Goal: Task Accomplishment & Management: Use online tool/utility

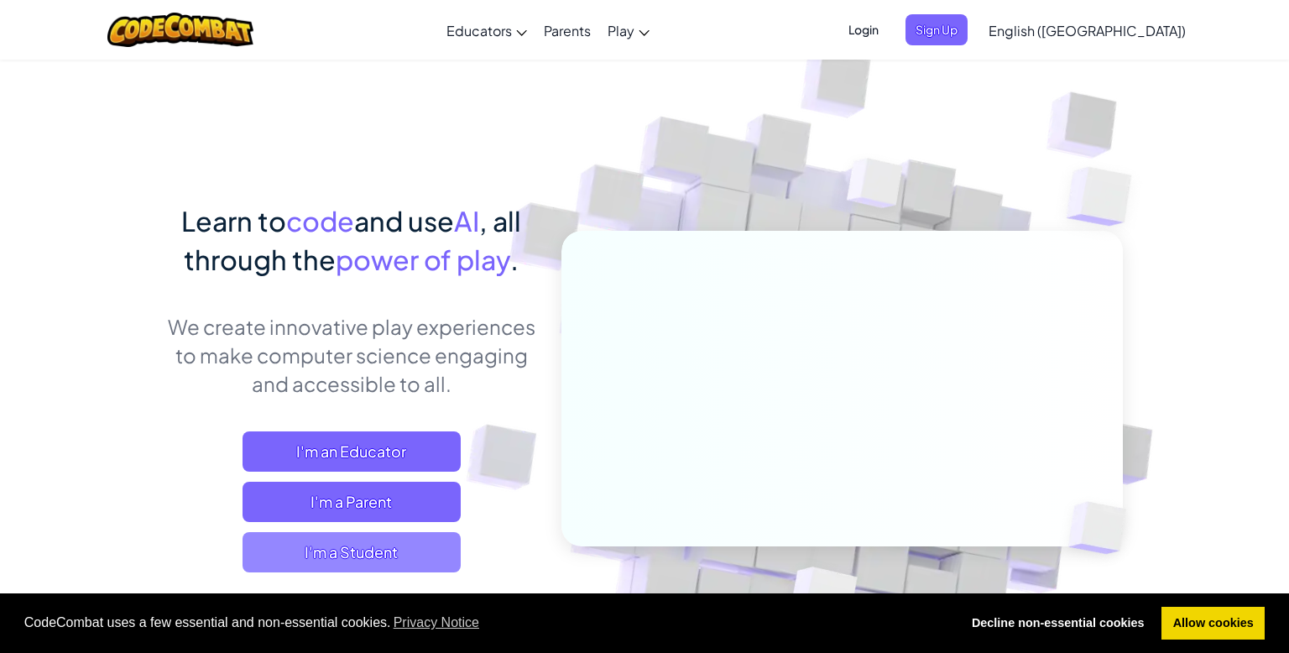
click at [369, 563] on span "I'm a Student" at bounding box center [352, 552] width 218 height 40
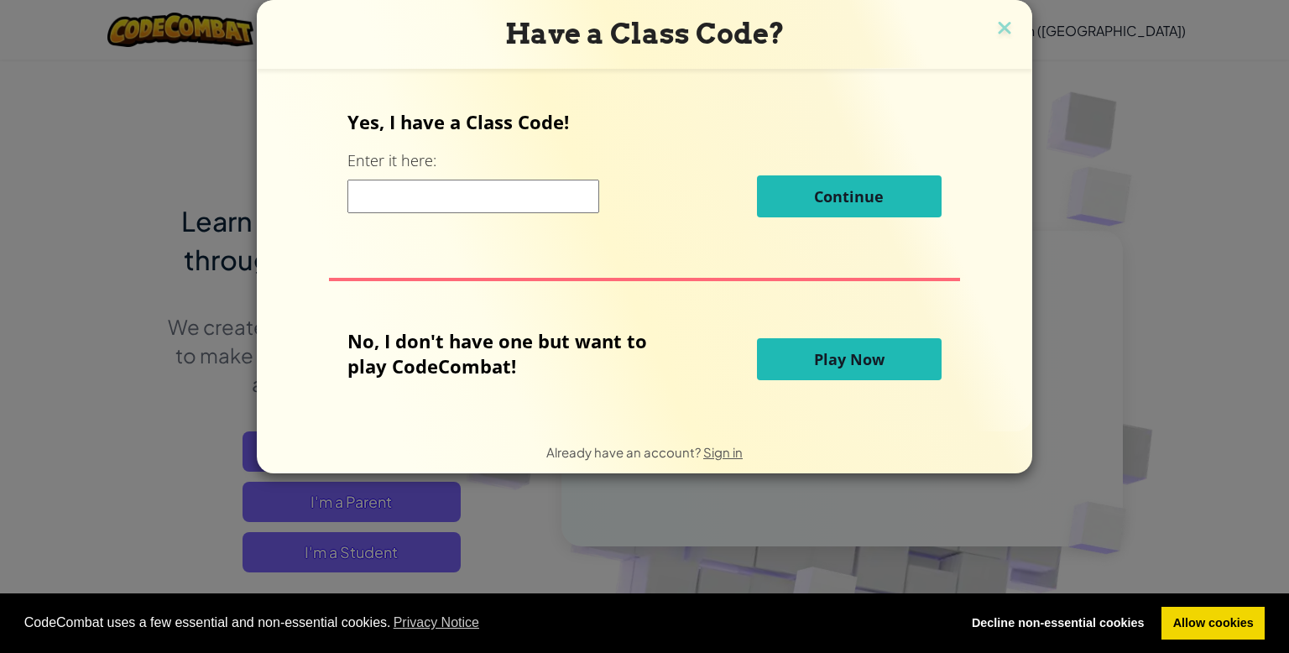
click at [812, 342] on button "Play Now" at bounding box center [849, 359] width 185 height 42
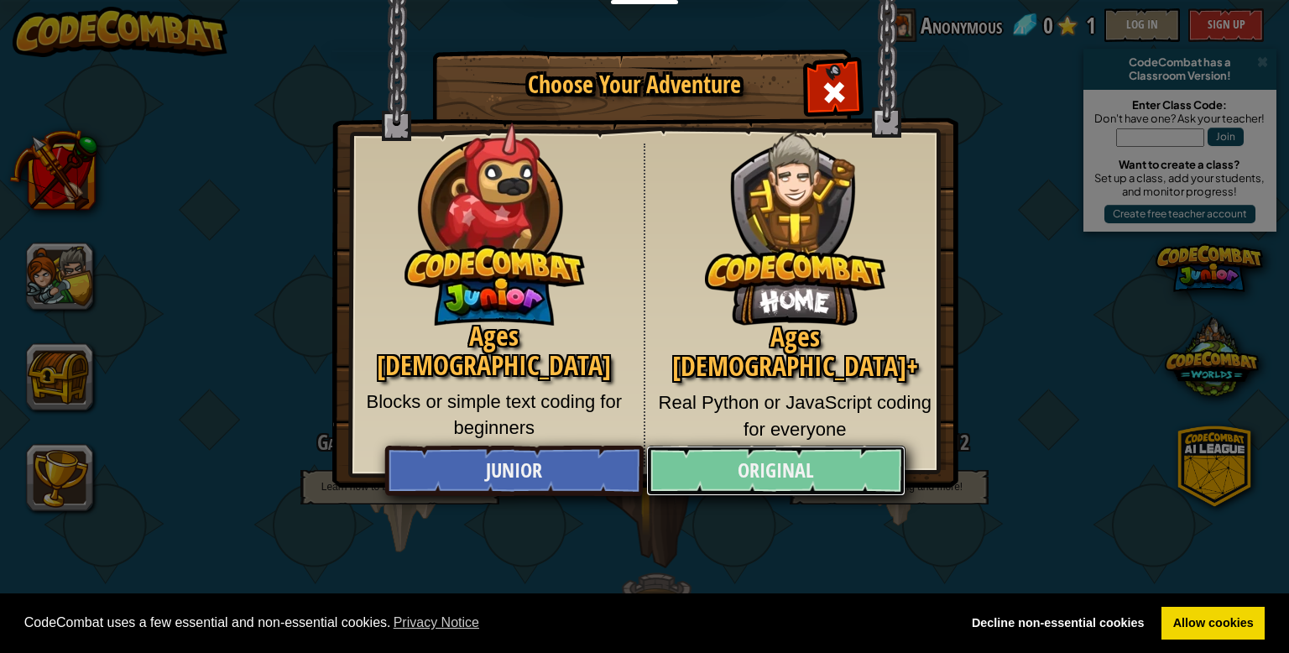
click at [756, 462] on link "Original" at bounding box center [775, 471] width 258 height 50
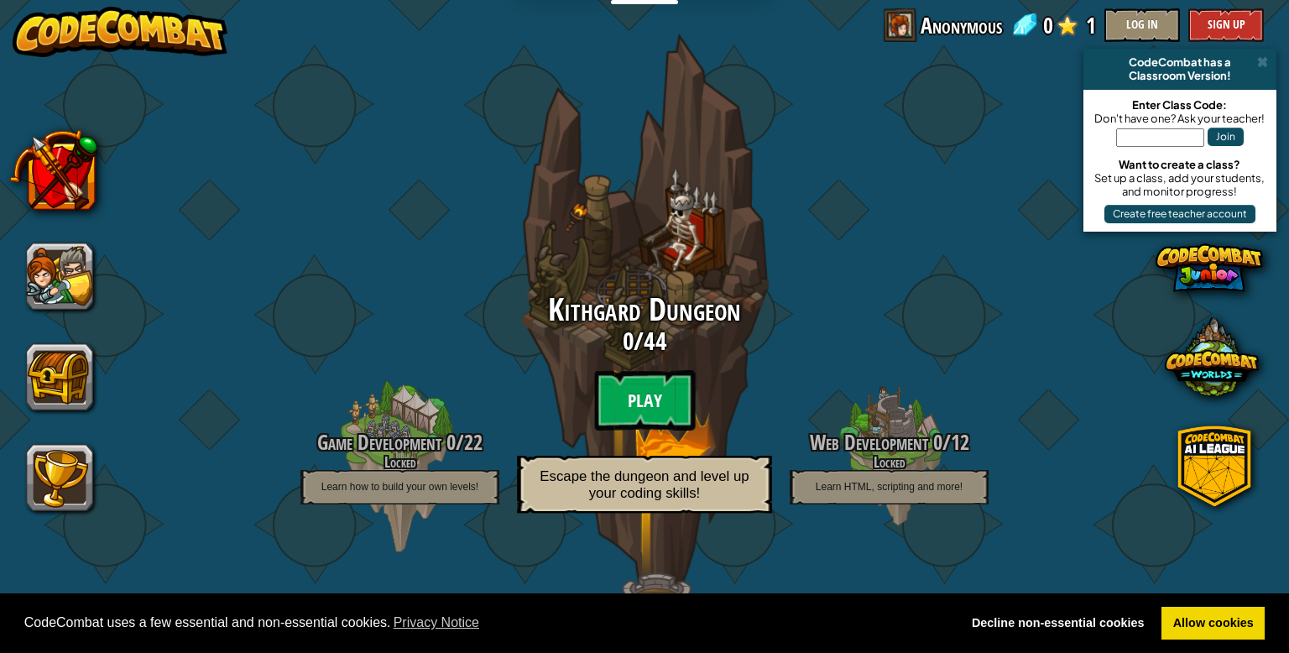
click at [653, 405] on btn "Play" at bounding box center [644, 400] width 101 height 60
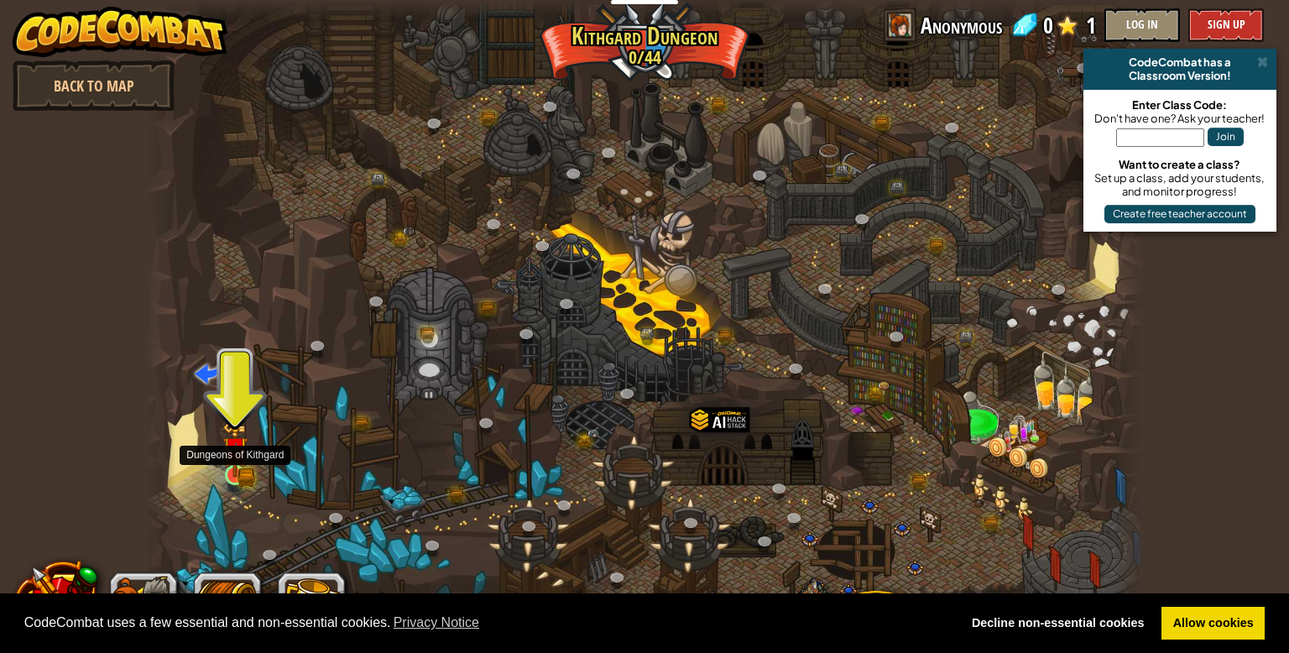
click at [245, 438] on img at bounding box center [234, 448] width 25 height 55
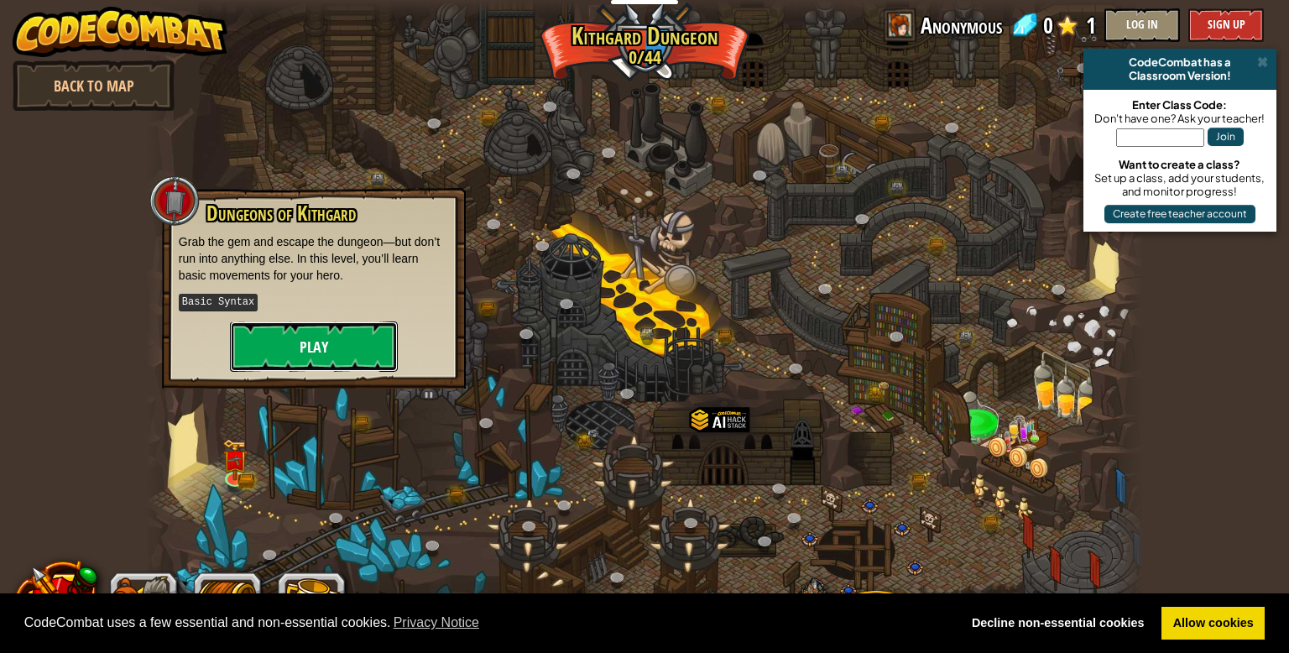
click at [305, 353] on button "Play" at bounding box center [314, 346] width 168 height 50
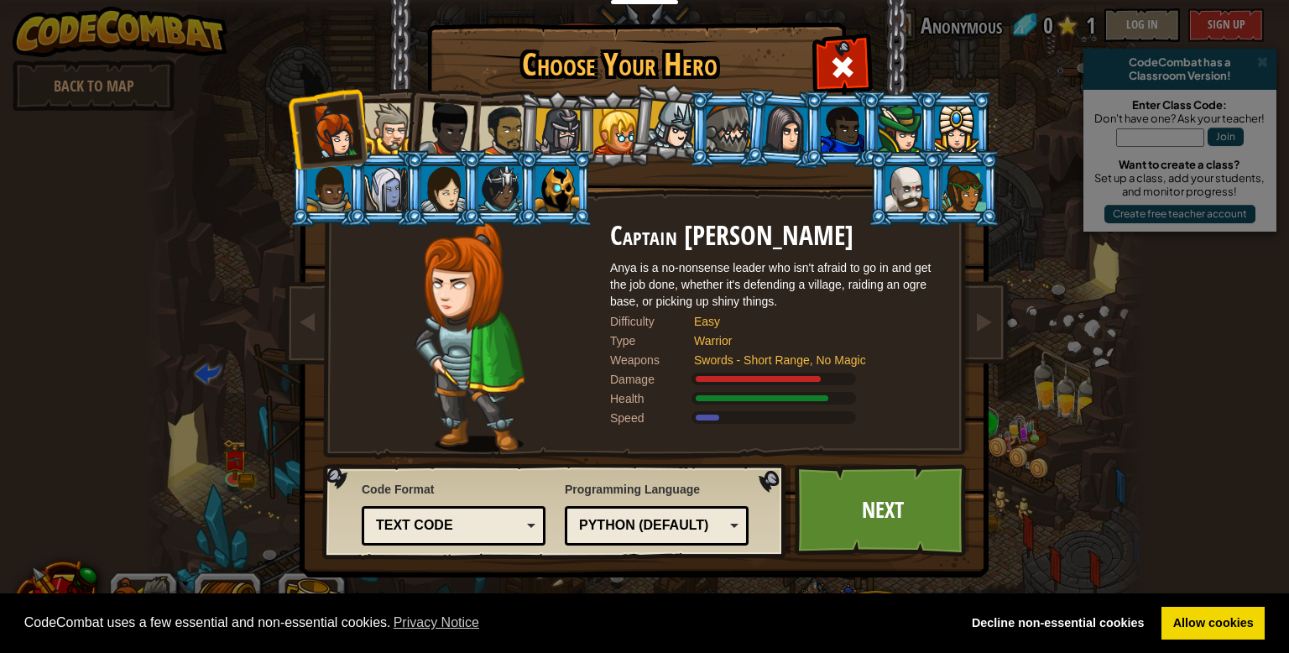
click at [506, 136] on div at bounding box center [504, 131] width 52 height 52
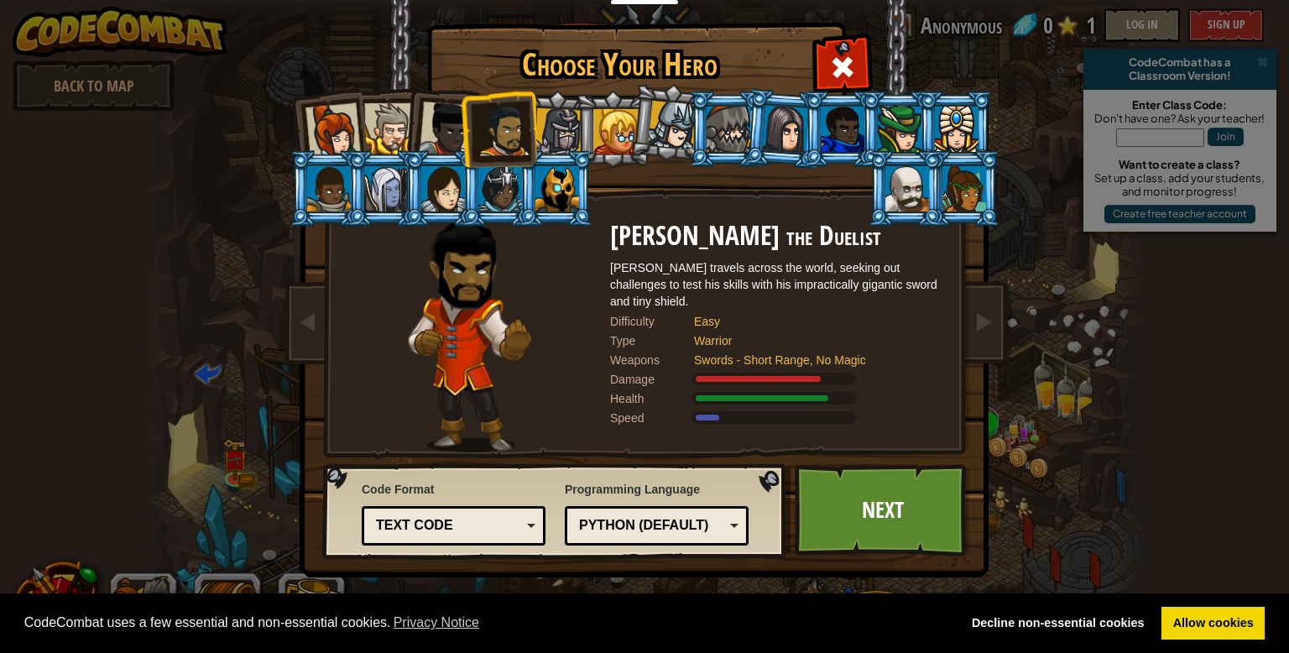
click at [568, 196] on div at bounding box center [557, 188] width 44 height 45
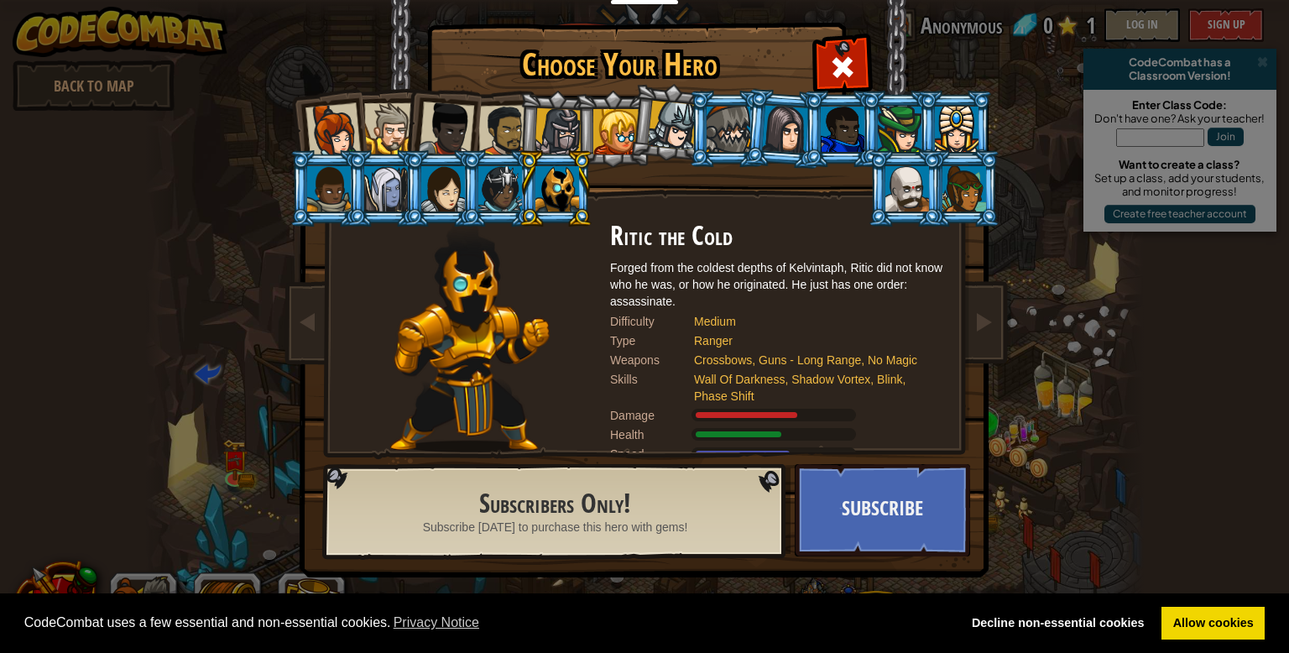
click at [499, 144] on div at bounding box center [504, 131] width 52 height 52
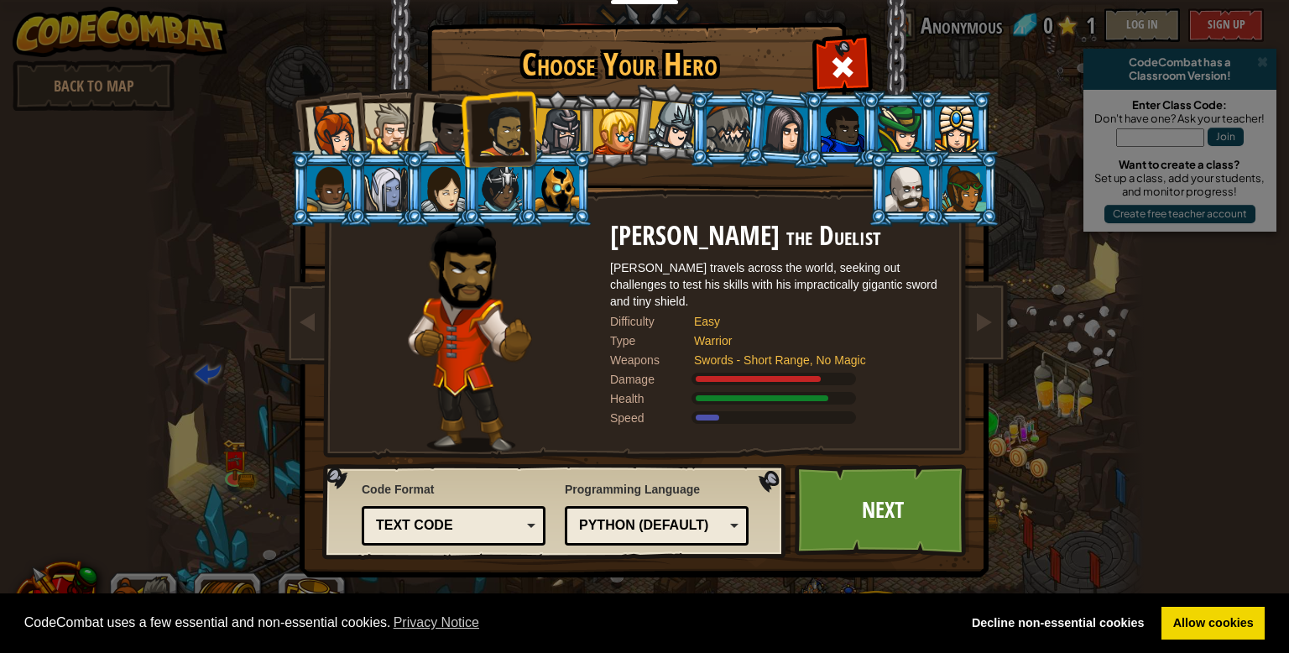
click at [849, 129] on div at bounding box center [843, 129] width 44 height 45
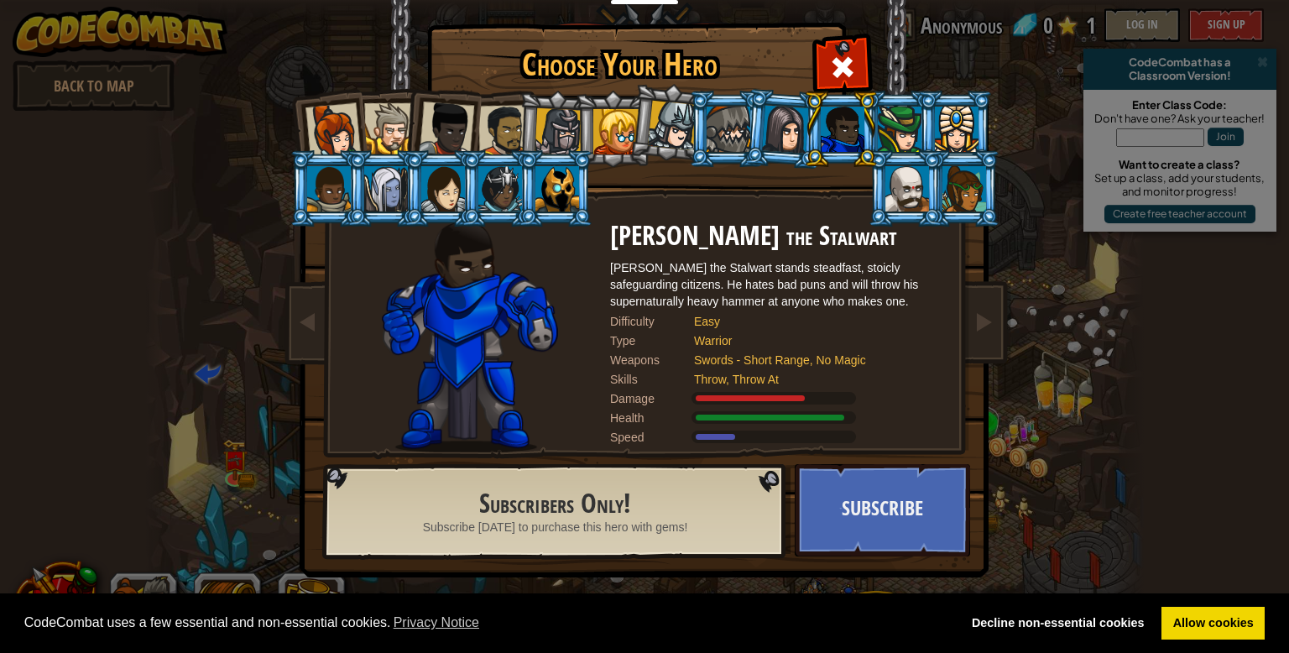
click at [532, 123] on li at bounding box center [556, 129] width 80 height 81
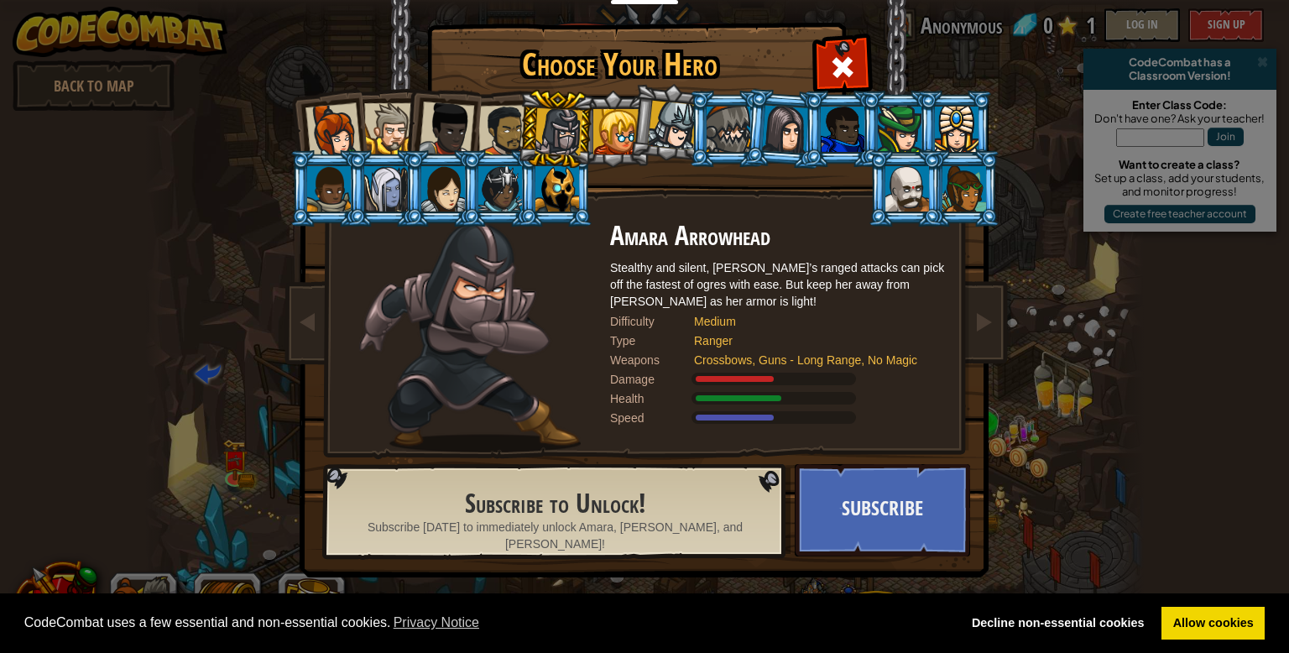
click at [525, 120] on li at bounding box center [556, 129] width 80 height 81
click at [488, 129] on div at bounding box center [504, 131] width 52 height 52
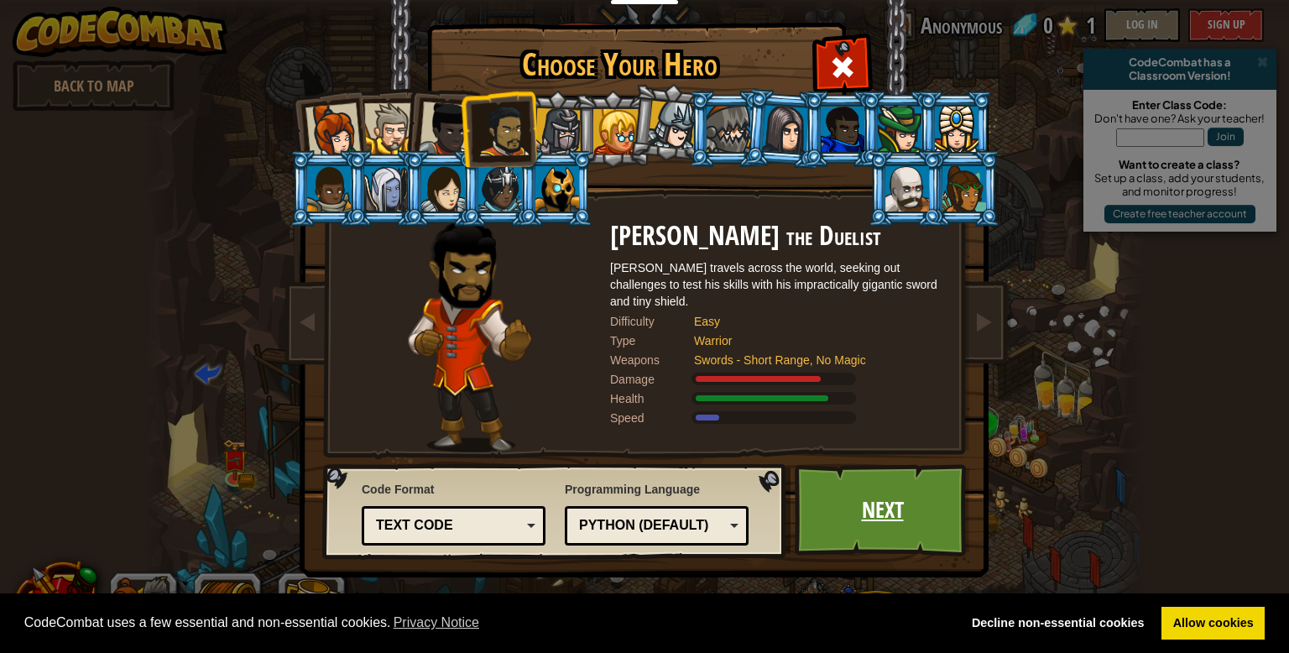
click at [854, 501] on link "Next" at bounding box center [882, 510] width 175 height 92
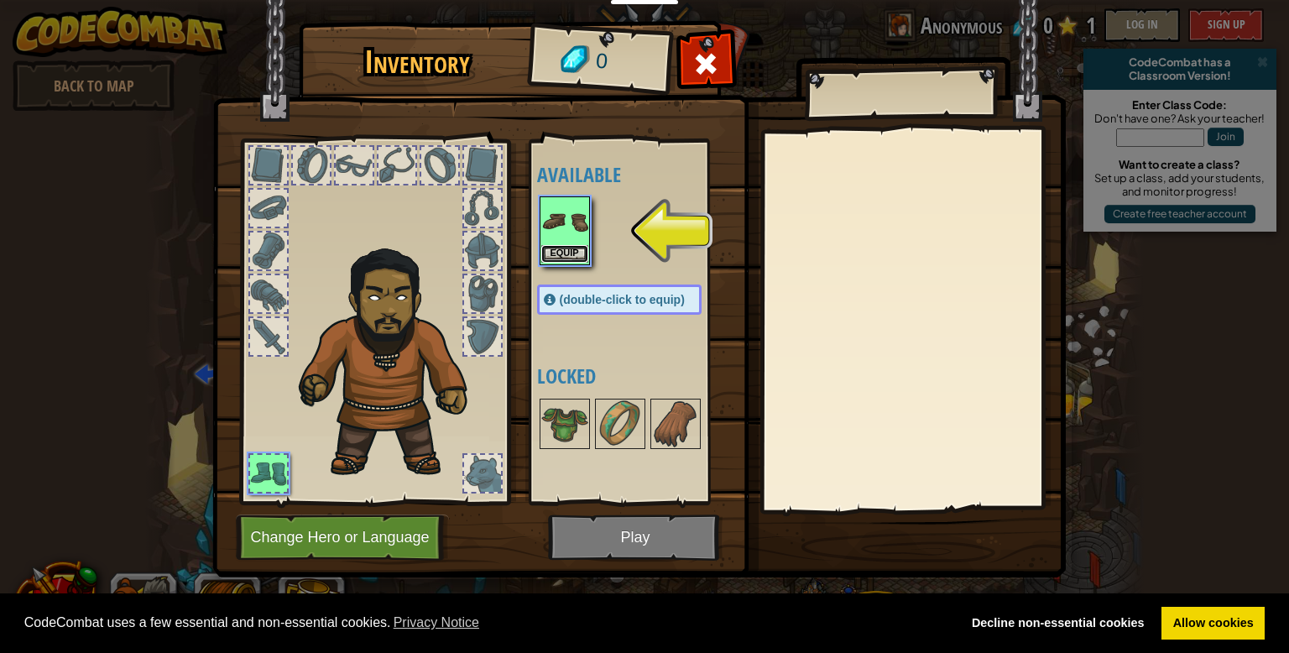
click at [569, 253] on button "Equip" at bounding box center [564, 254] width 47 height 18
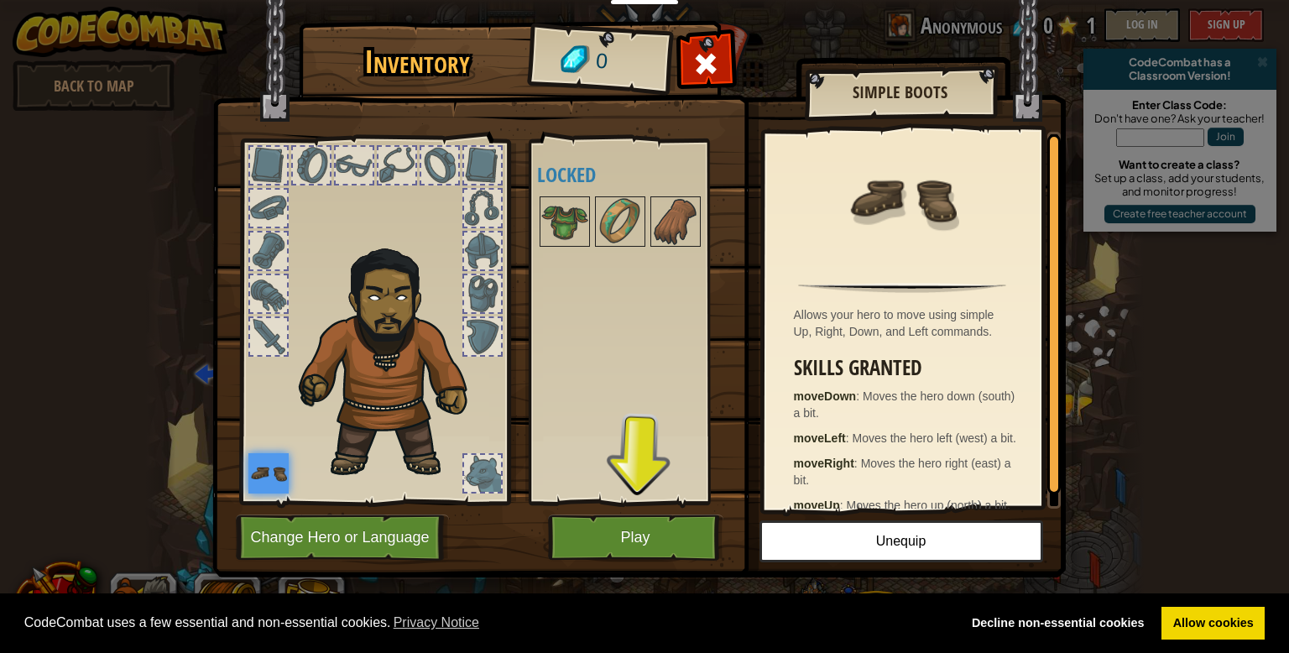
click at [674, 511] on img at bounding box center [639, 272] width 854 height 609
click at [692, 528] on button "Play" at bounding box center [635, 537] width 175 height 46
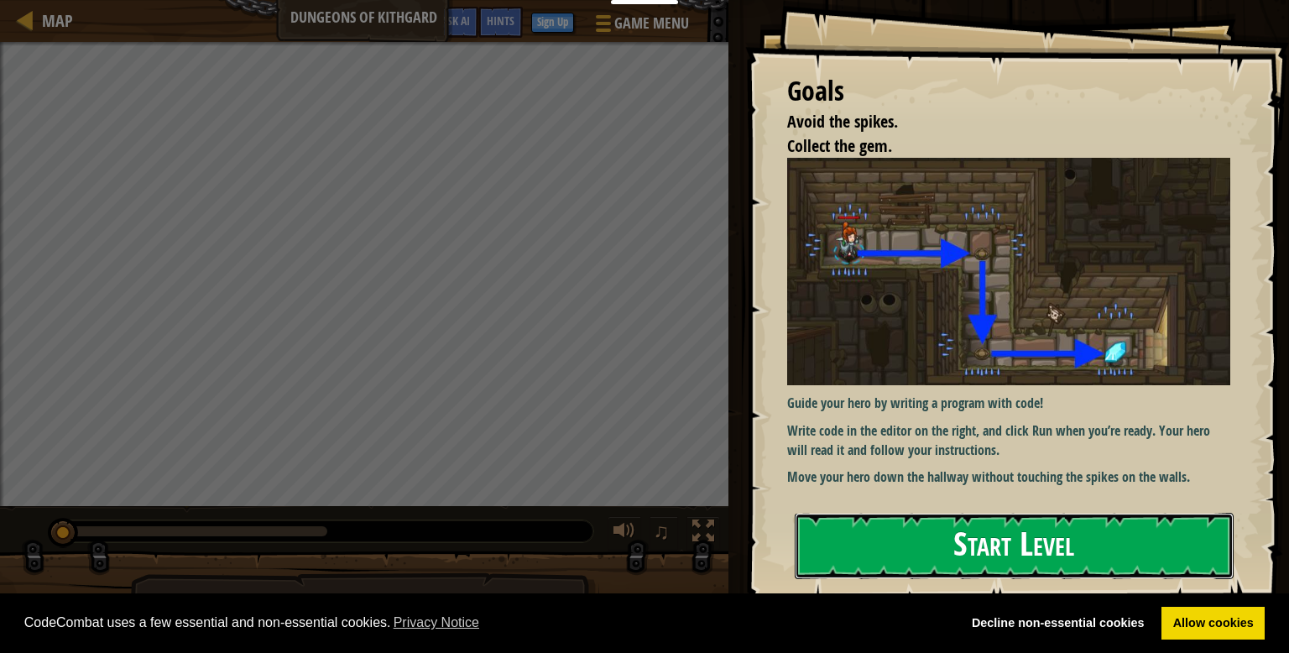
click at [841, 516] on button "Start Level" at bounding box center [1014, 546] width 439 height 66
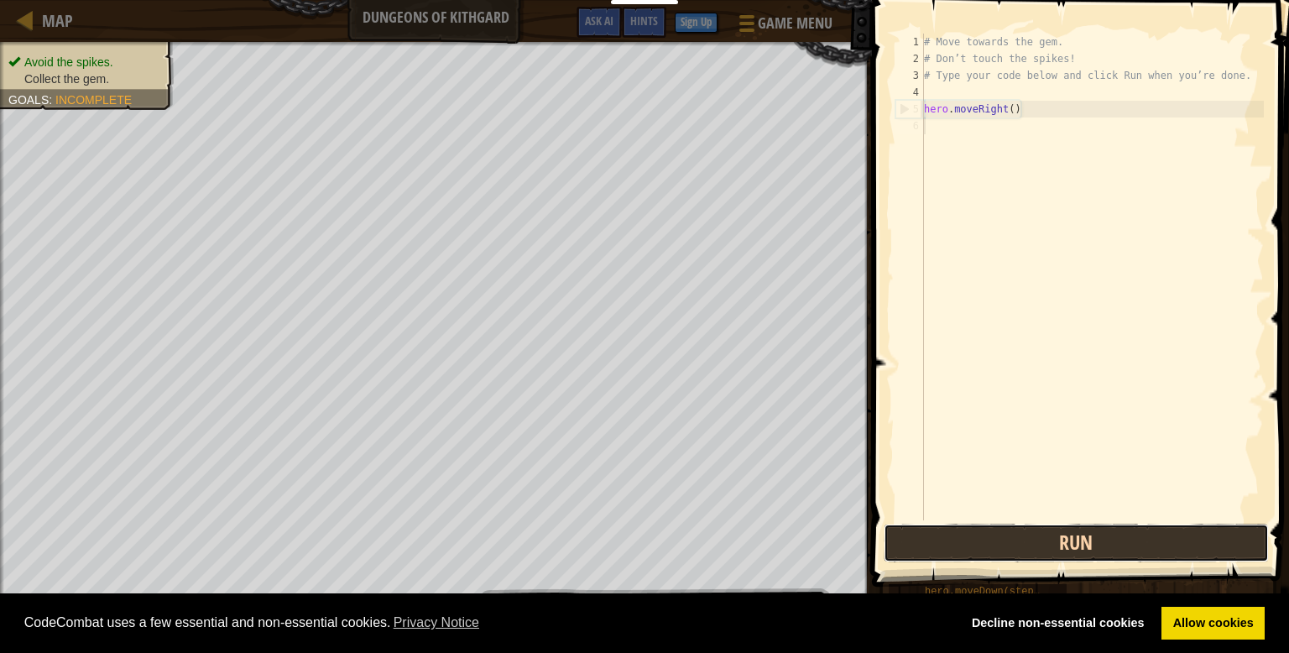
click at [958, 556] on button "Run" at bounding box center [1076, 543] width 385 height 39
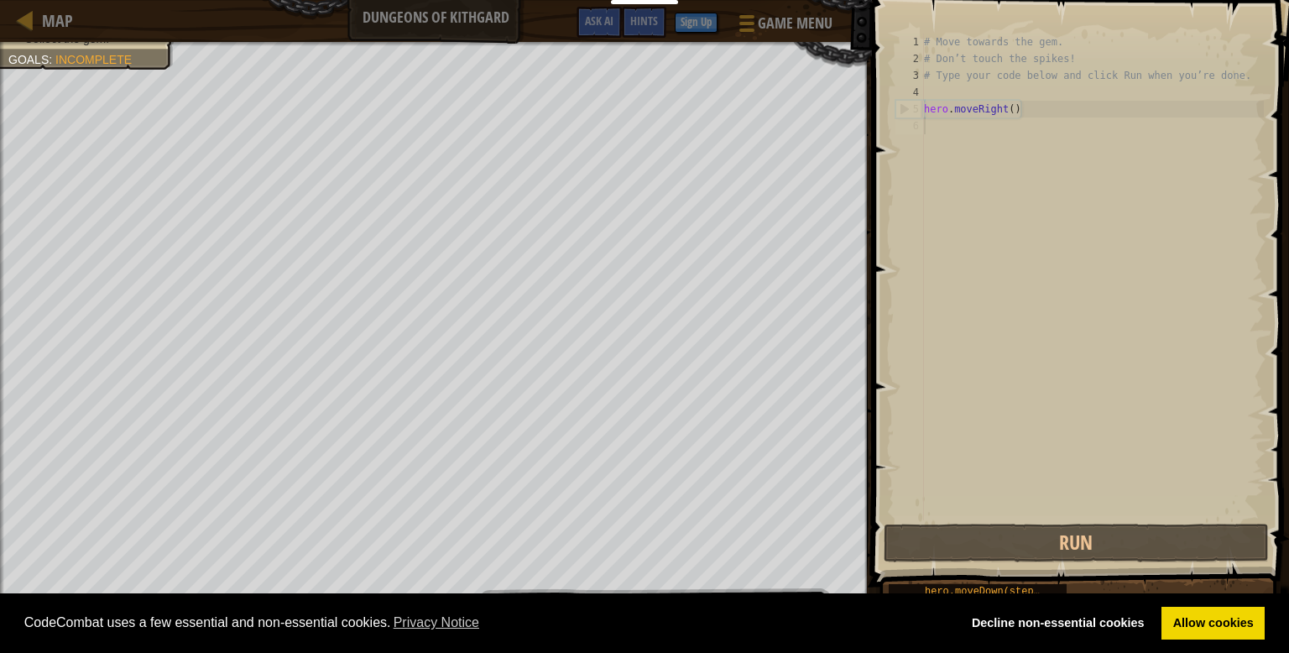
scroll to position [8, 0]
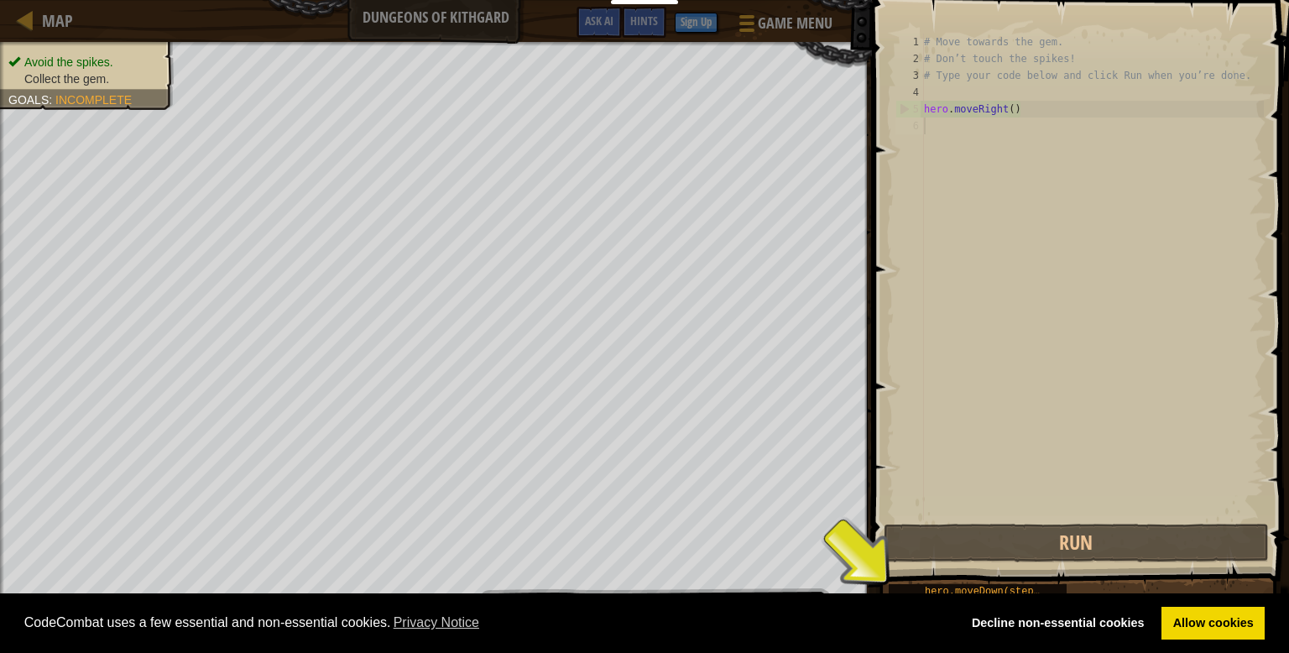
click at [101, 0] on body "Cookie Policy CodeCombat uses a few essential and non-essential cookies. Privac…" at bounding box center [644, 0] width 1289 height 0
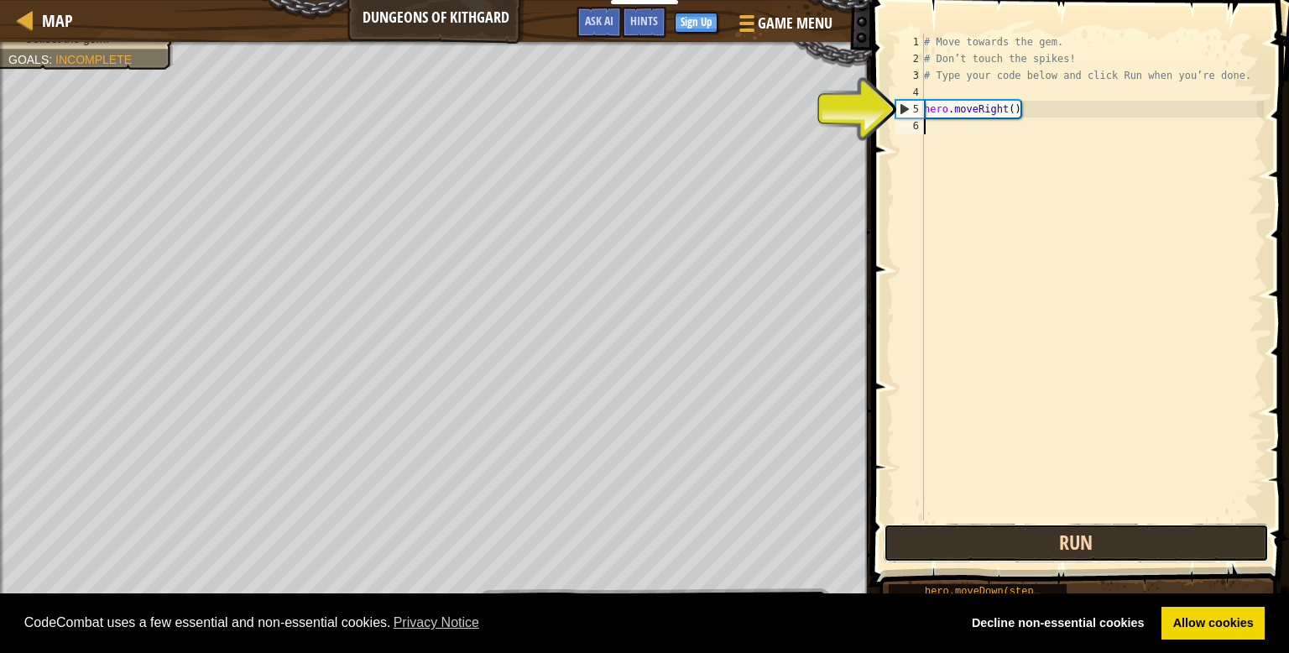
click at [1130, 536] on button "Run" at bounding box center [1076, 543] width 385 height 39
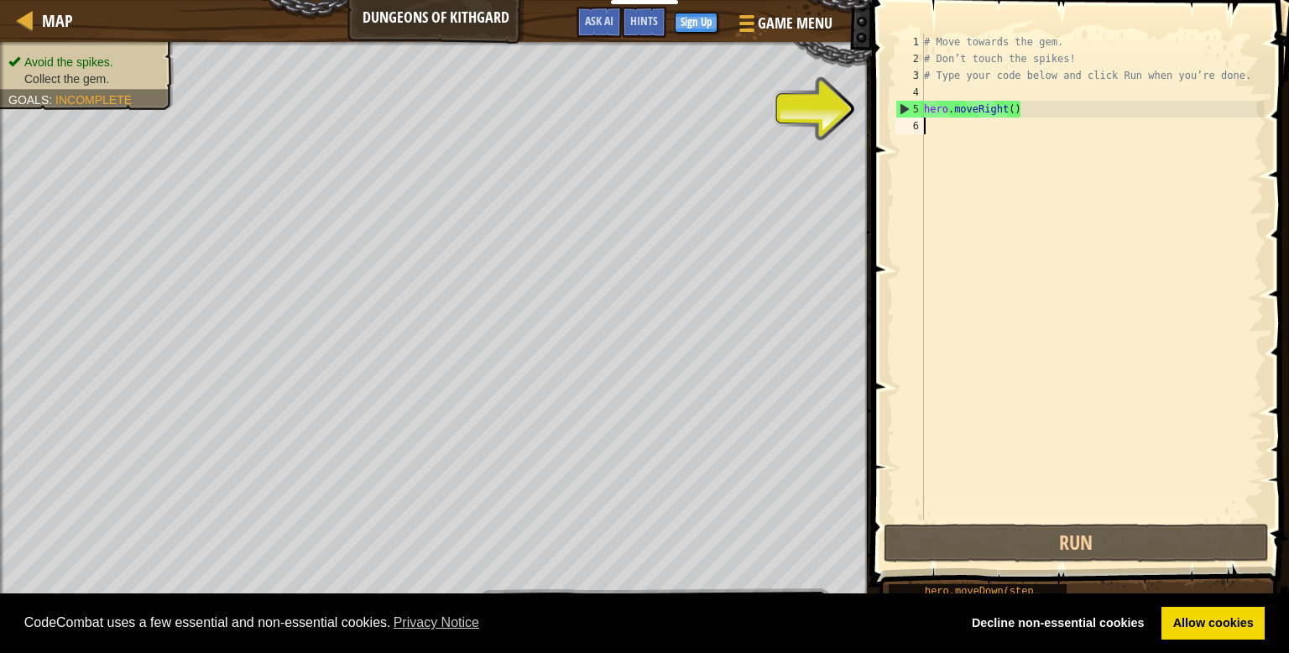
click at [998, 128] on div "# Move towards the gem. # Don’t touch the spikes! # Type your code below and cl…" at bounding box center [1092, 294] width 343 height 520
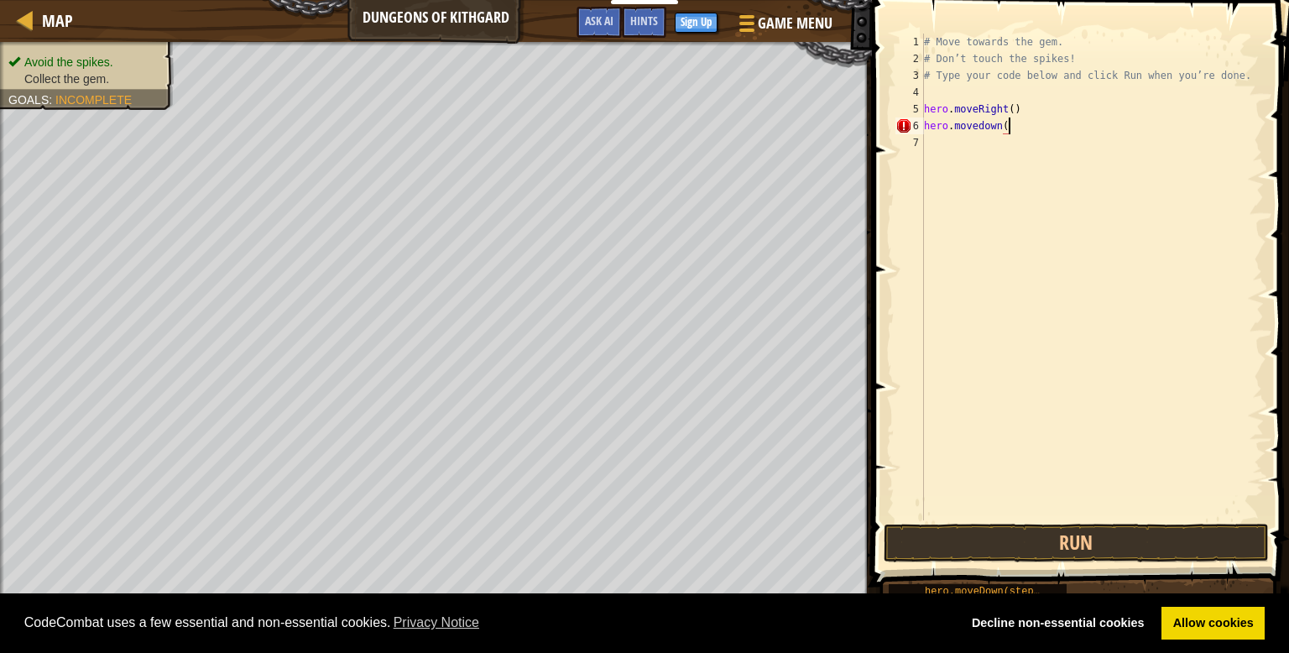
scroll to position [8, 7]
type textarea "hero.movedown()"
click at [1088, 539] on button "Run" at bounding box center [1076, 543] width 385 height 39
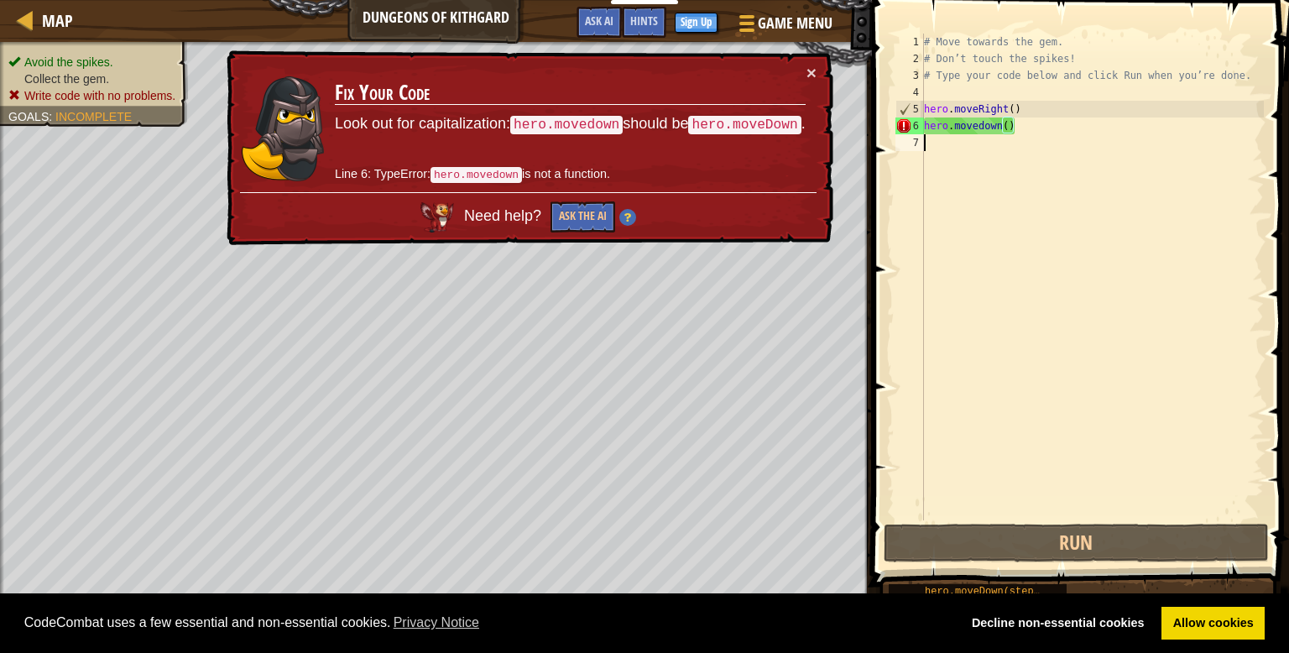
click at [1002, 154] on div "# Move towards the gem. # Don’t touch the spikes! # Type your code below and cl…" at bounding box center [1092, 294] width 343 height 520
click at [973, 123] on div "# Move towards the gem. # Don’t touch the spikes! # Type your code below and cl…" at bounding box center [1092, 294] width 343 height 520
click at [984, 127] on div "# Move towards the gem. # Don’t touch the spikes! # Type your code below and cl…" at bounding box center [1092, 294] width 343 height 520
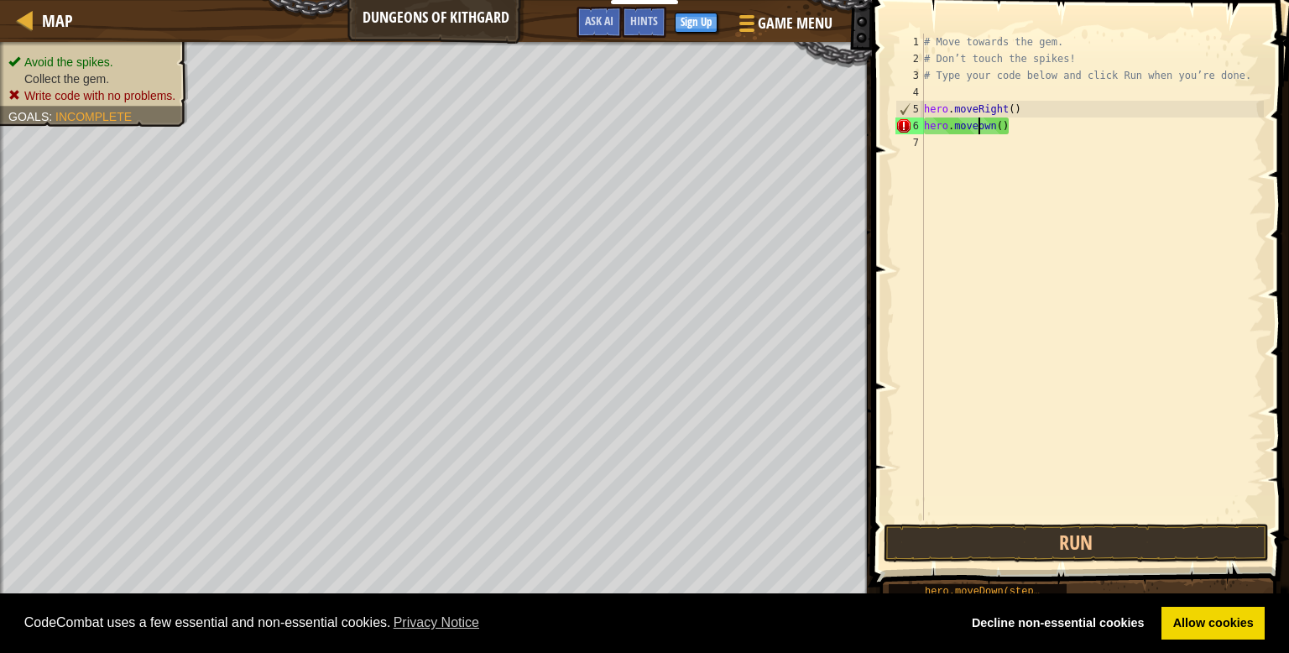
scroll to position [8, 4]
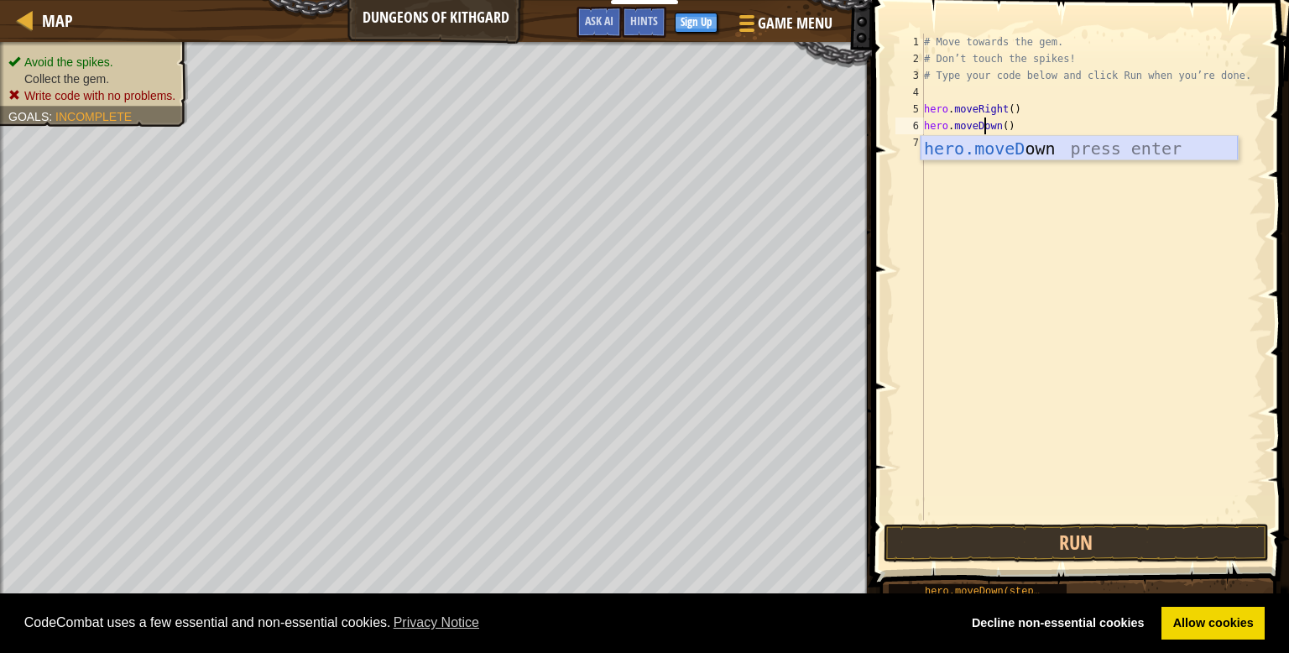
click at [1011, 152] on div "hero.moveD own press enter" at bounding box center [1079, 174] width 317 height 76
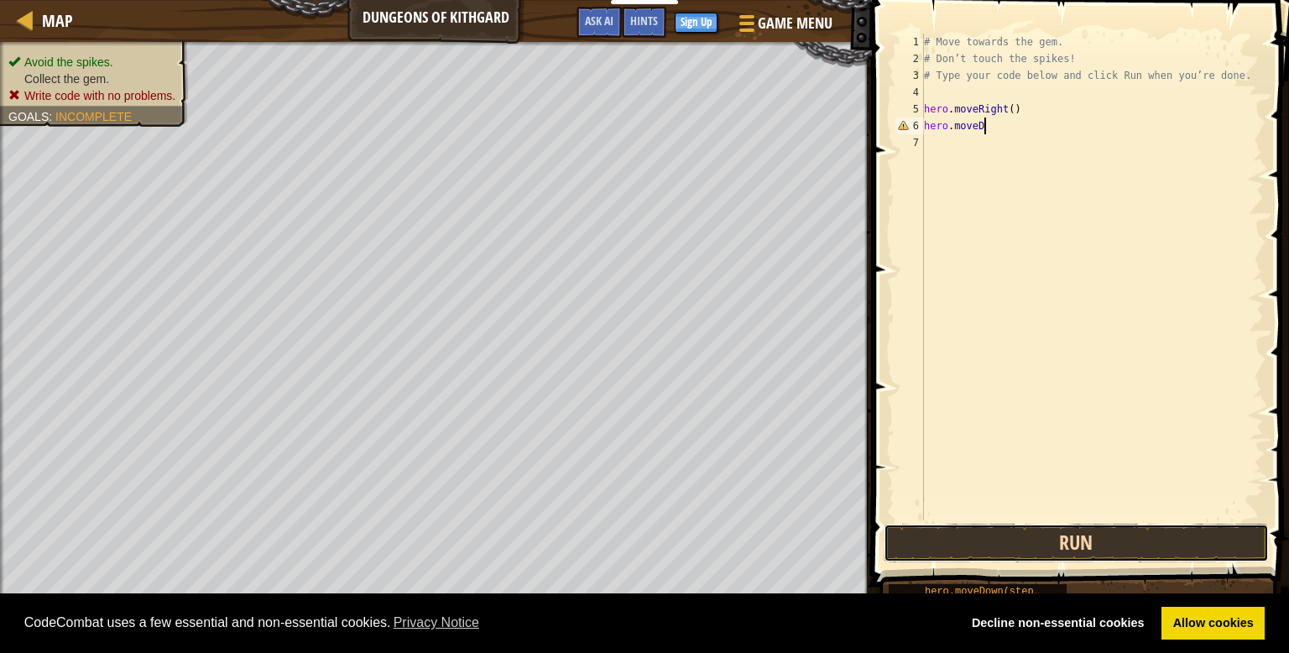
click at [1083, 551] on button "Run" at bounding box center [1076, 543] width 385 height 39
type textarea "hero.moveDown()"
click at [965, 546] on button "Run" at bounding box center [1076, 543] width 385 height 39
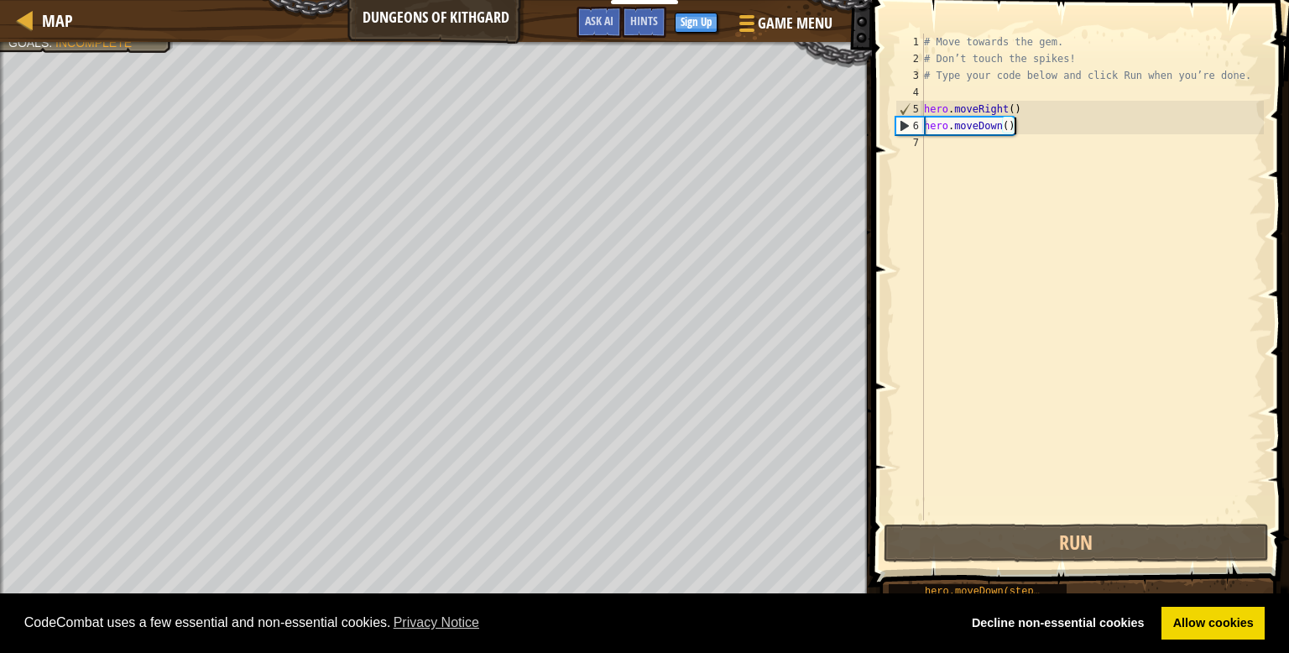
click at [962, 146] on div "# Move towards the gem. # Don’t touch the spikes! # Type your code below and cl…" at bounding box center [1092, 294] width 343 height 520
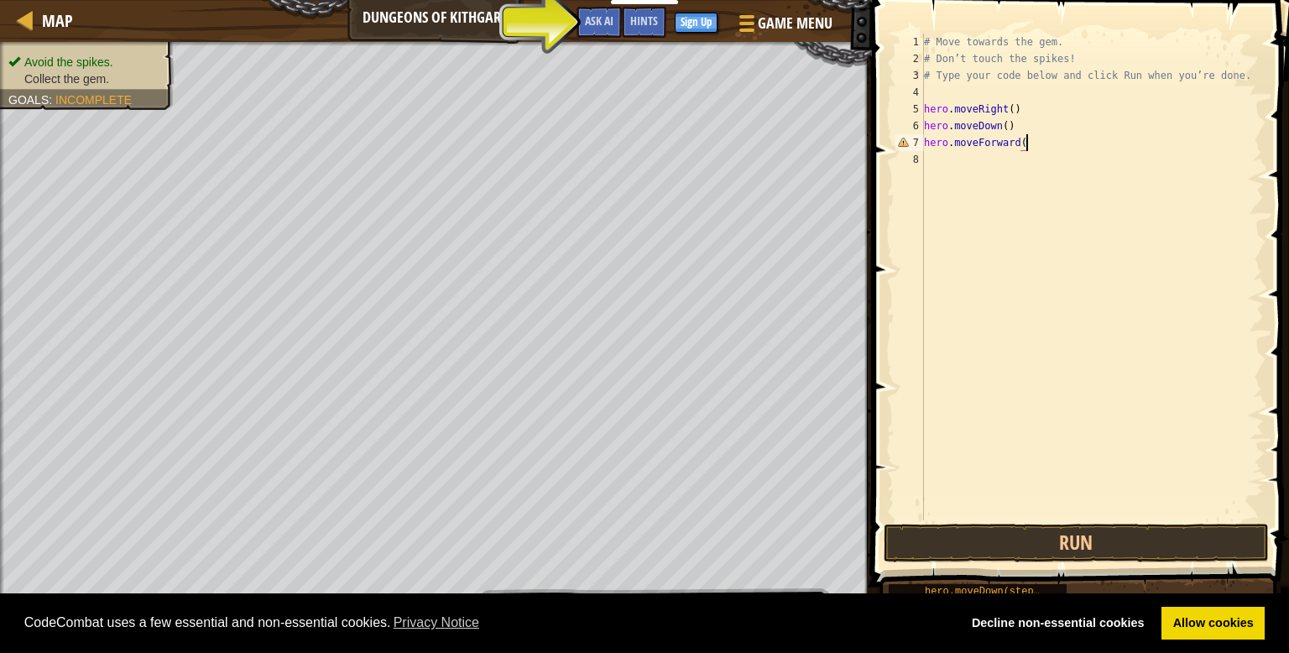
scroll to position [8, 8]
type textarea "hero.moveForward()"
click at [1039, 537] on button "Run" at bounding box center [1076, 543] width 385 height 39
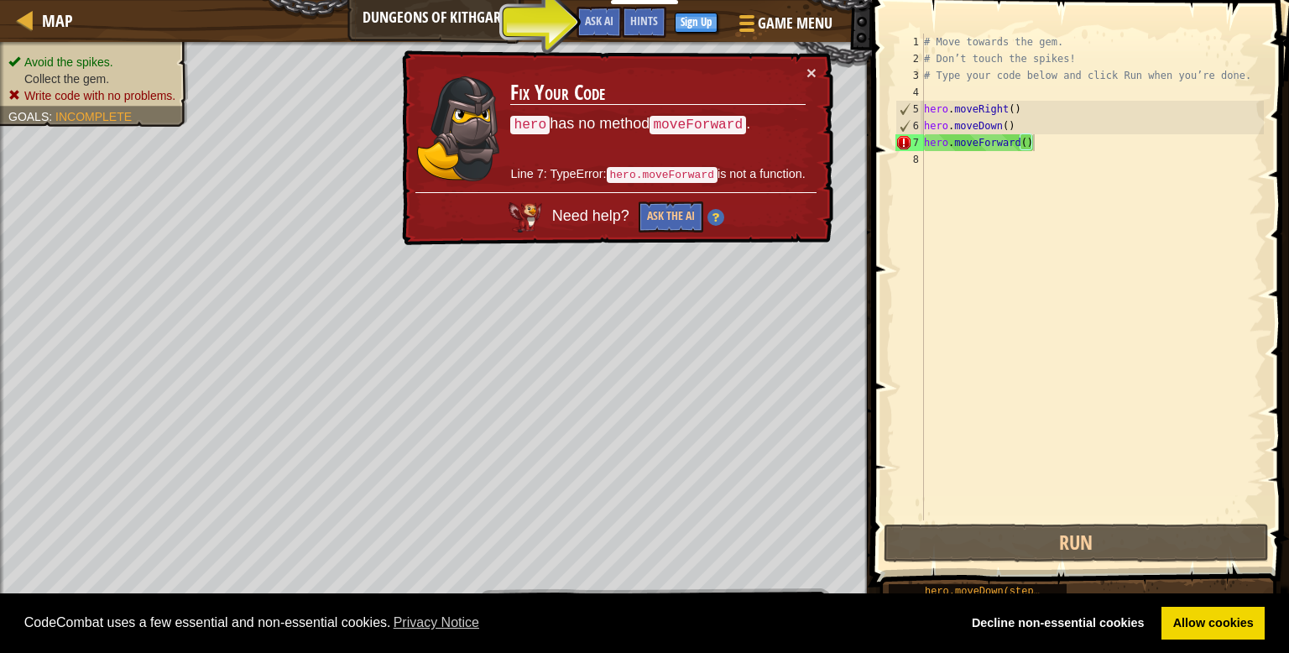
click at [719, 125] on code "moveForward" at bounding box center [698, 125] width 97 height 18
click at [696, 179] on code "hero.moveForward" at bounding box center [662, 175] width 111 height 16
click at [968, 197] on div "# Move towards the gem. # Don’t touch the spikes! # Type your code below and cl…" at bounding box center [1092, 294] width 343 height 520
click at [1022, 138] on div "# Move towards the gem. # Don’t touch the spikes! # Type your code below and cl…" at bounding box center [1092, 294] width 343 height 520
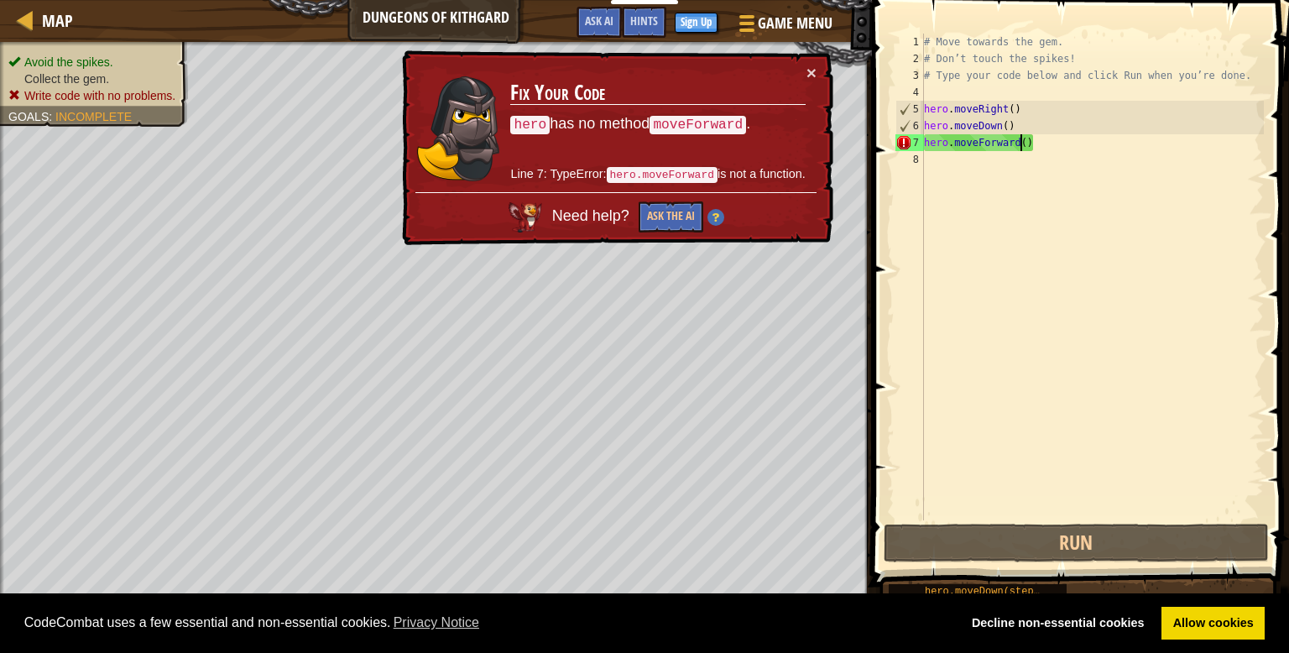
type textarea "hero.moveForward()"
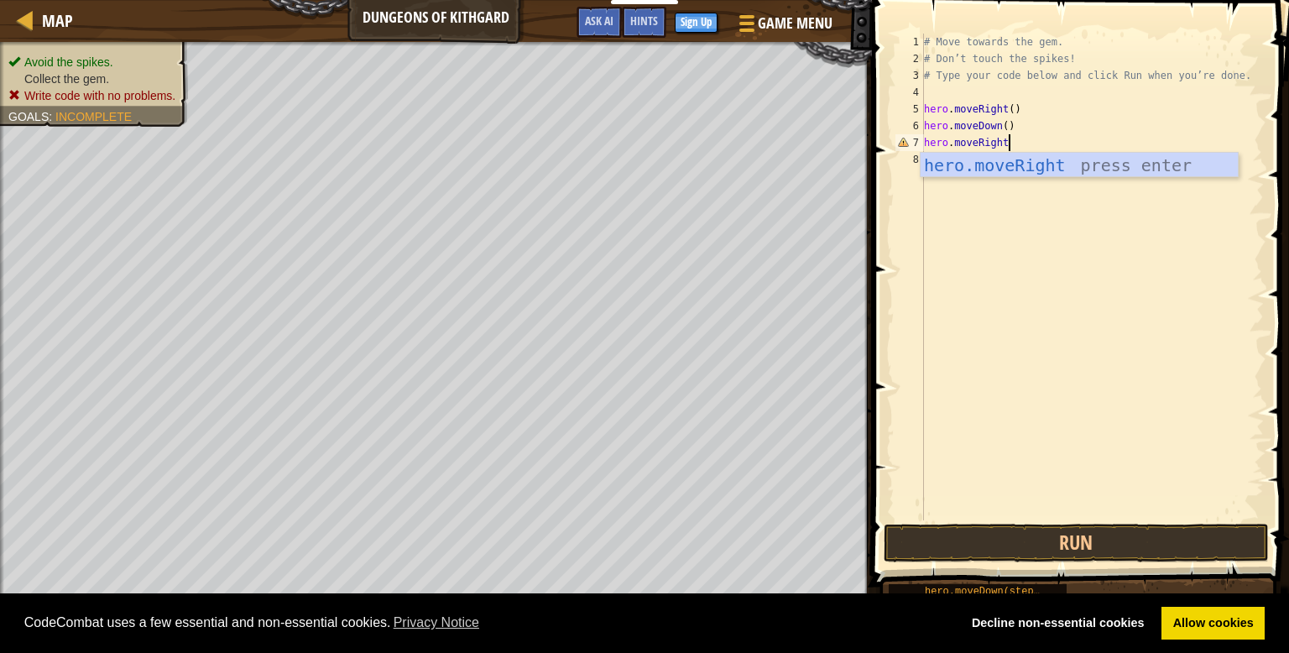
scroll to position [8, 7]
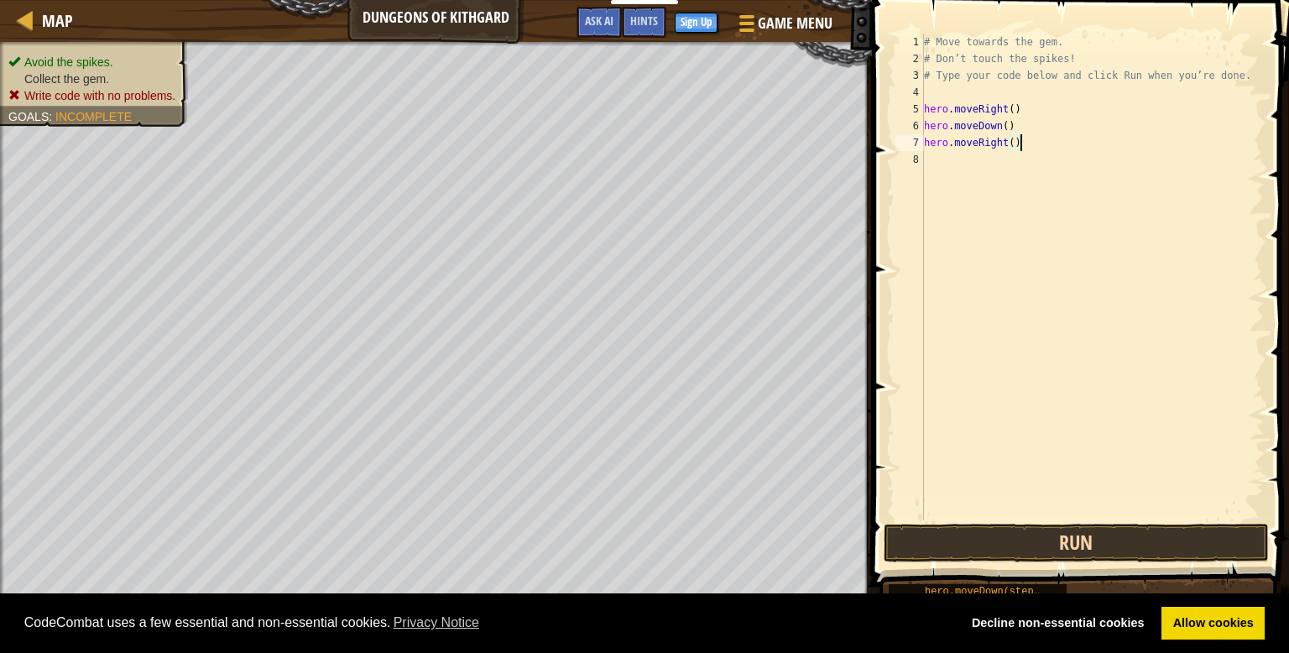
type textarea "hero.moveRight()"
click at [1125, 541] on button "Run" at bounding box center [1076, 543] width 385 height 39
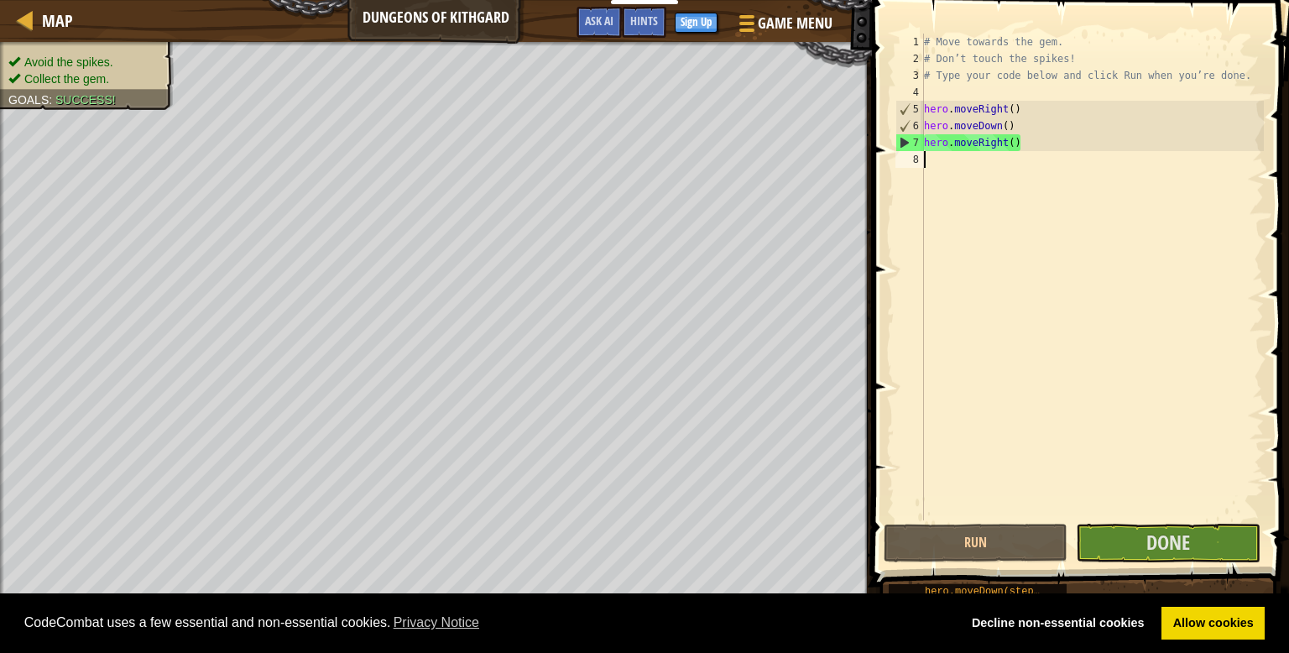
click at [1166, 446] on div "# Move towards the gem. # Don’t touch the spikes! # Type your code below and cl…" at bounding box center [1092, 294] width 343 height 520
click at [1202, 540] on button "Done" at bounding box center [1168, 543] width 184 height 39
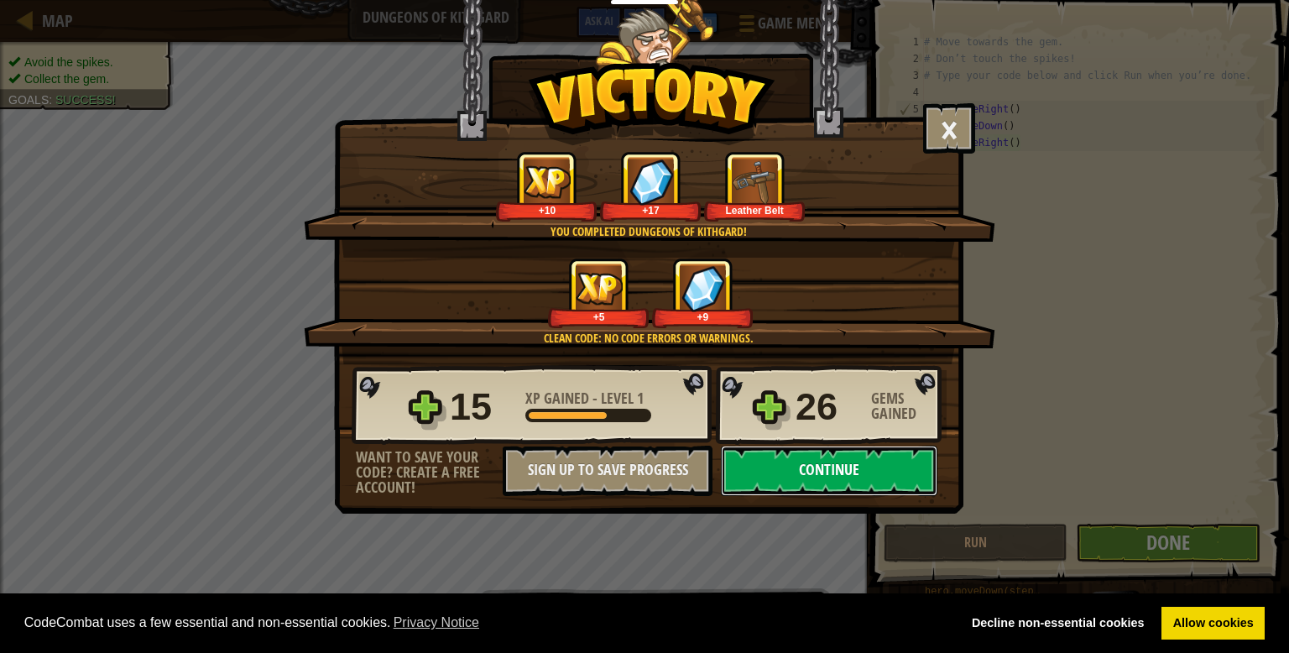
click at [752, 460] on button "Continue" at bounding box center [829, 471] width 217 height 50
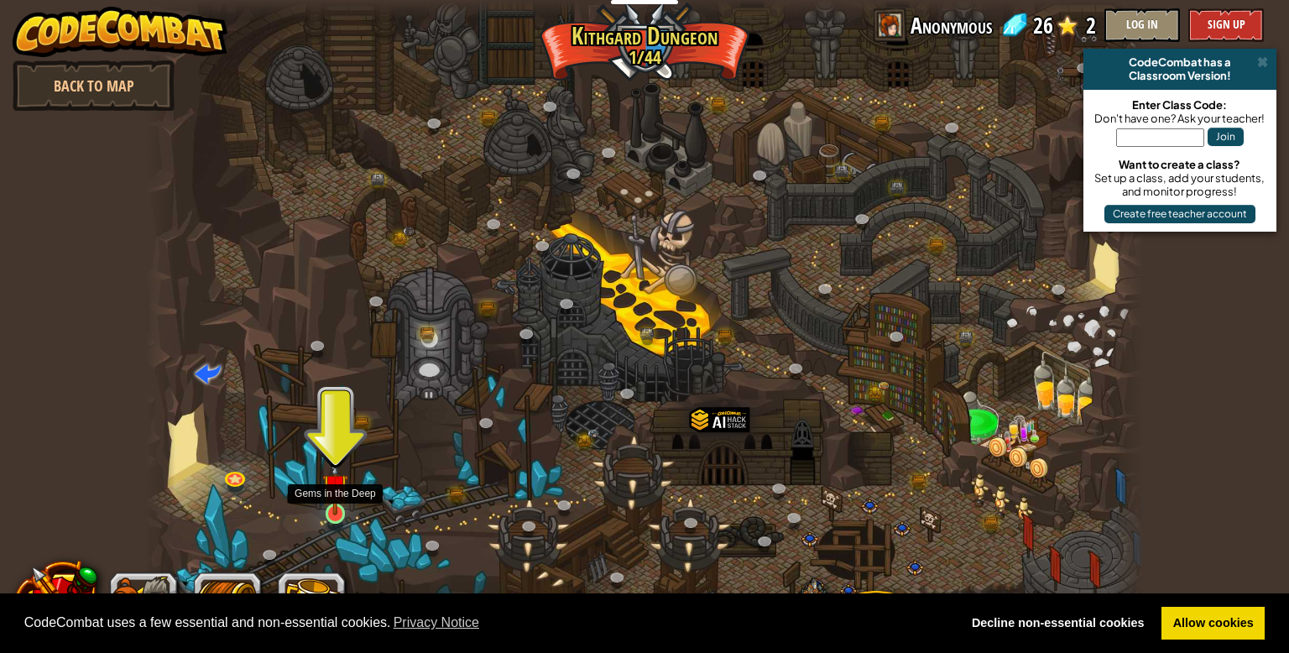
click at [339, 510] on img at bounding box center [334, 486] width 25 height 58
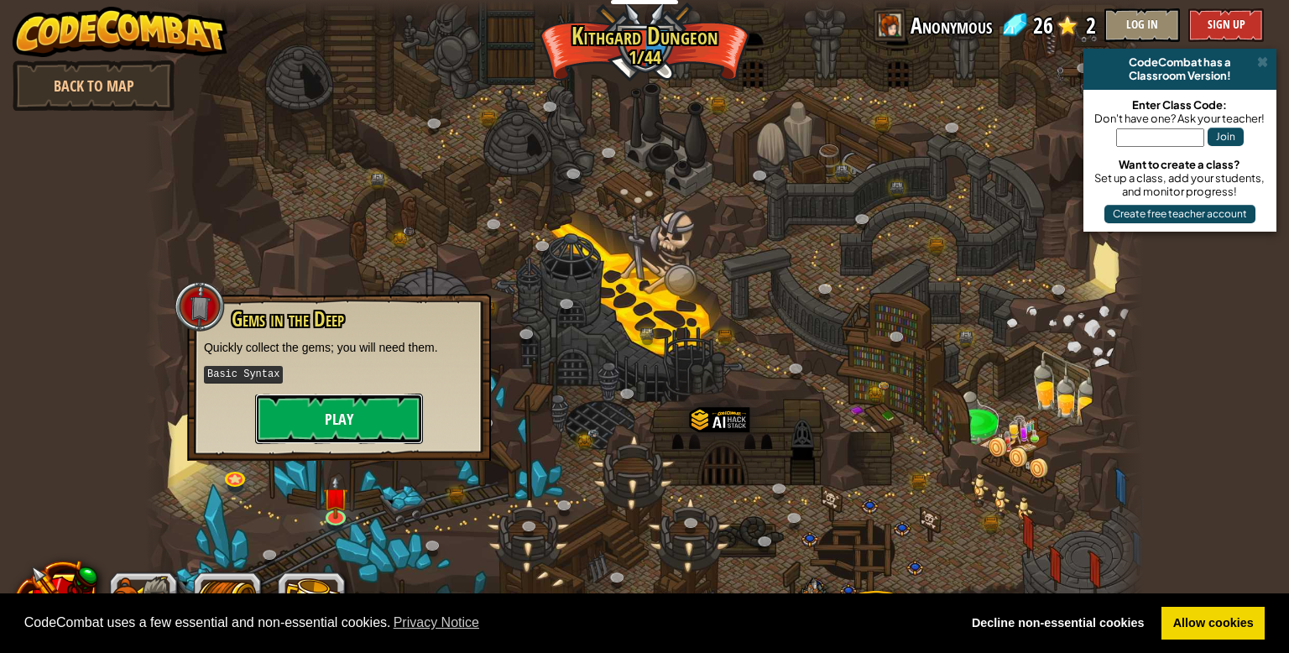
click at [376, 427] on button "Play" at bounding box center [339, 419] width 168 height 50
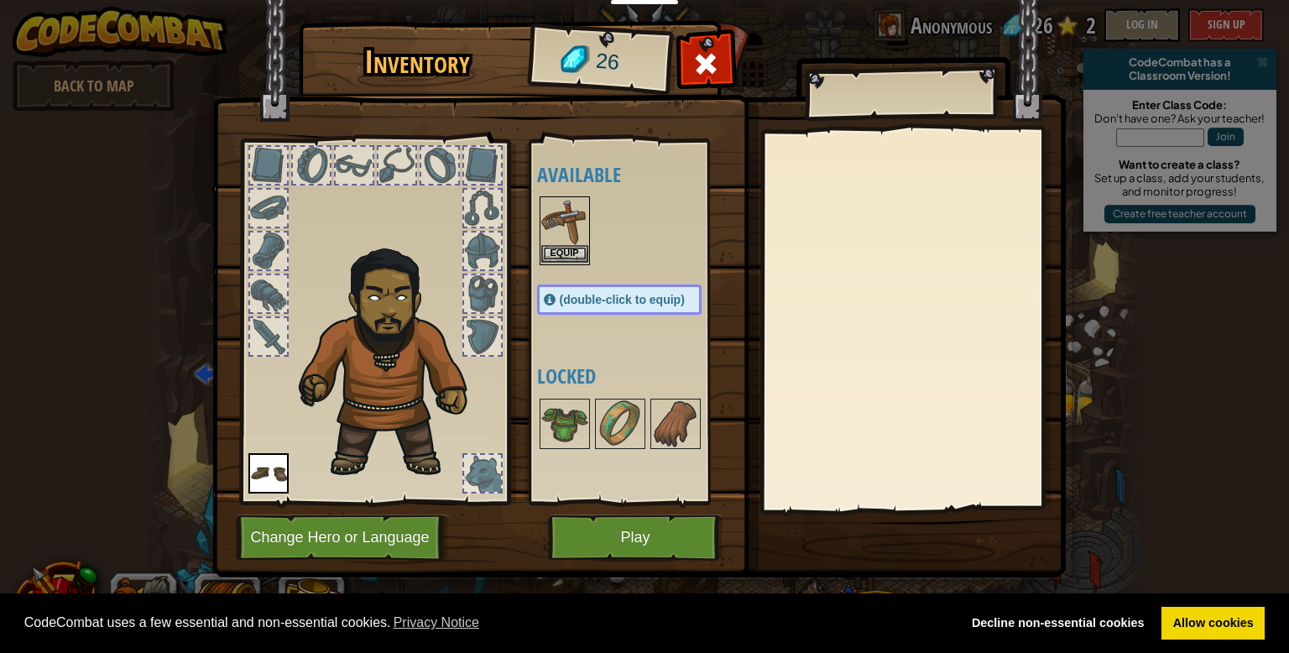
click at [561, 237] on img at bounding box center [564, 221] width 47 height 47
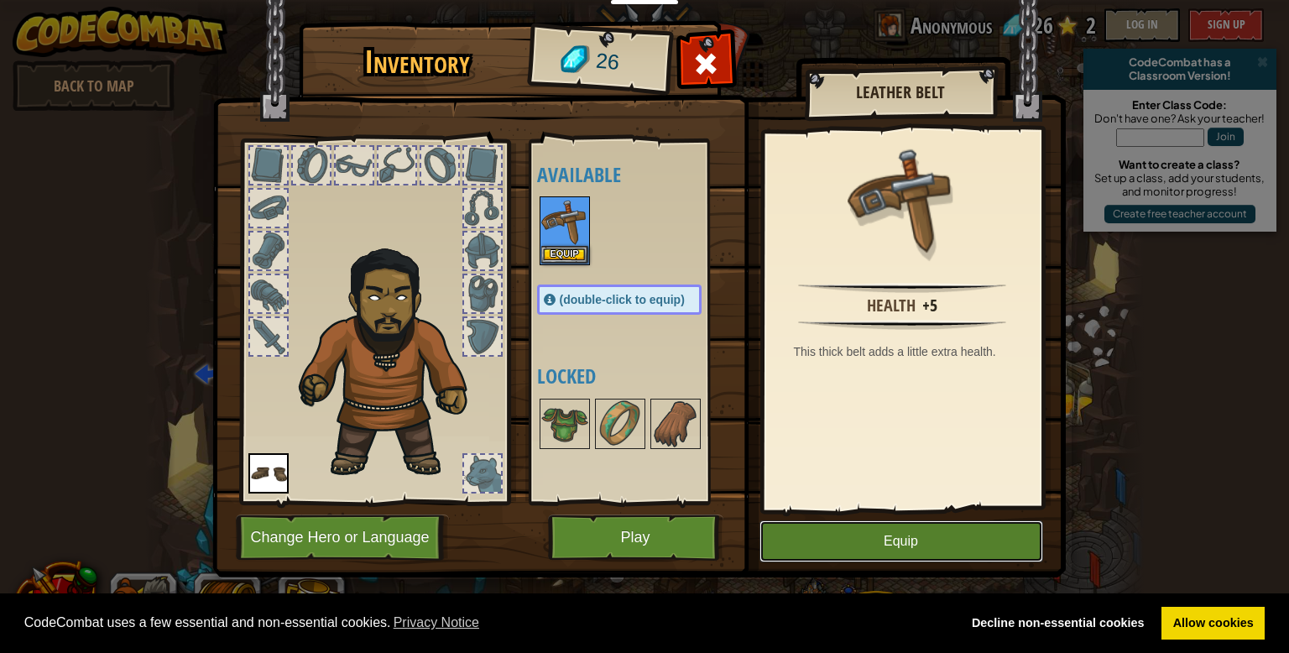
click at [897, 551] on button "Equip" at bounding box center [902, 541] width 284 height 42
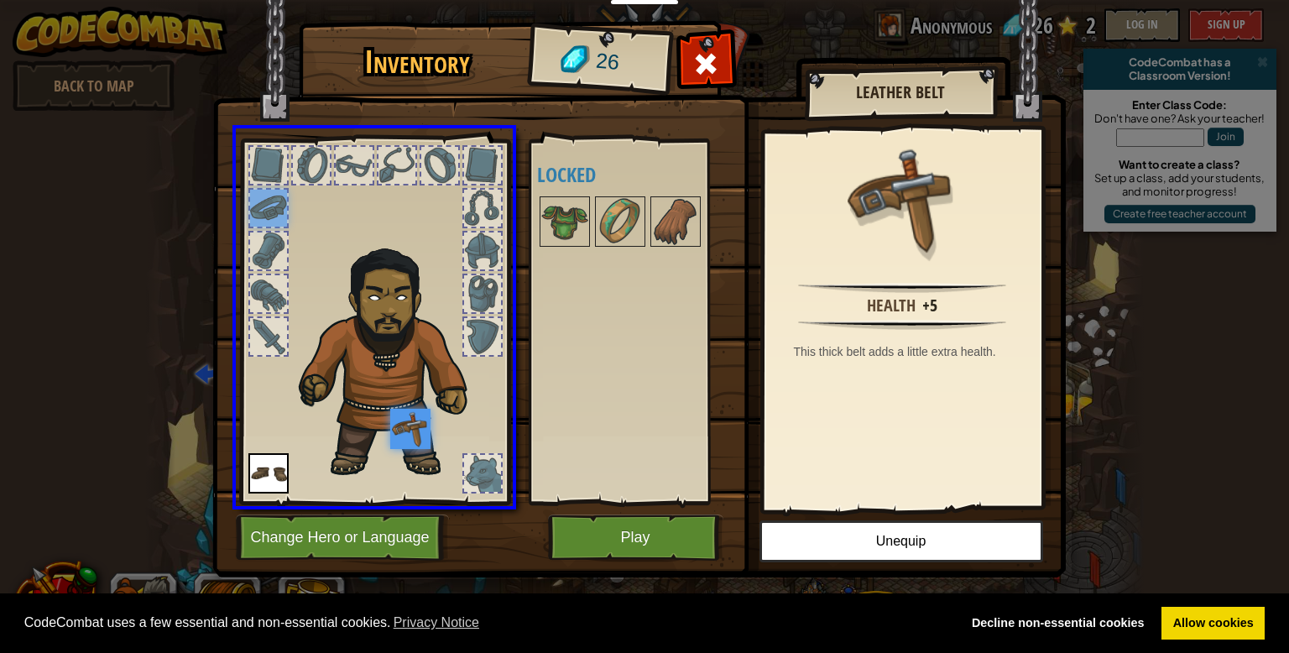
drag, startPoint x: 260, startPoint y: 201, endPoint x: 417, endPoint y: 436, distance: 282.6
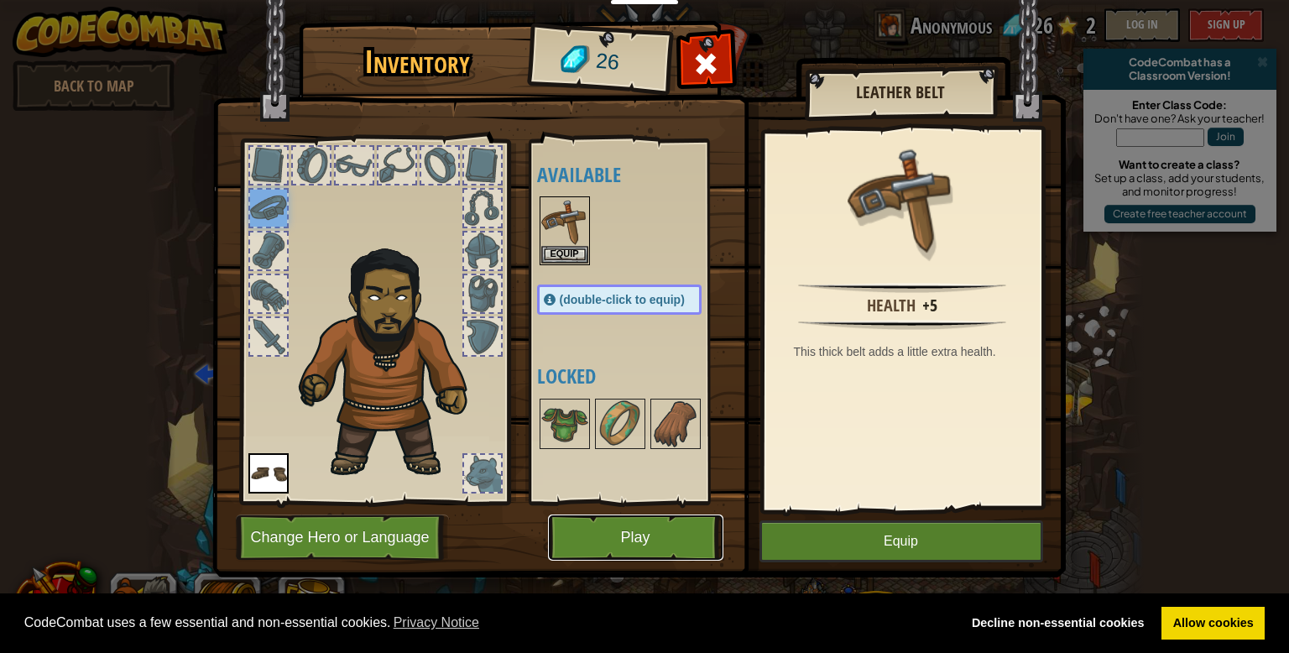
click at [695, 537] on button "Play" at bounding box center [635, 537] width 175 height 46
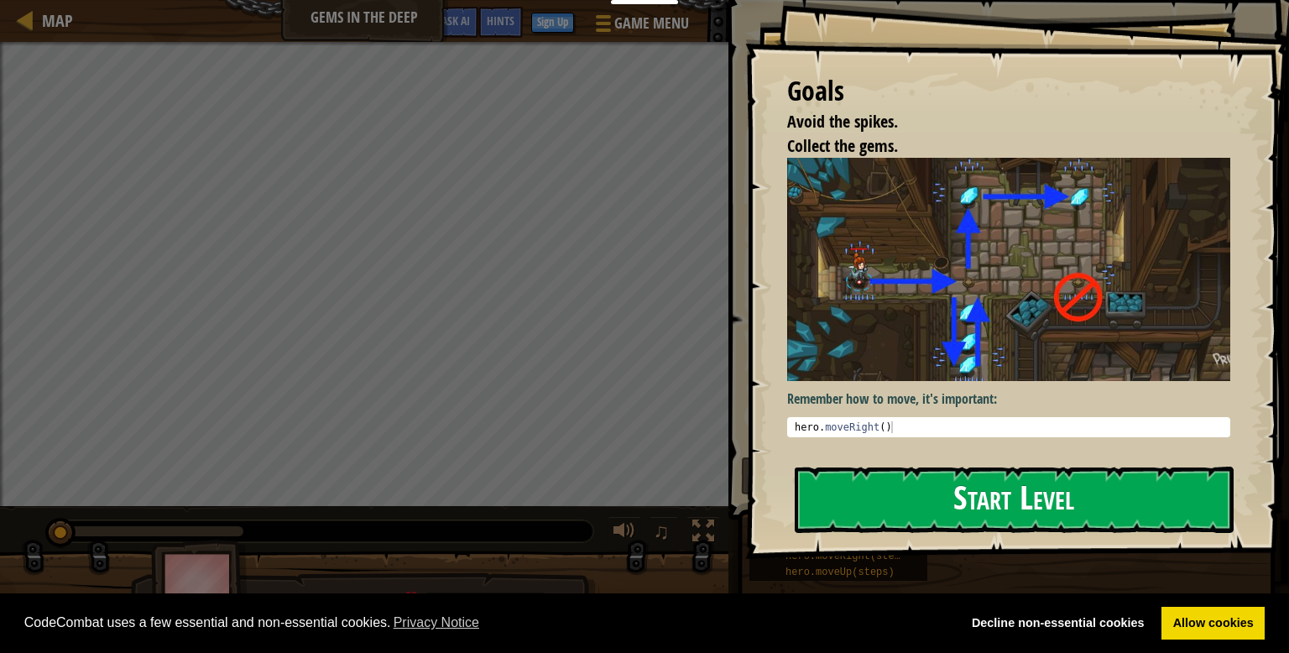
click at [885, 493] on button "Start Level" at bounding box center [1014, 500] width 439 height 66
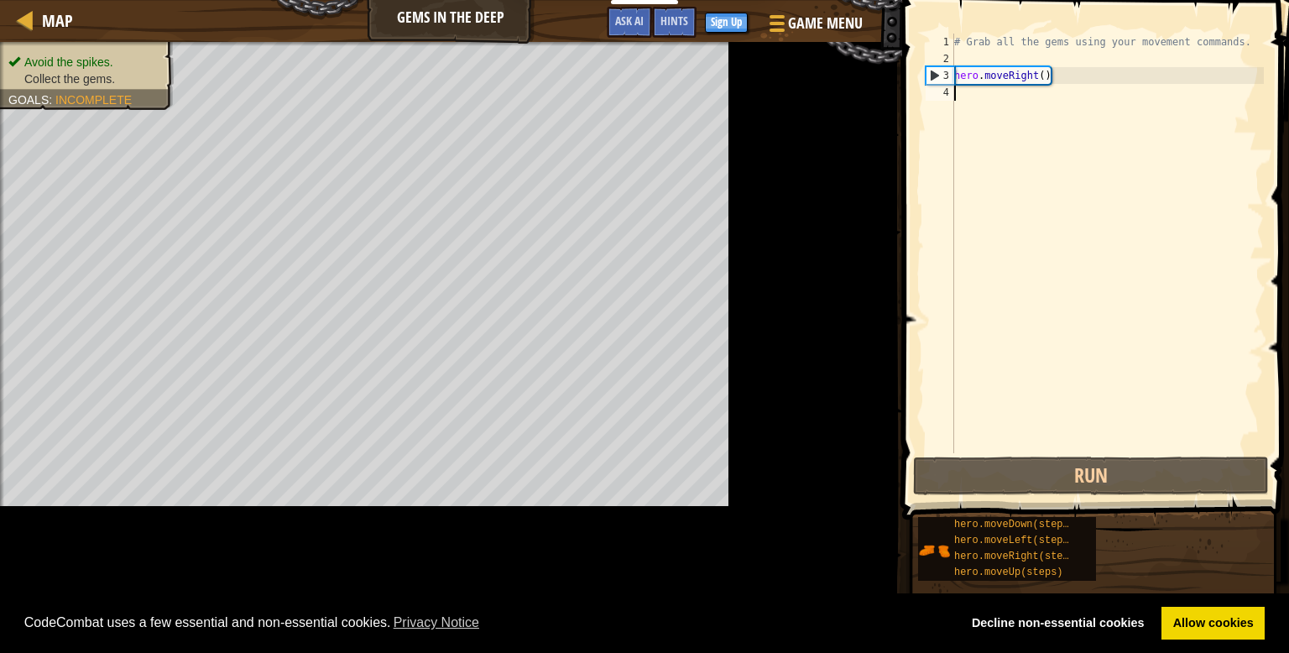
type textarea "hero.moveRight()"
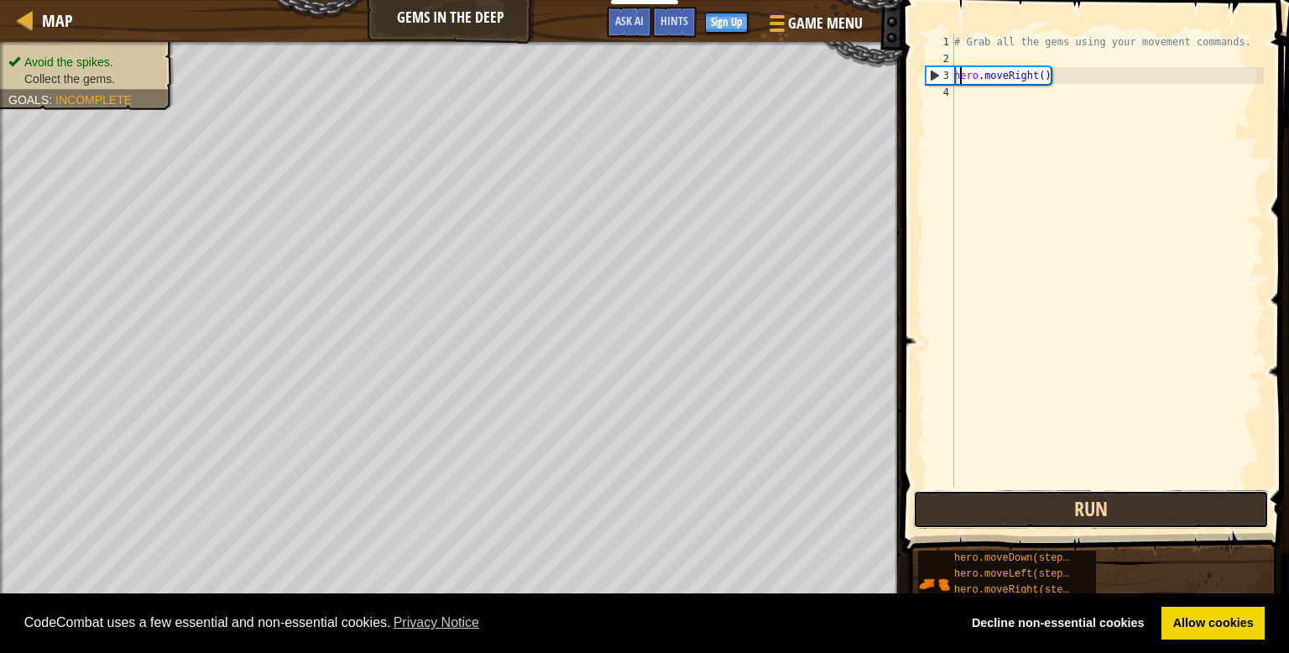
click at [963, 495] on button "Run" at bounding box center [1091, 509] width 356 height 39
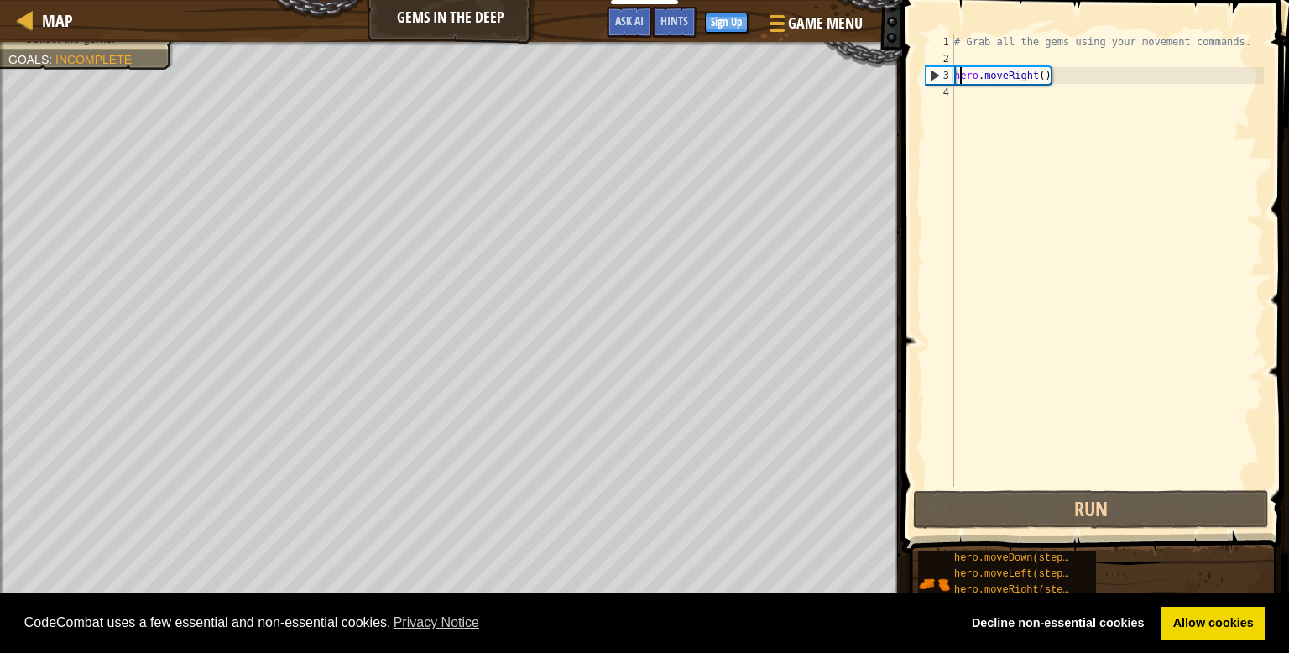
click at [985, 99] on div "# Grab all the gems using your movement commands. hero . moveRight ( )" at bounding box center [1107, 277] width 313 height 487
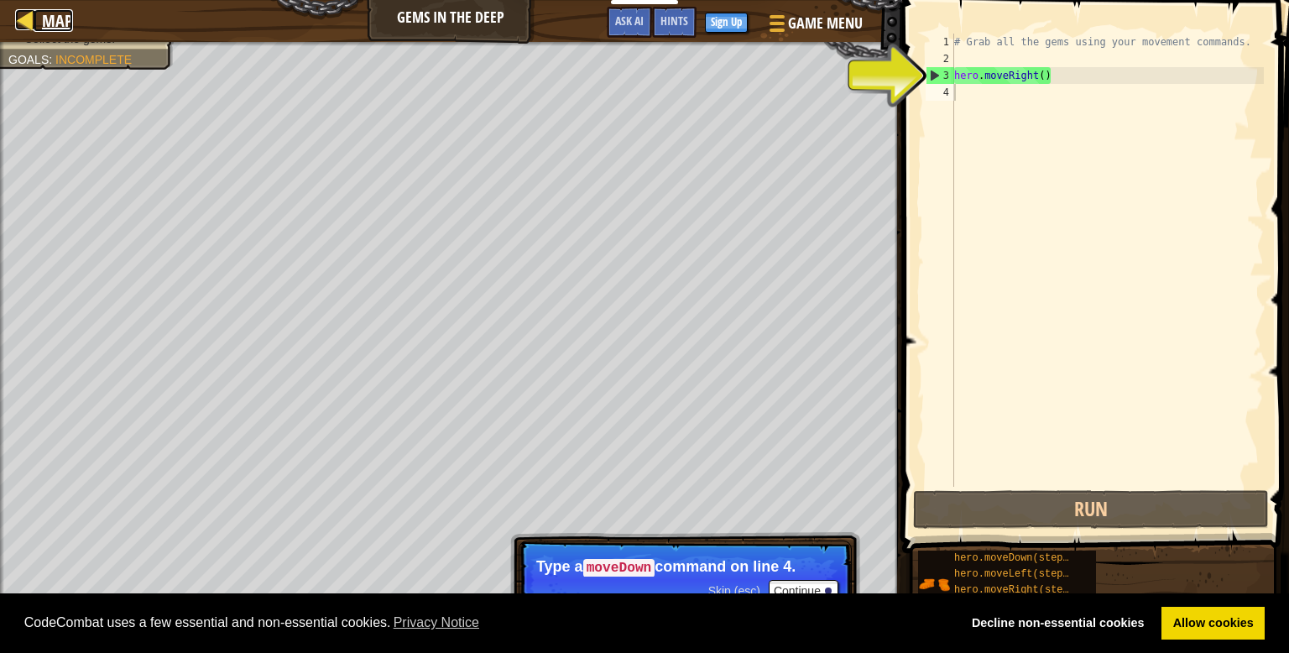
click at [46, 15] on span "Map" at bounding box center [57, 20] width 31 height 23
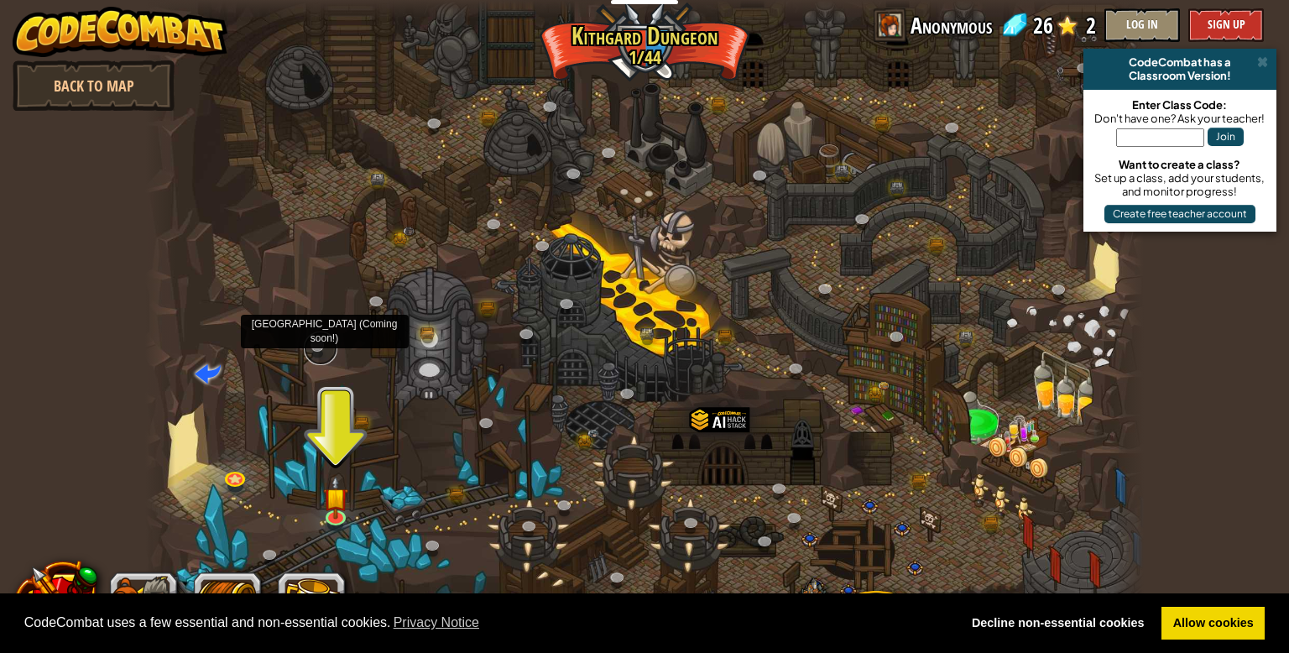
click at [314, 344] on link at bounding box center [321, 348] width 34 height 34
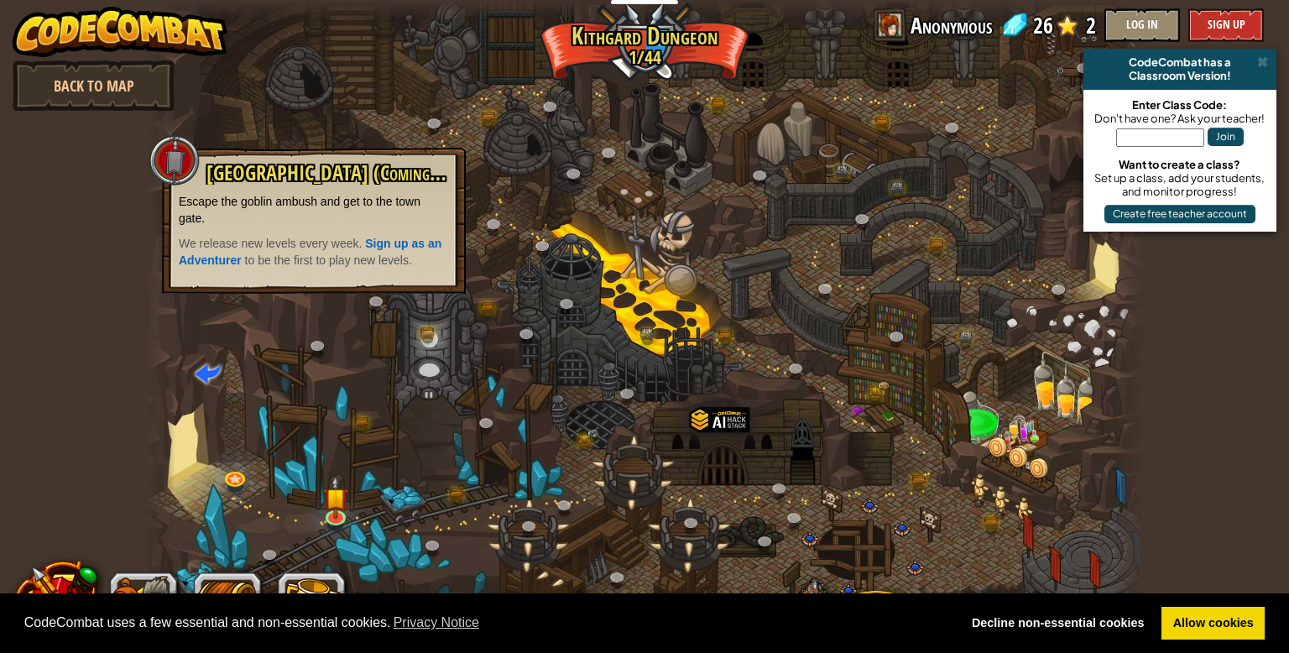
drag, startPoint x: 458, startPoint y: 368, endPoint x: 444, endPoint y: 321, distance: 49.9
click at [444, 321] on div at bounding box center [644, 326] width 999 height 653
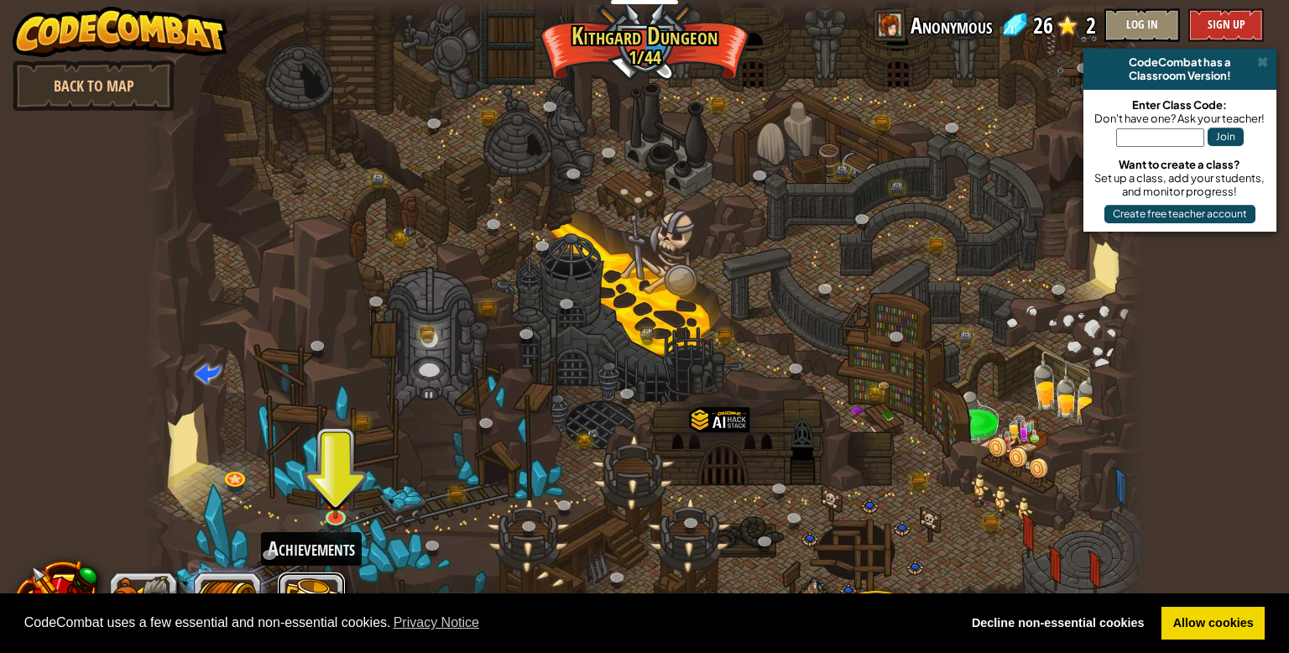
drag, startPoint x: 300, startPoint y: 573, endPoint x: 200, endPoint y: 587, distance: 100.9
click at [200, 587] on div "Achievements" at bounding box center [185, 605] width 319 height 67
click at [926, 26] on span "Anonymous" at bounding box center [951, 25] width 81 height 34
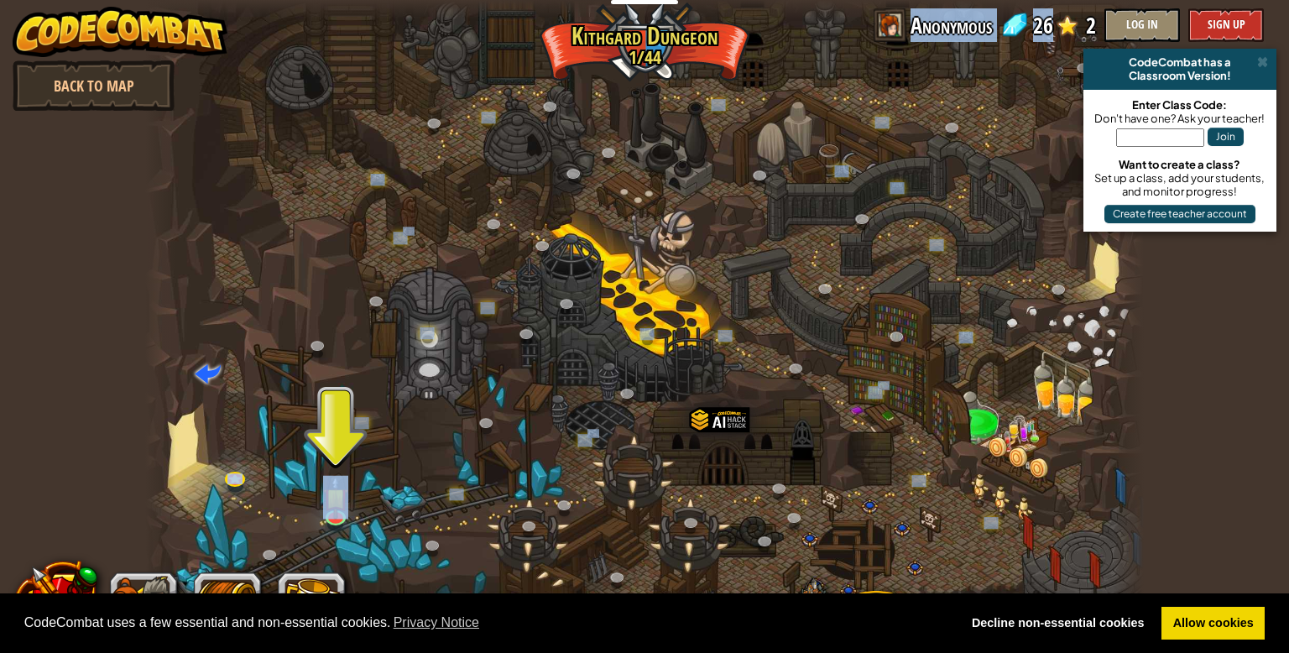
drag, startPoint x: 1052, startPoint y: 22, endPoint x: 837, endPoint y: 37, distance: 216.2
click at [837, 37] on div "powered by Back to Map CodeCombat has a Classroom Version! Enter Class Code: Do…" at bounding box center [644, 326] width 1289 height 653
click at [34, 107] on link "Back to Map" at bounding box center [94, 85] width 162 height 50
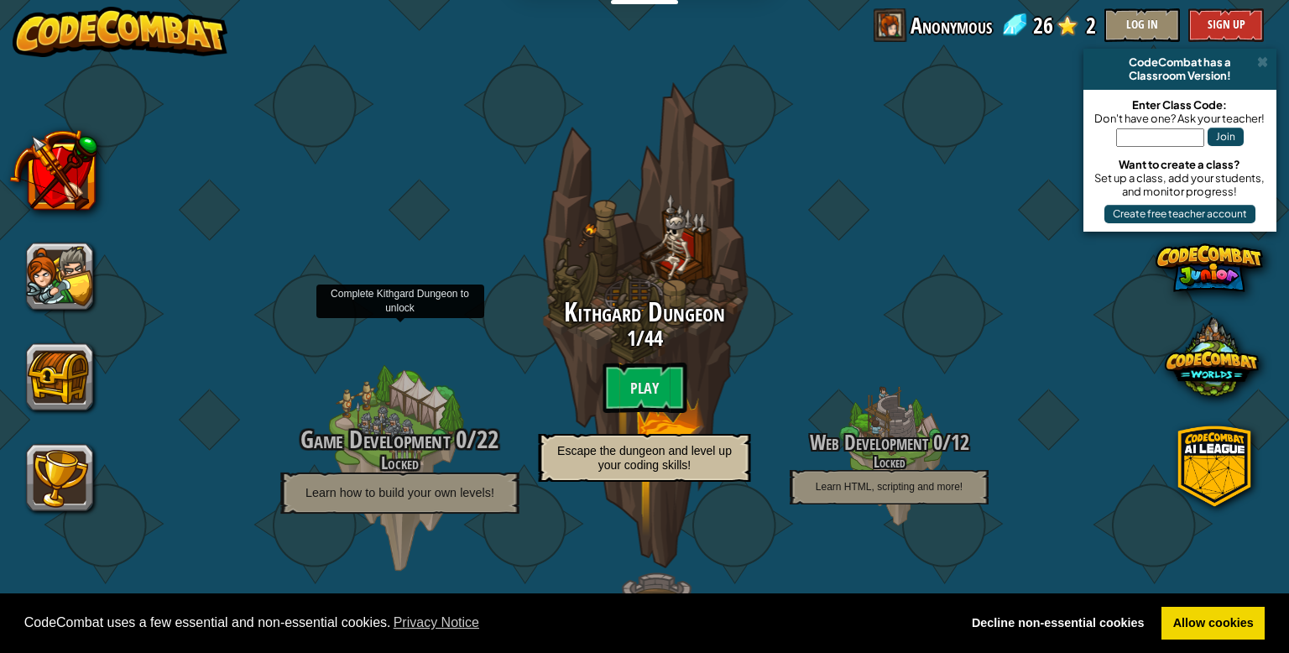
click at [399, 389] on div at bounding box center [399, 457] width 159 height 319
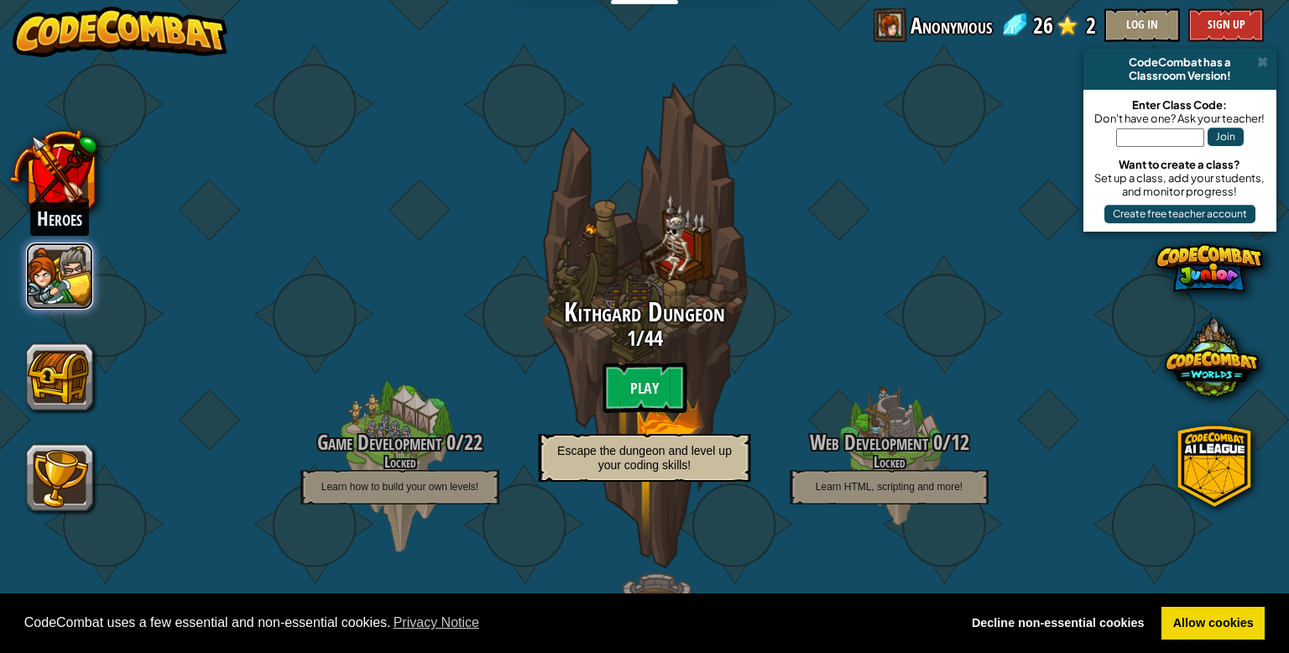
click at [43, 267] on button at bounding box center [59, 276] width 67 height 67
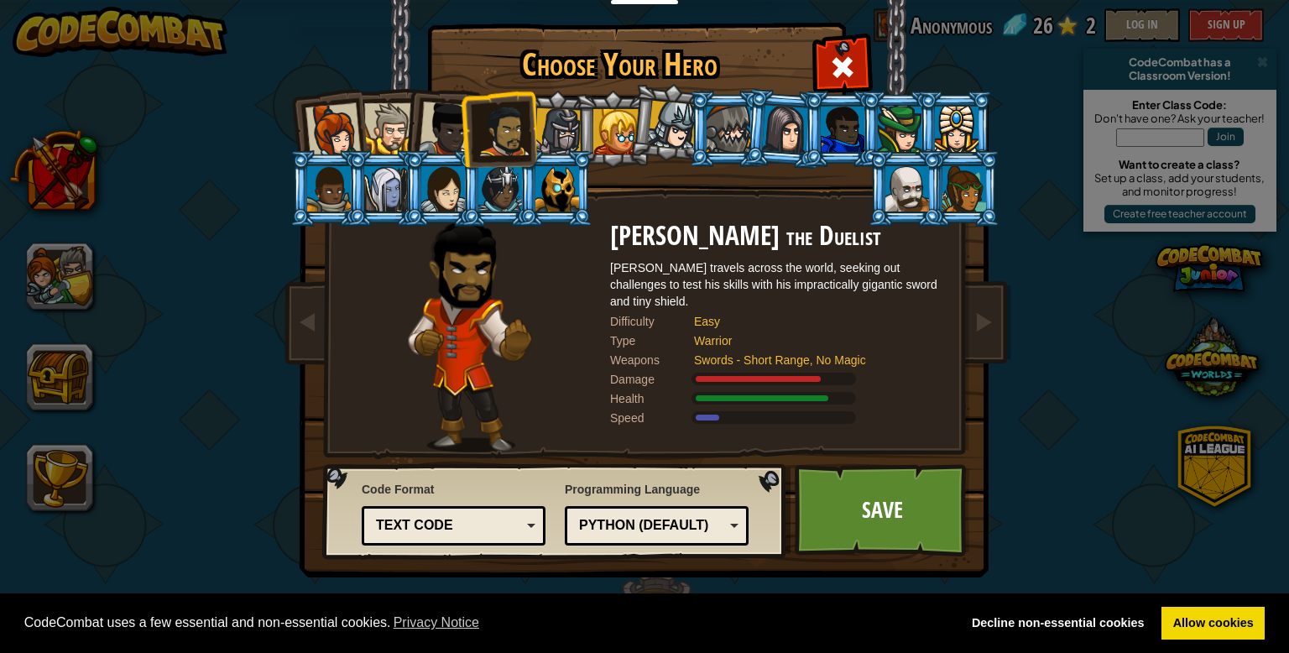
click at [577, 210] on div at bounding box center [557, 188] width 44 height 45
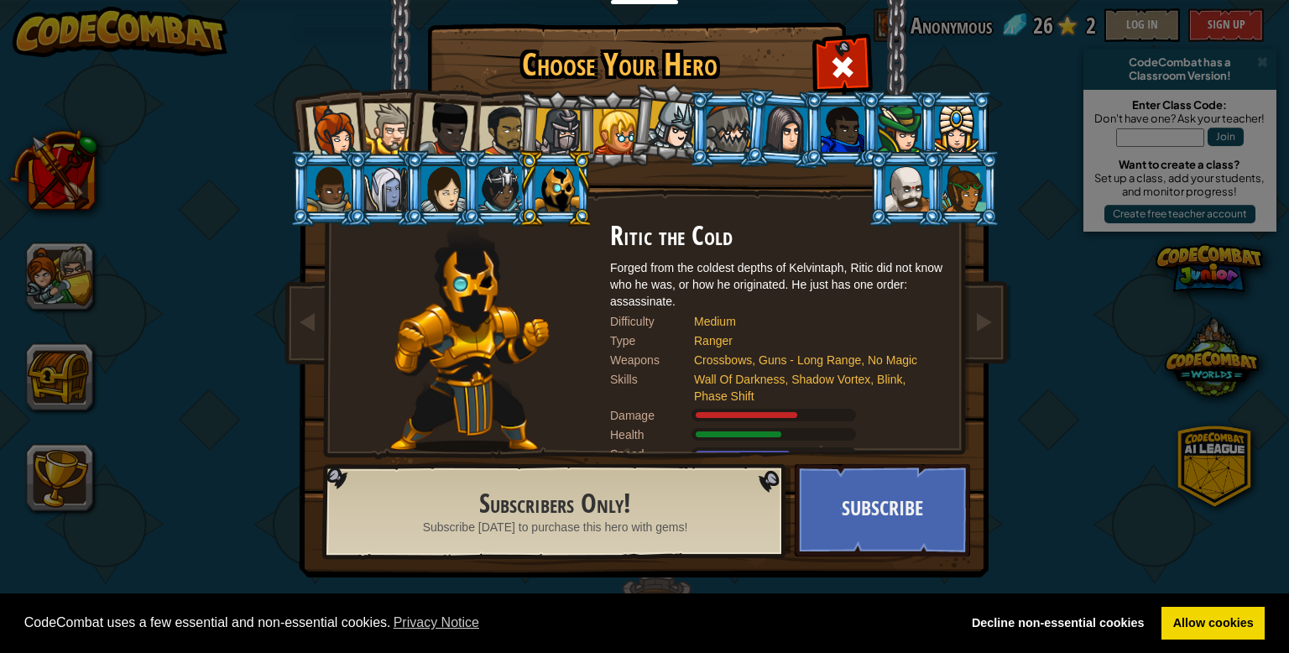
click at [506, 202] on div at bounding box center [500, 188] width 44 height 45
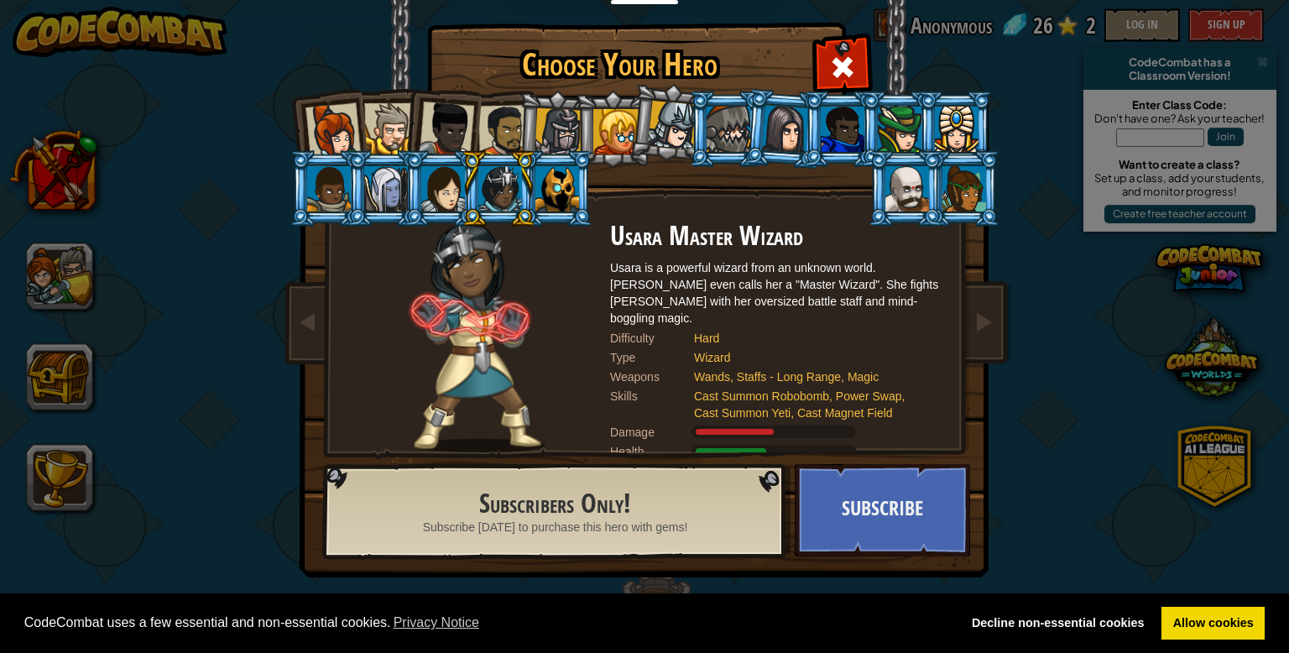
click at [447, 190] on div at bounding box center [443, 188] width 44 height 45
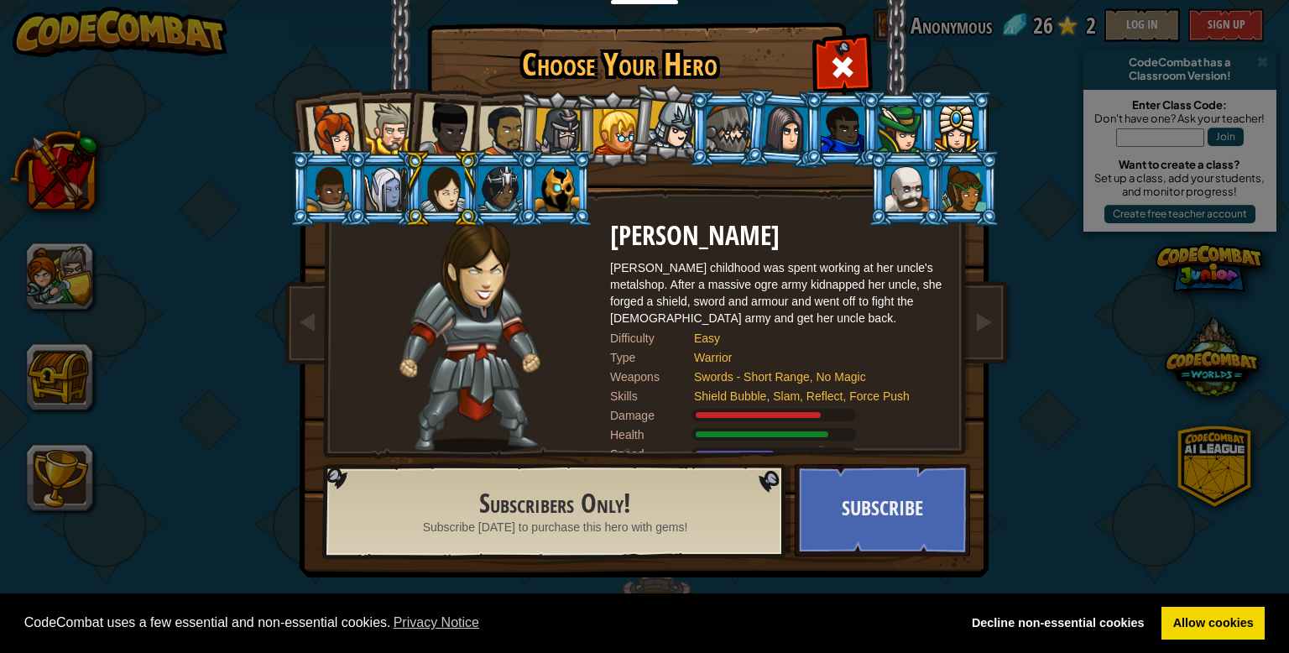
click at [393, 199] on div at bounding box center [386, 188] width 44 height 45
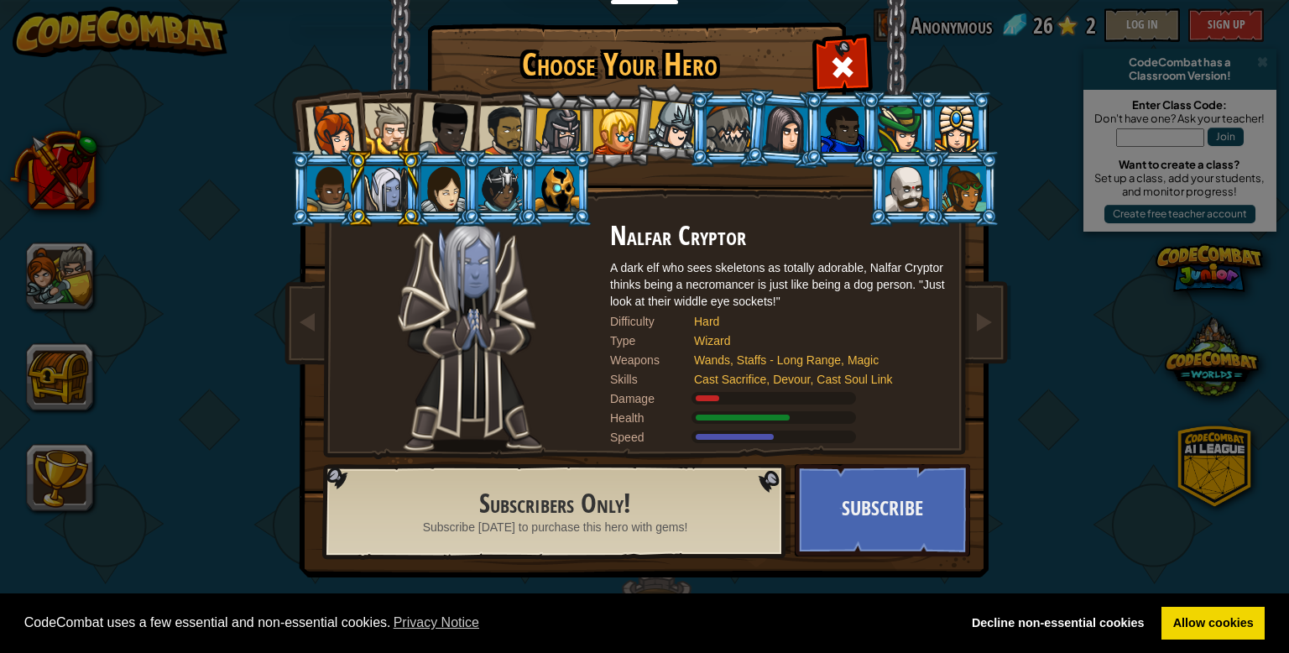
click at [348, 206] on li at bounding box center [385, 188] width 76 height 76
click at [342, 205] on div at bounding box center [329, 188] width 44 height 45
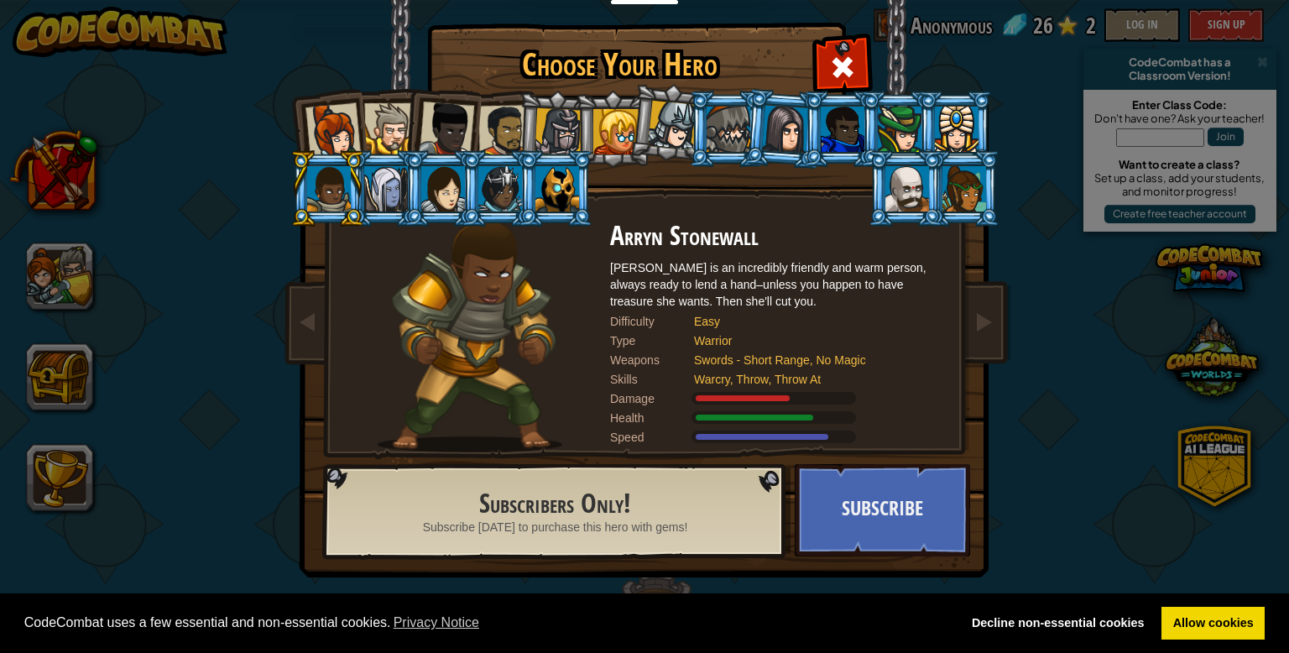
click at [958, 208] on div at bounding box center [964, 188] width 44 height 45
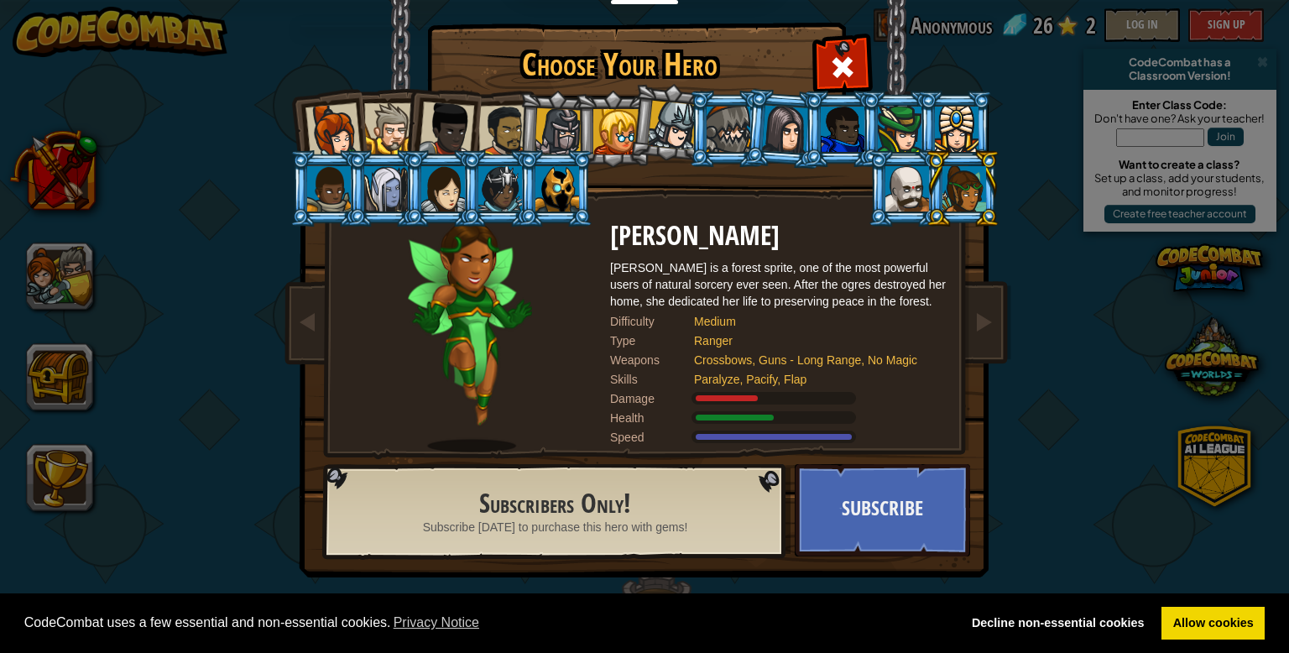
click at [898, 205] on div at bounding box center [907, 188] width 44 height 45
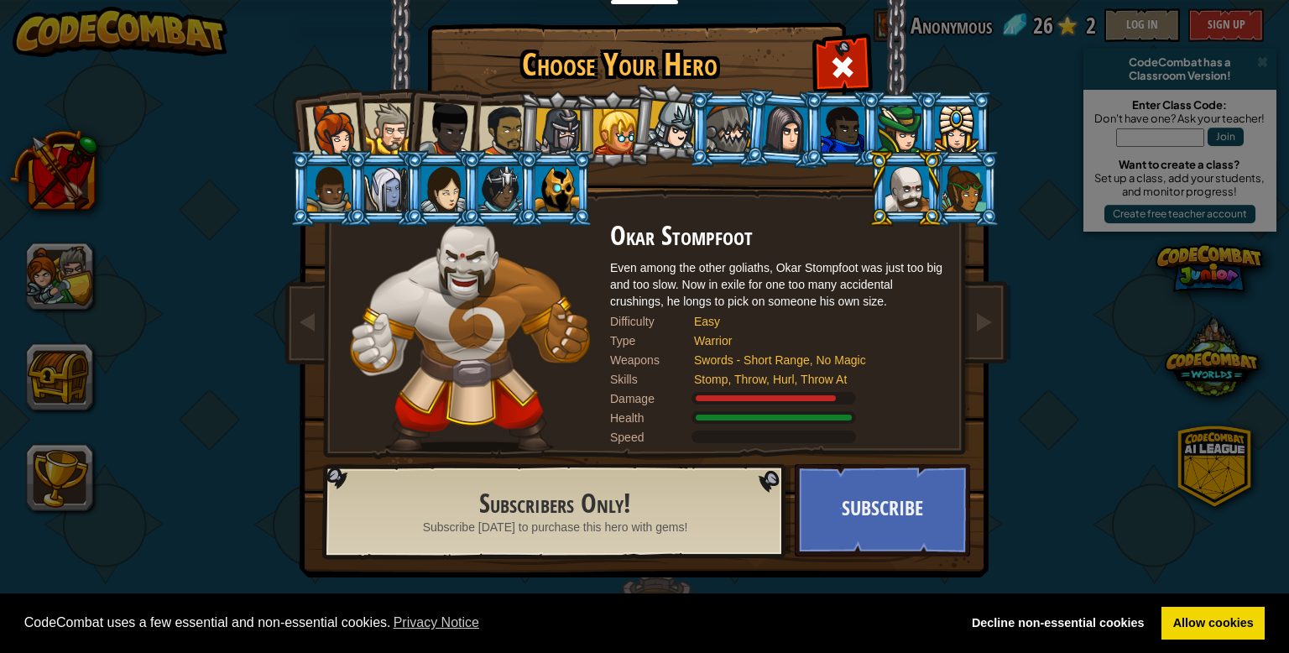
click at [975, 142] on div at bounding box center [957, 129] width 44 height 45
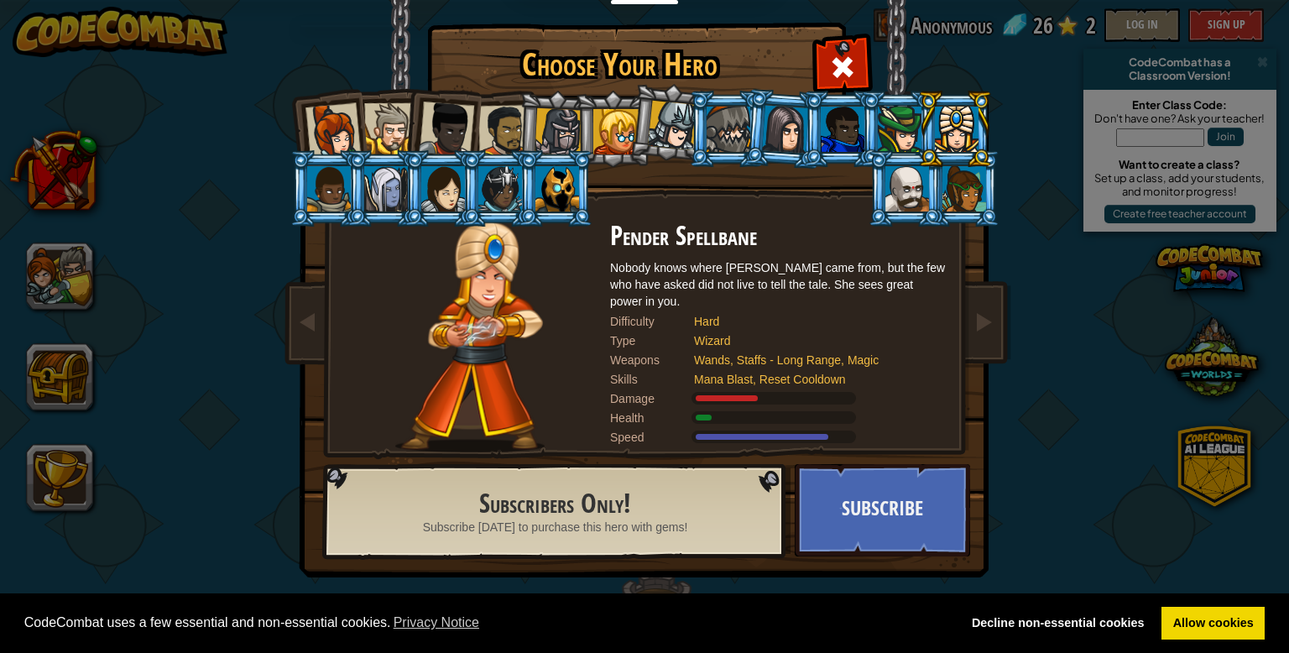
click at [889, 145] on div at bounding box center [900, 129] width 44 height 45
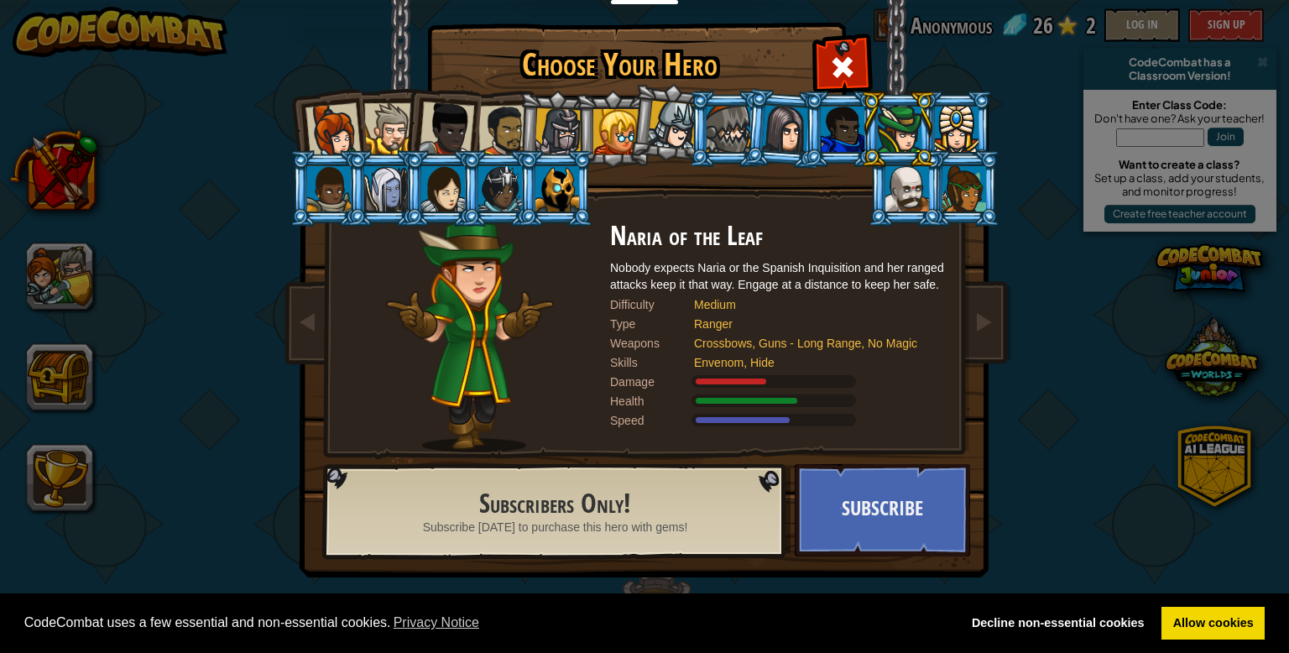
click at [889, 145] on div at bounding box center [900, 129] width 44 height 45
click at [846, 122] on div at bounding box center [843, 129] width 44 height 45
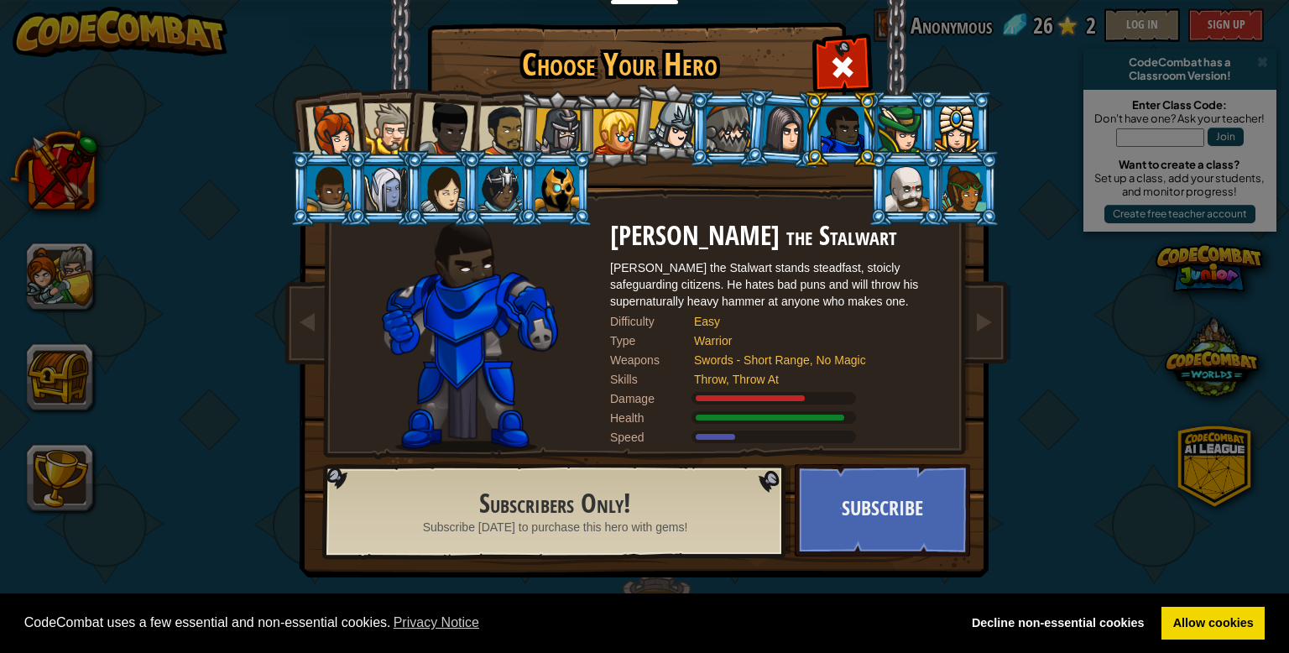
click at [846, 122] on div at bounding box center [843, 129] width 44 height 45
click at [774, 127] on div at bounding box center [785, 129] width 47 height 48
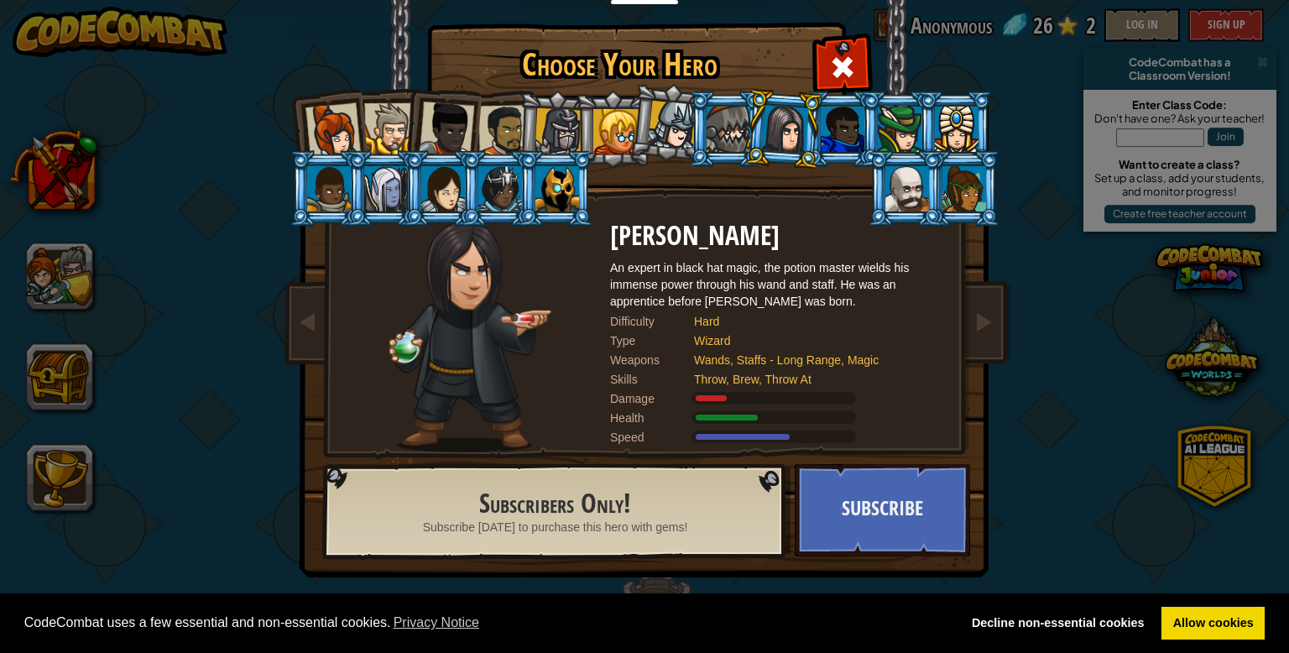
click at [736, 133] on div at bounding box center [729, 129] width 44 height 45
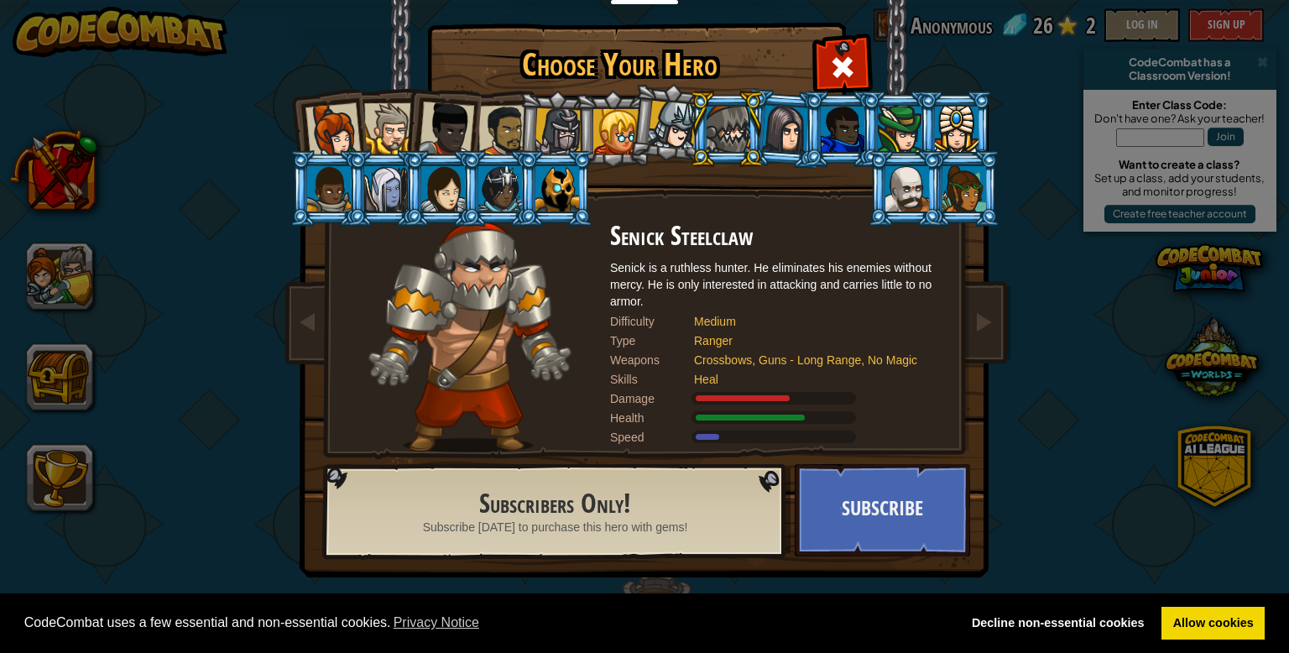
click at [691, 126] on li at bounding box center [727, 129] width 76 height 76
click at [693, 136] on li at bounding box center [727, 129] width 76 height 76
click at [625, 133] on div at bounding box center [615, 131] width 45 height 45
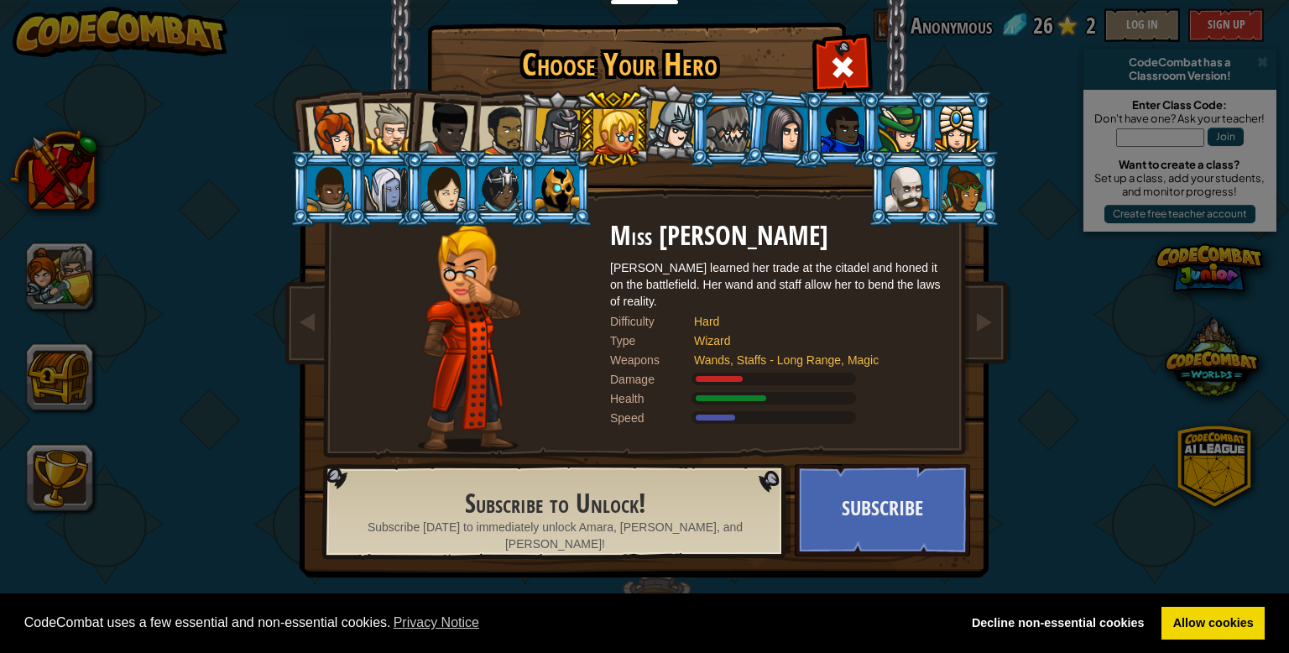
click at [566, 126] on div at bounding box center [559, 132] width 48 height 48
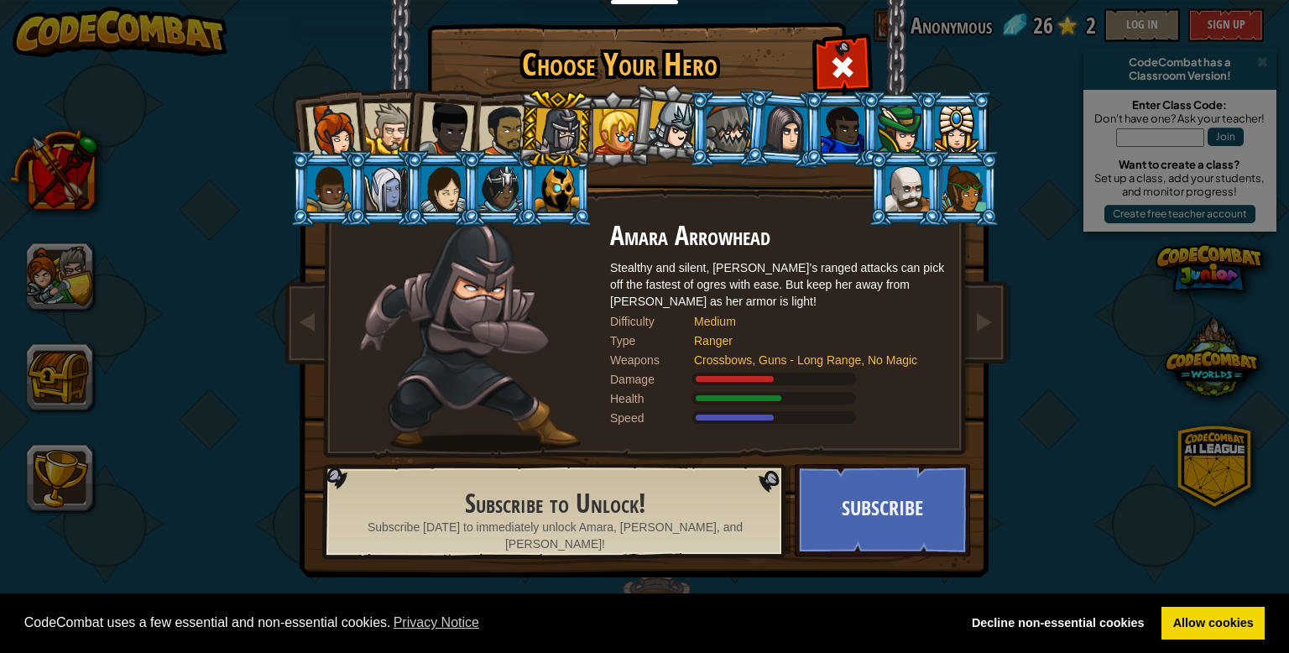
click at [508, 134] on div at bounding box center [504, 131] width 52 height 52
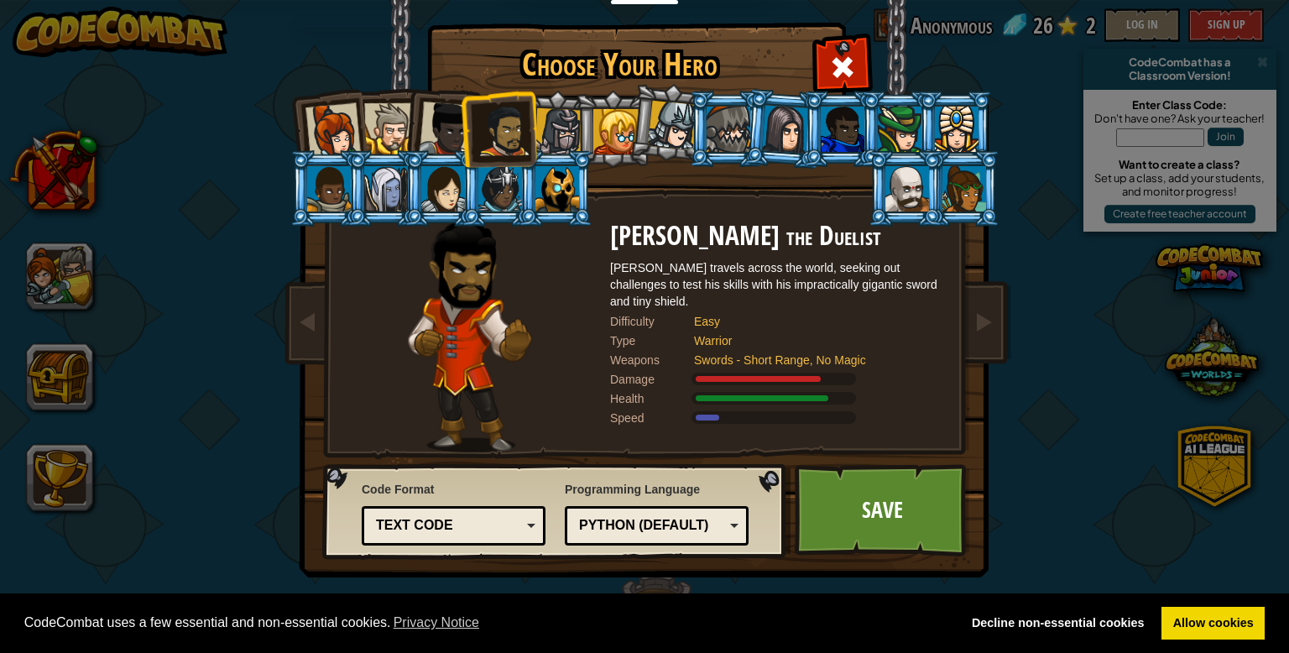
click at [446, 133] on div at bounding box center [446, 129] width 55 height 55
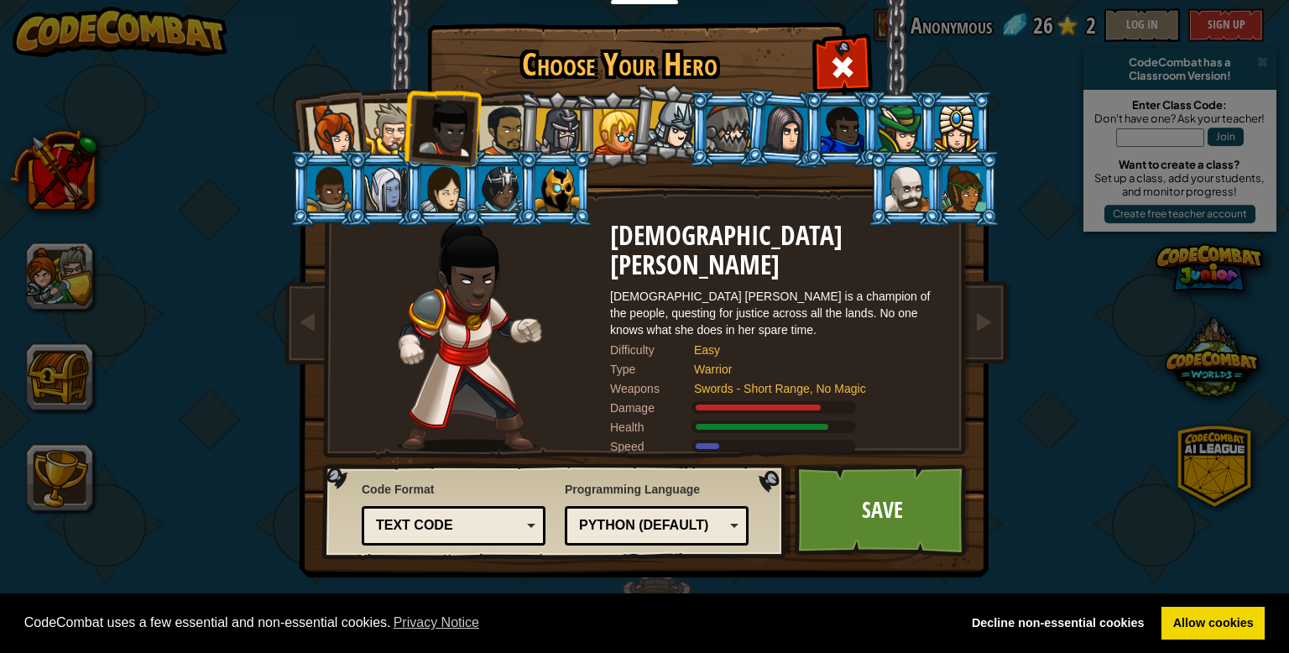
click at [370, 133] on div at bounding box center [389, 128] width 51 height 51
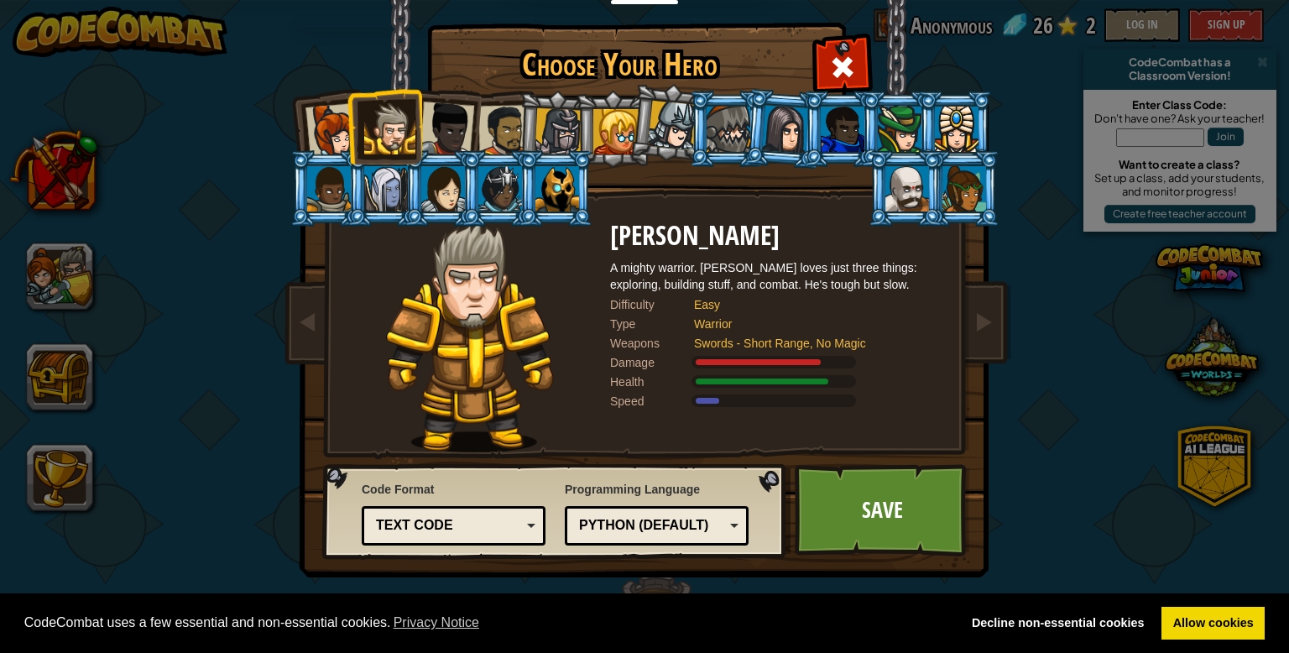
click at [338, 129] on div at bounding box center [332, 130] width 55 height 55
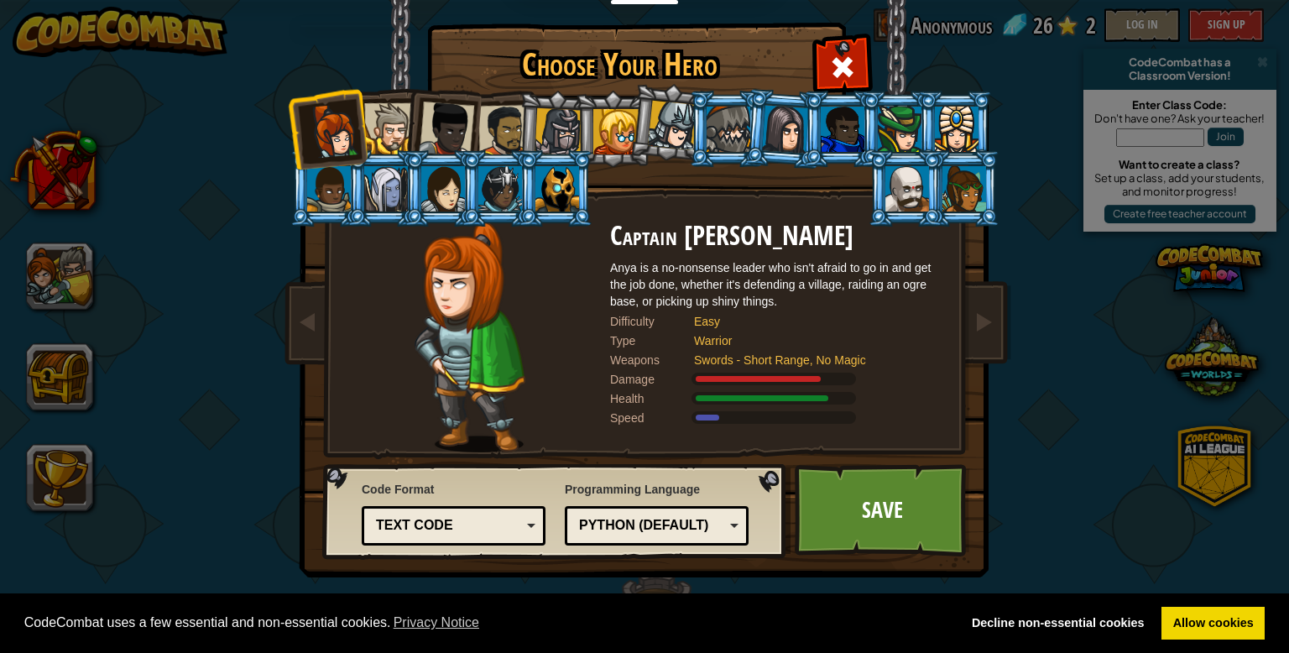
click at [900, 192] on div at bounding box center [907, 188] width 44 height 45
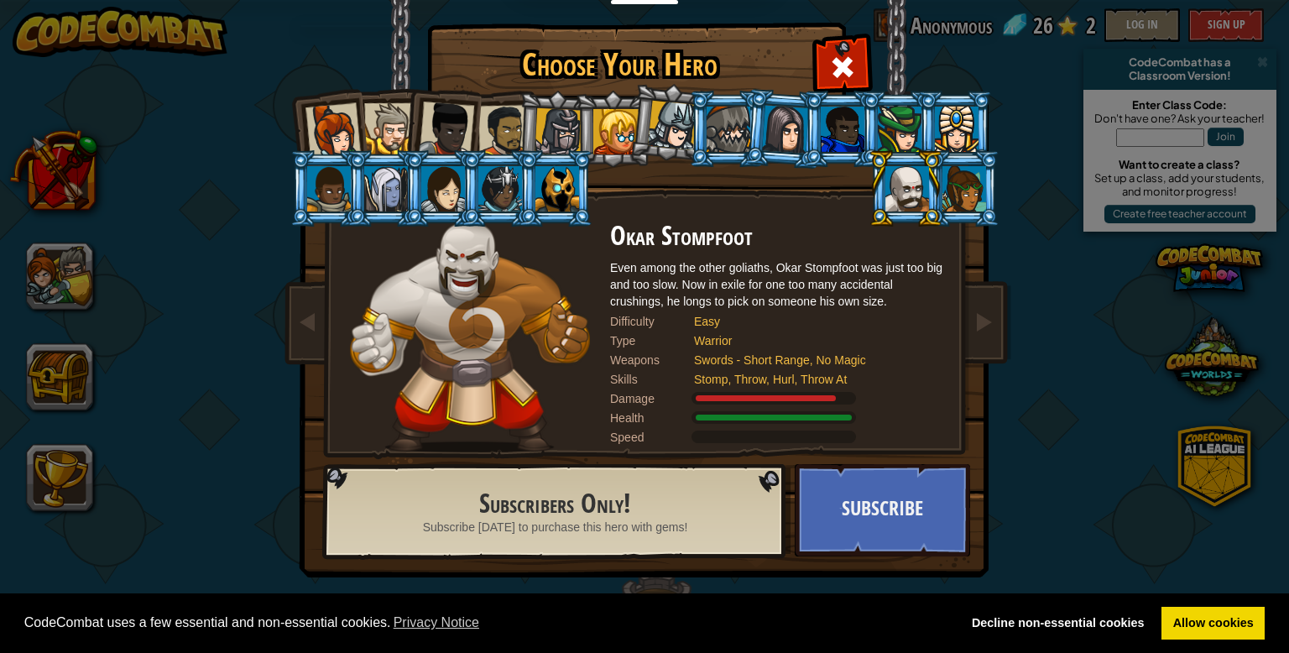
click at [349, 199] on li at bounding box center [385, 188] width 76 height 76
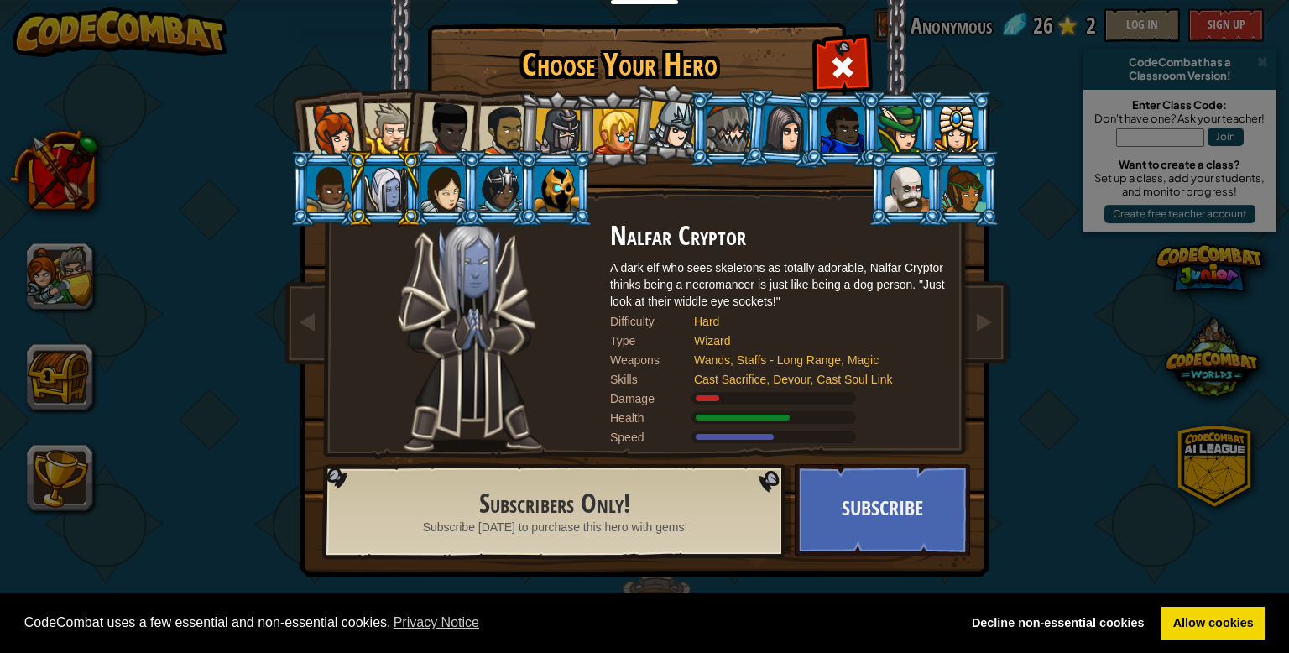
click at [495, 202] on div at bounding box center [500, 188] width 44 height 45
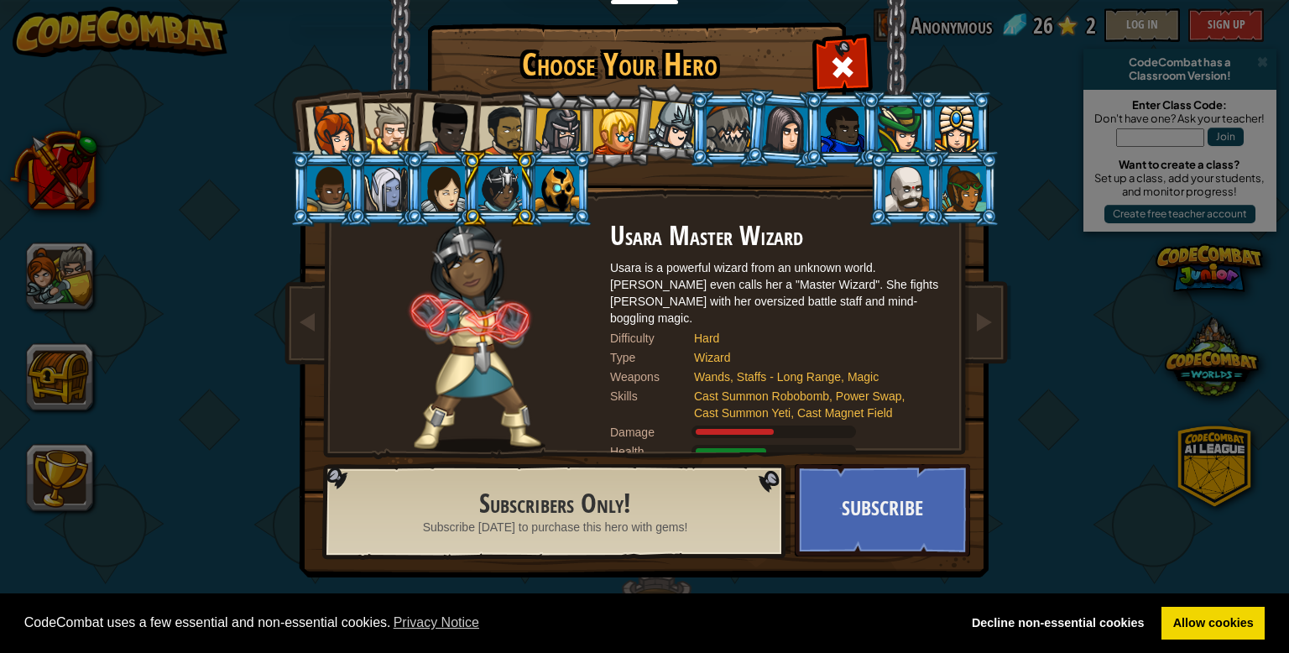
click at [562, 189] on div at bounding box center [557, 188] width 44 height 45
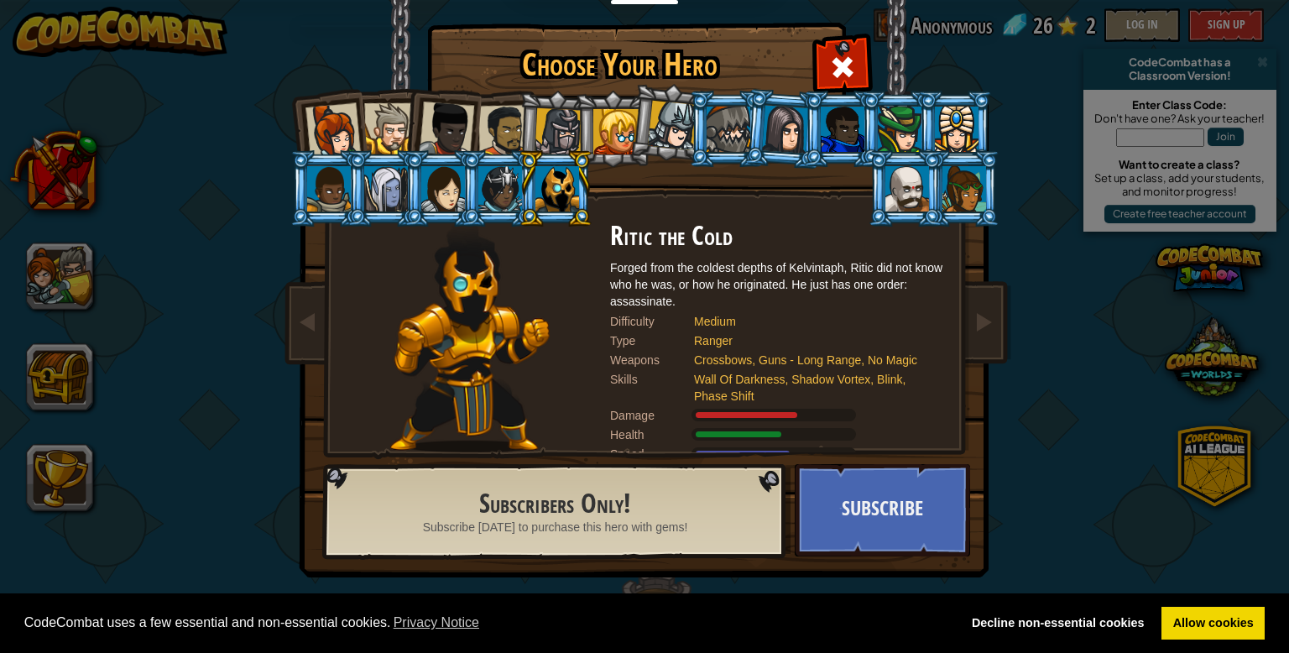
click at [611, 142] on div at bounding box center [615, 131] width 45 height 45
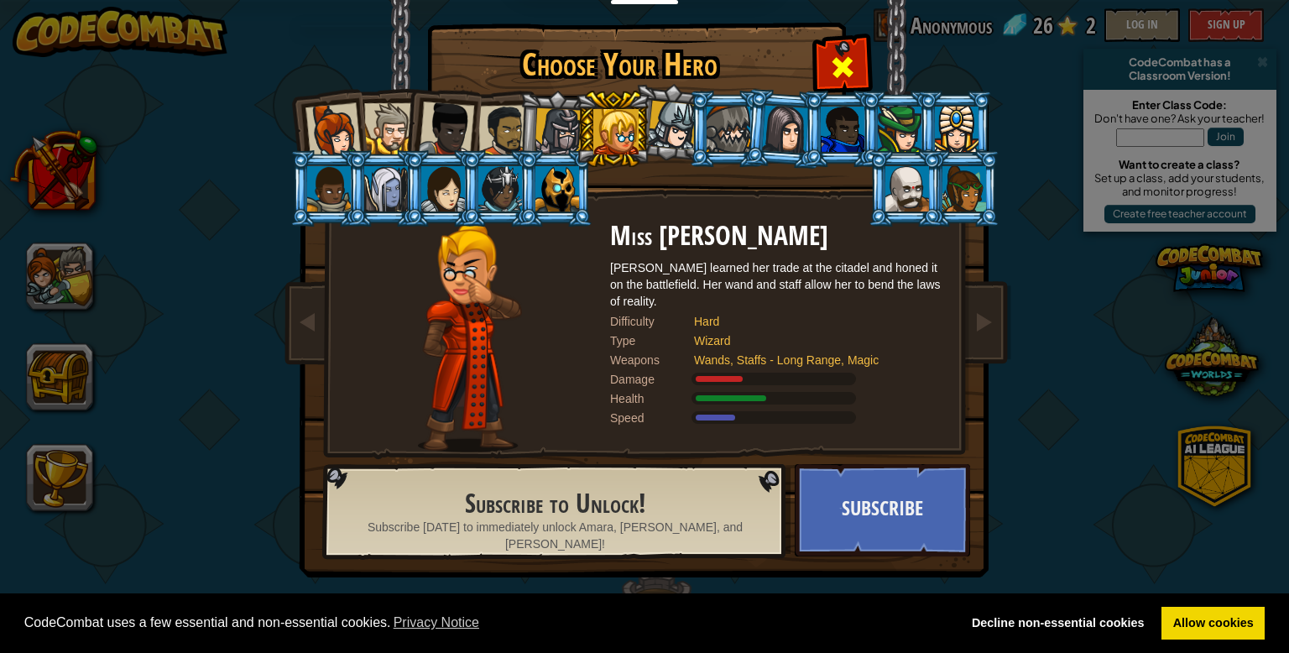
click at [867, 59] on div at bounding box center [842, 65] width 53 height 53
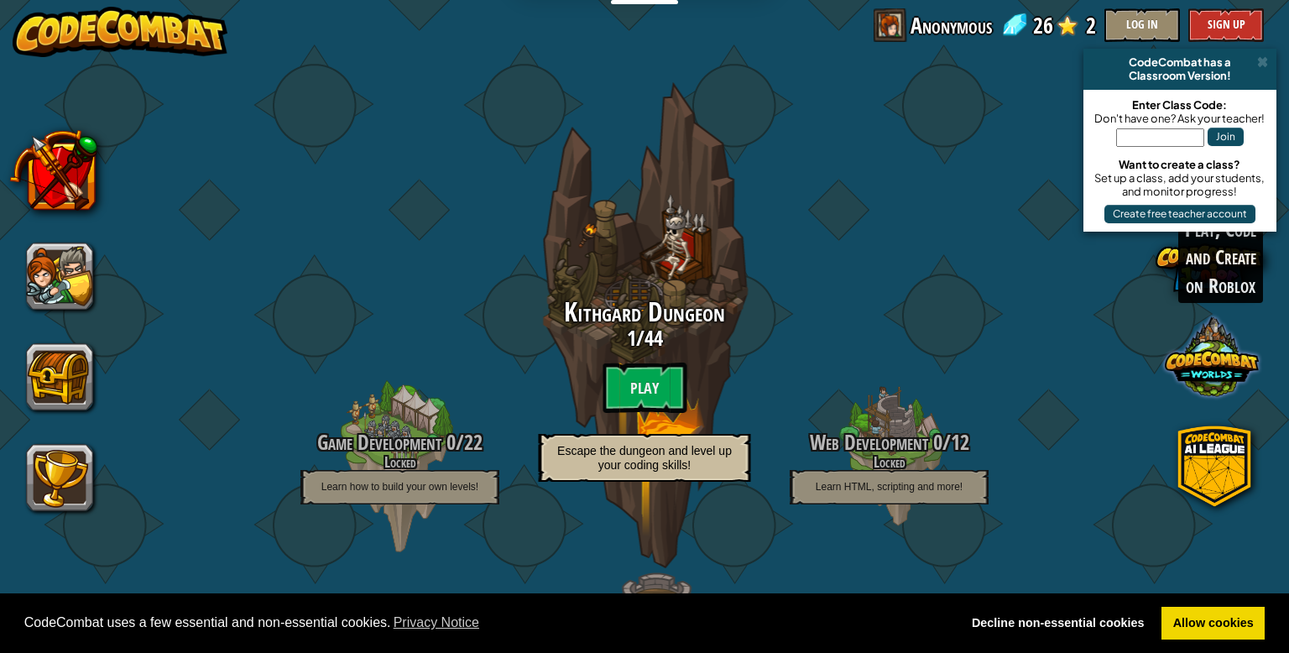
click at [1196, 373] on span at bounding box center [1212, 357] width 94 height 94
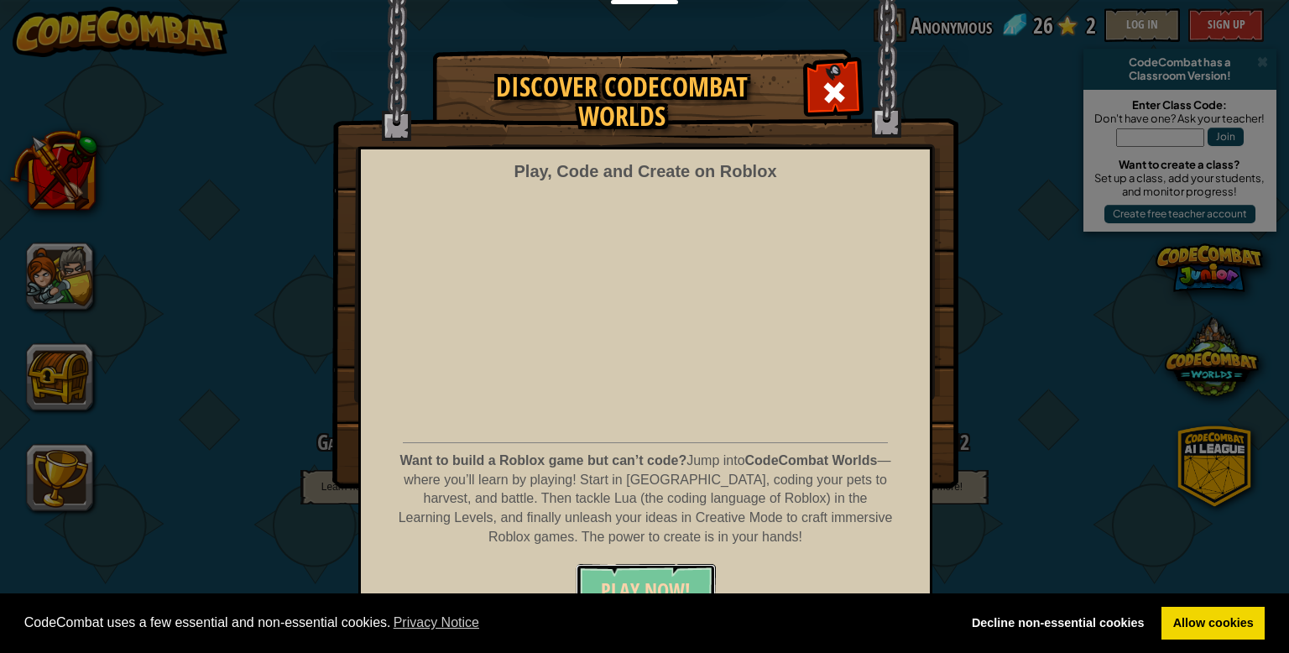
click at [680, 564] on button "PLAY NOW!" at bounding box center [646, 589] width 140 height 50
click at [836, 104] on span at bounding box center [834, 92] width 27 height 27
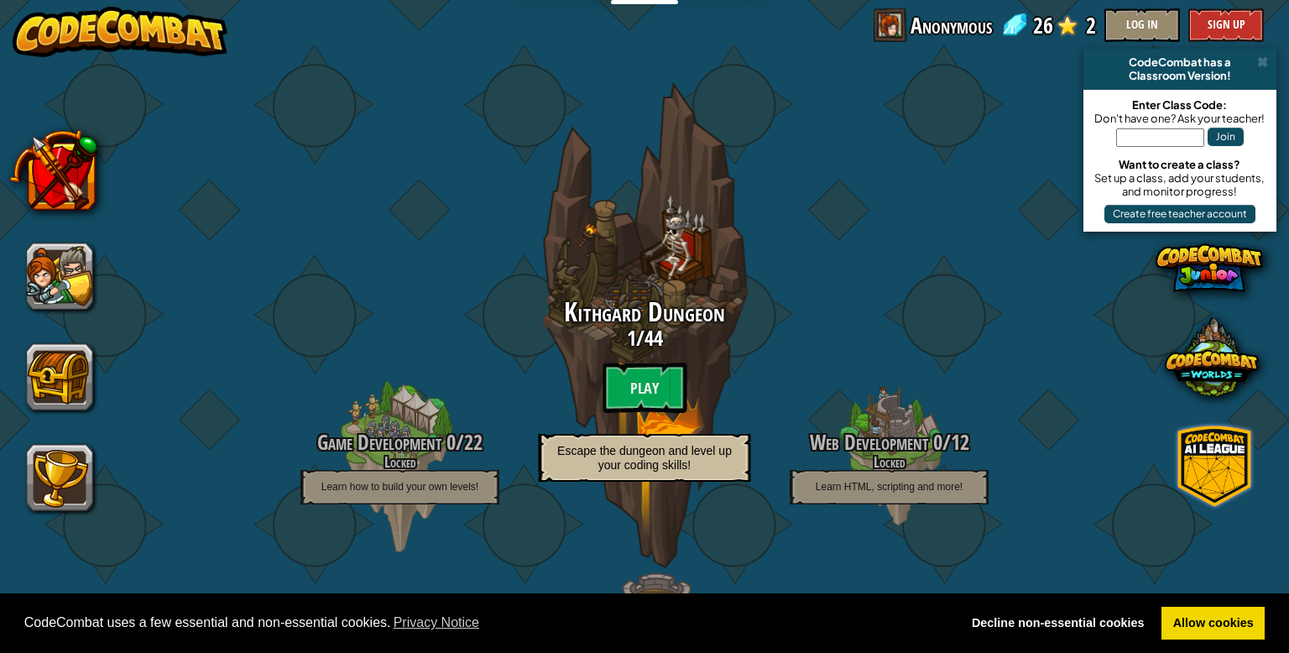
click at [1223, 444] on span at bounding box center [1214, 465] width 81 height 81
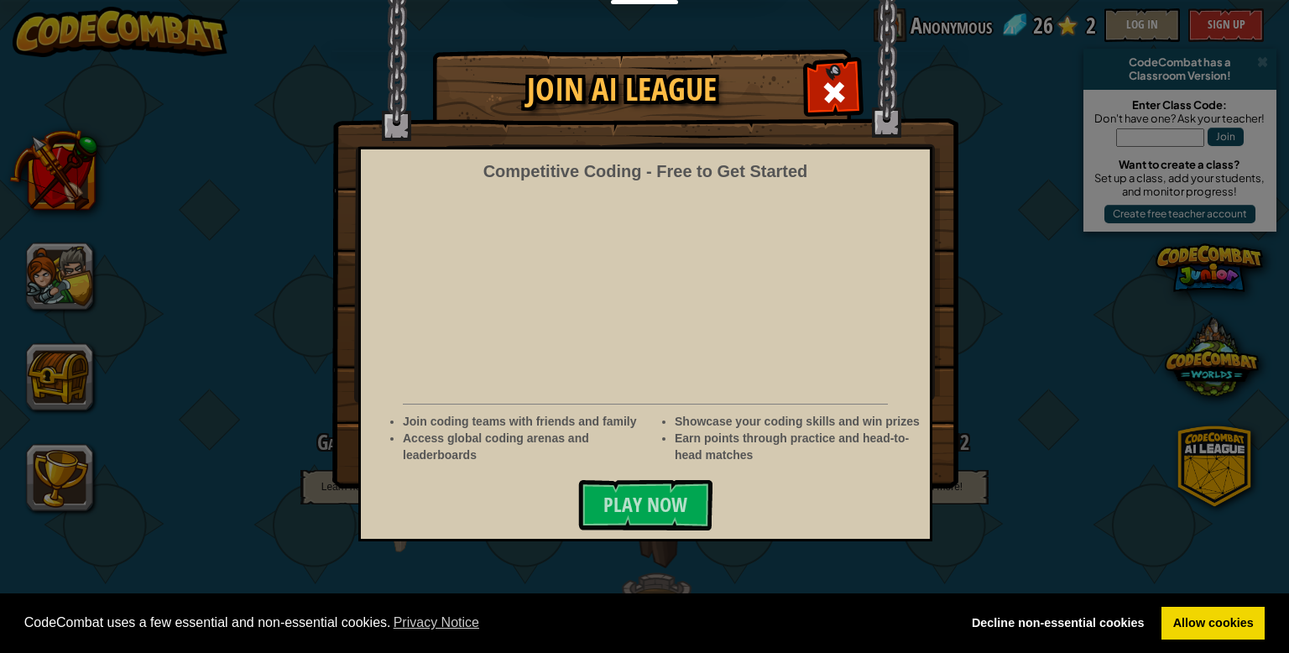
click at [680, 461] on li "Earn points through practice and head-to-head matches" at bounding box center [798, 447] width 247 height 34
click at [679, 506] on span "Play Now" at bounding box center [645, 504] width 84 height 27
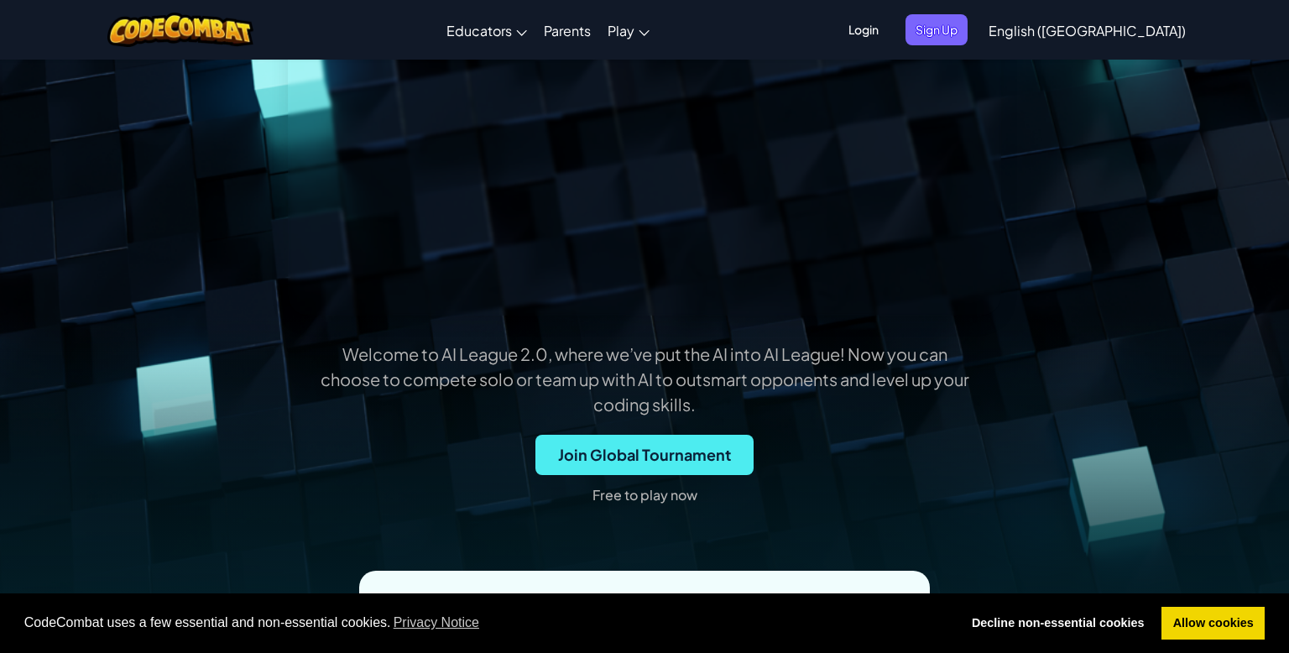
scroll to position [275, 0]
click at [687, 444] on span "Join Global Tournament" at bounding box center [644, 454] width 218 height 40
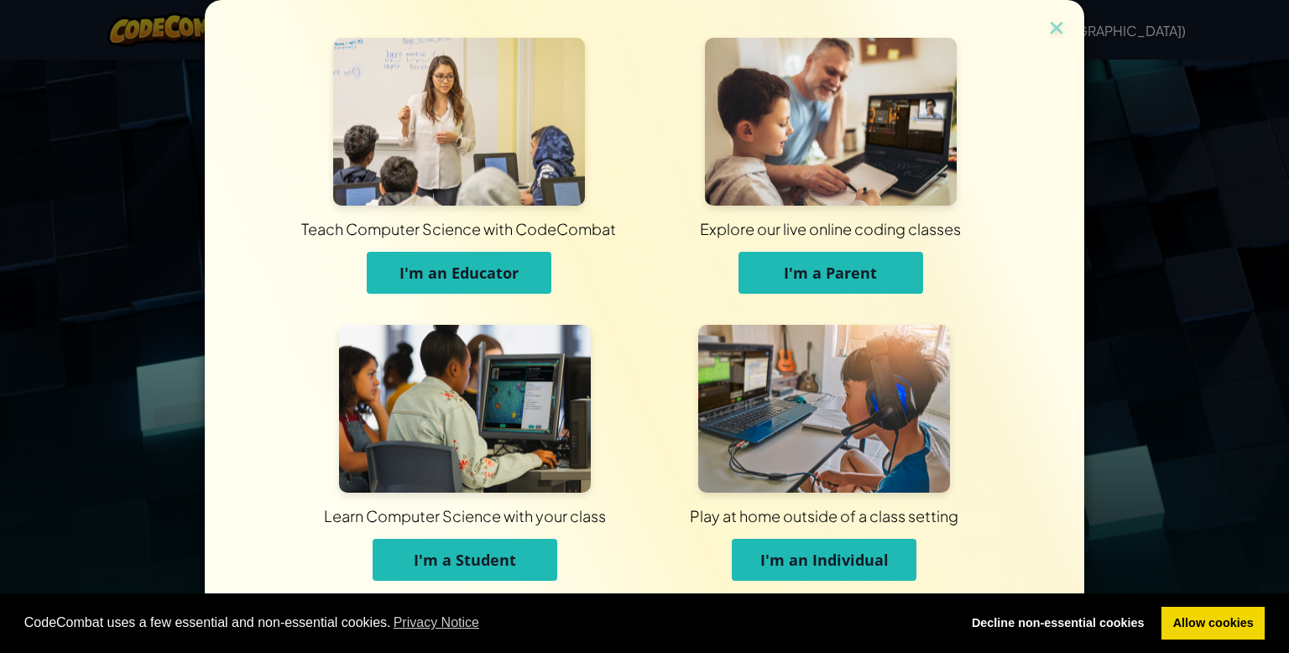
click at [493, 550] on span "I'm a Student" at bounding box center [465, 560] width 102 height 20
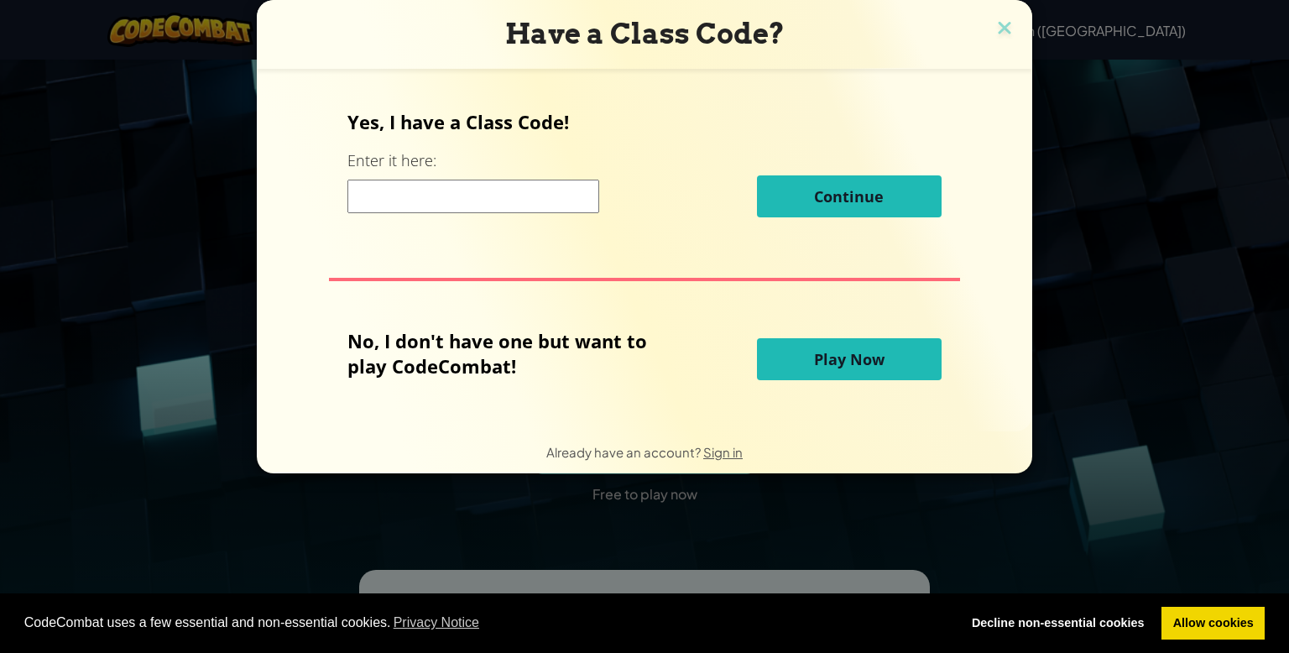
click at [490, 211] on input at bounding box center [473, 197] width 252 height 34
click at [801, 369] on button "Play Now" at bounding box center [849, 359] width 185 height 42
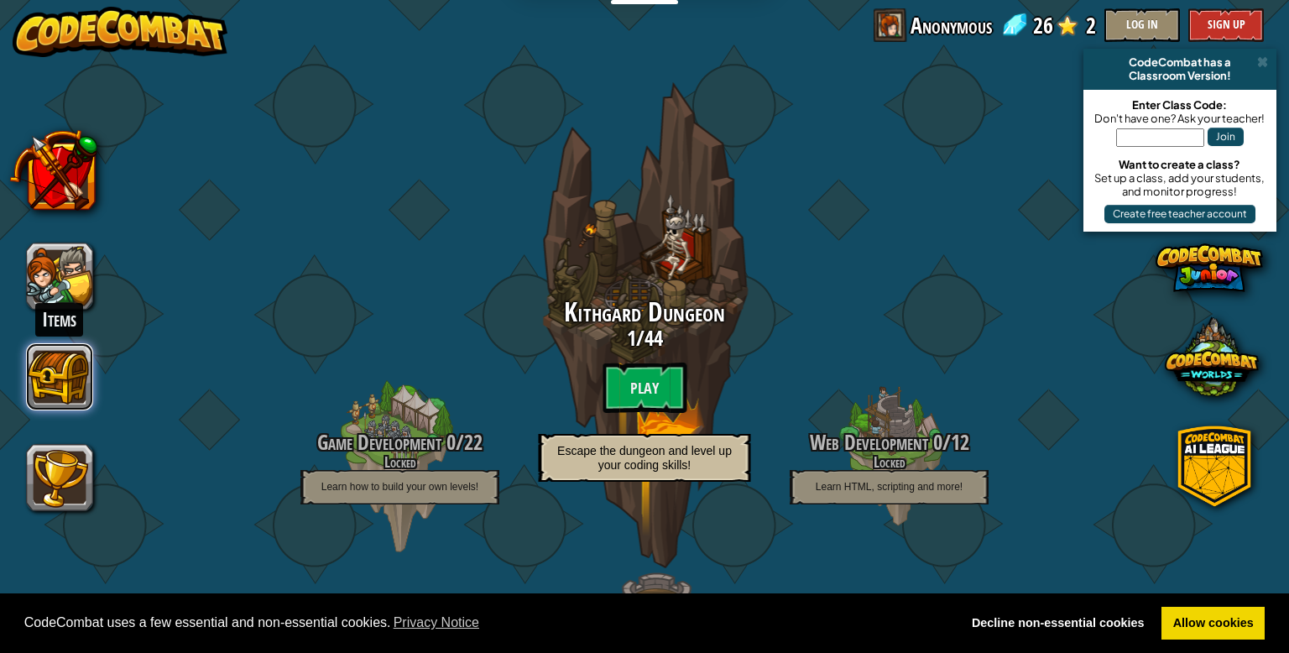
click at [50, 359] on button at bounding box center [59, 376] width 67 height 67
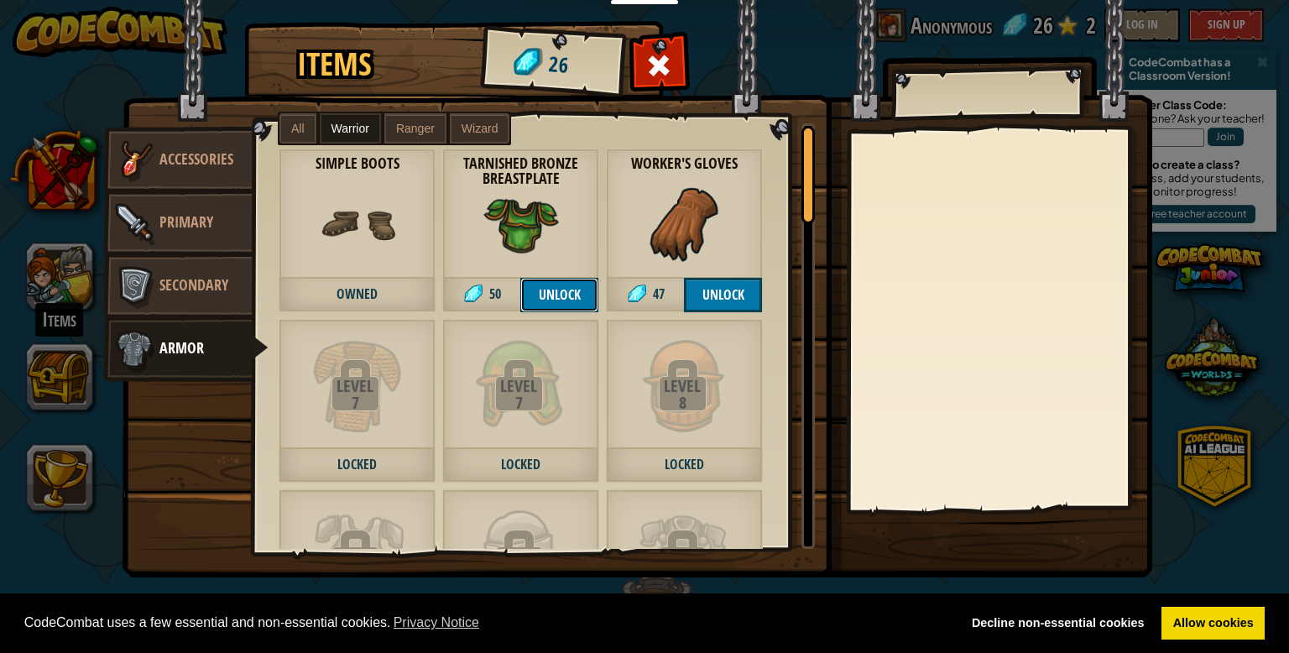
click at [566, 300] on button "Unlock" at bounding box center [559, 295] width 78 height 34
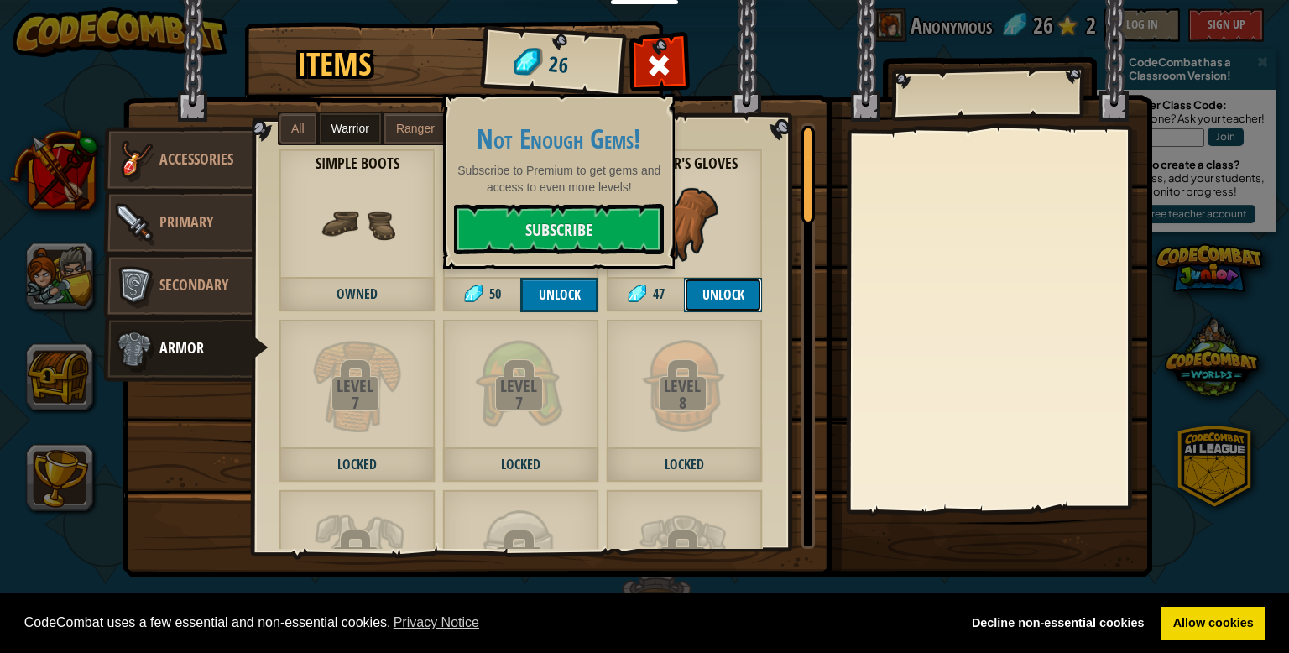
click at [723, 296] on button "Unlock" at bounding box center [723, 295] width 78 height 34
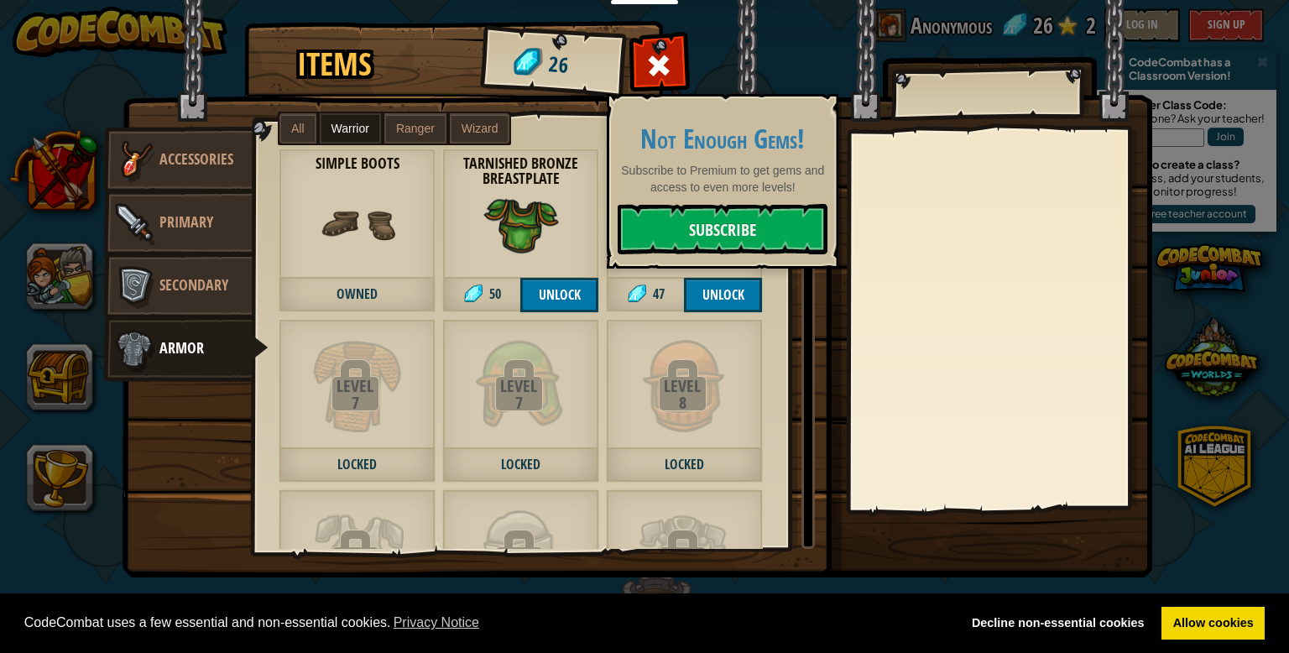
click at [394, 98] on img at bounding box center [638, 272] width 1030 height 609
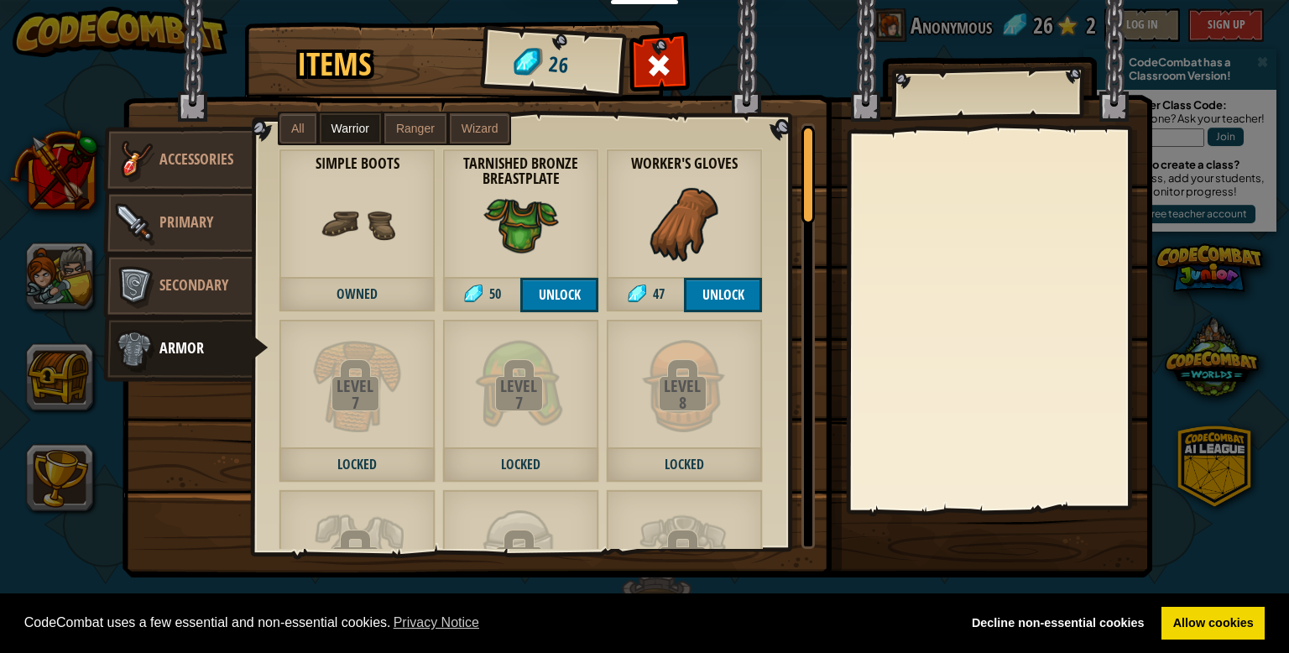
click at [389, 123] on label "Ranger" at bounding box center [415, 128] width 62 height 30
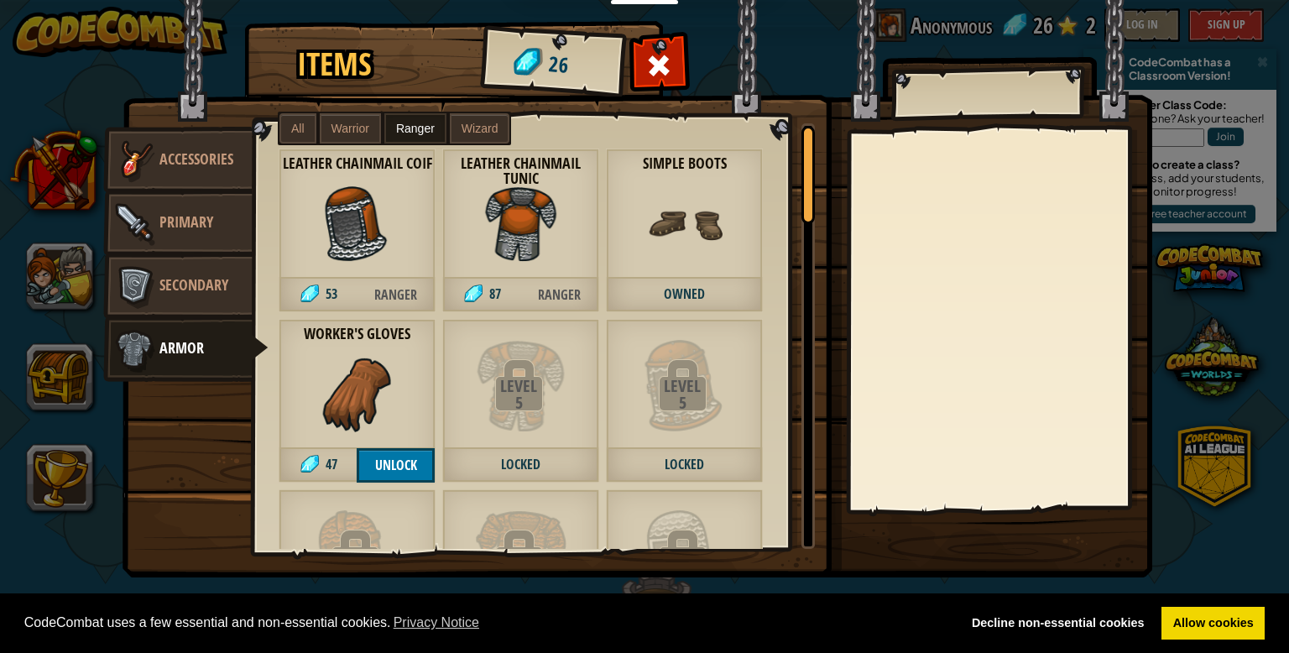
click at [295, 123] on span "All" at bounding box center [297, 128] width 13 height 13
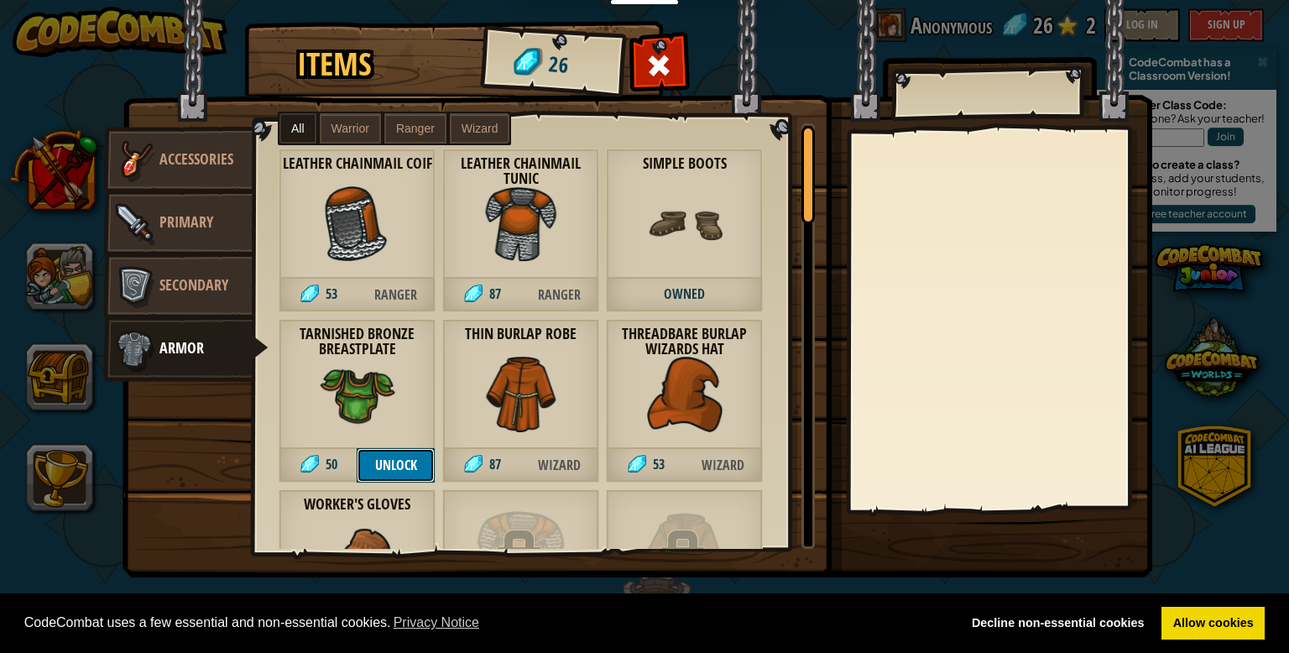
click at [402, 468] on button "Unlock" at bounding box center [396, 465] width 78 height 34
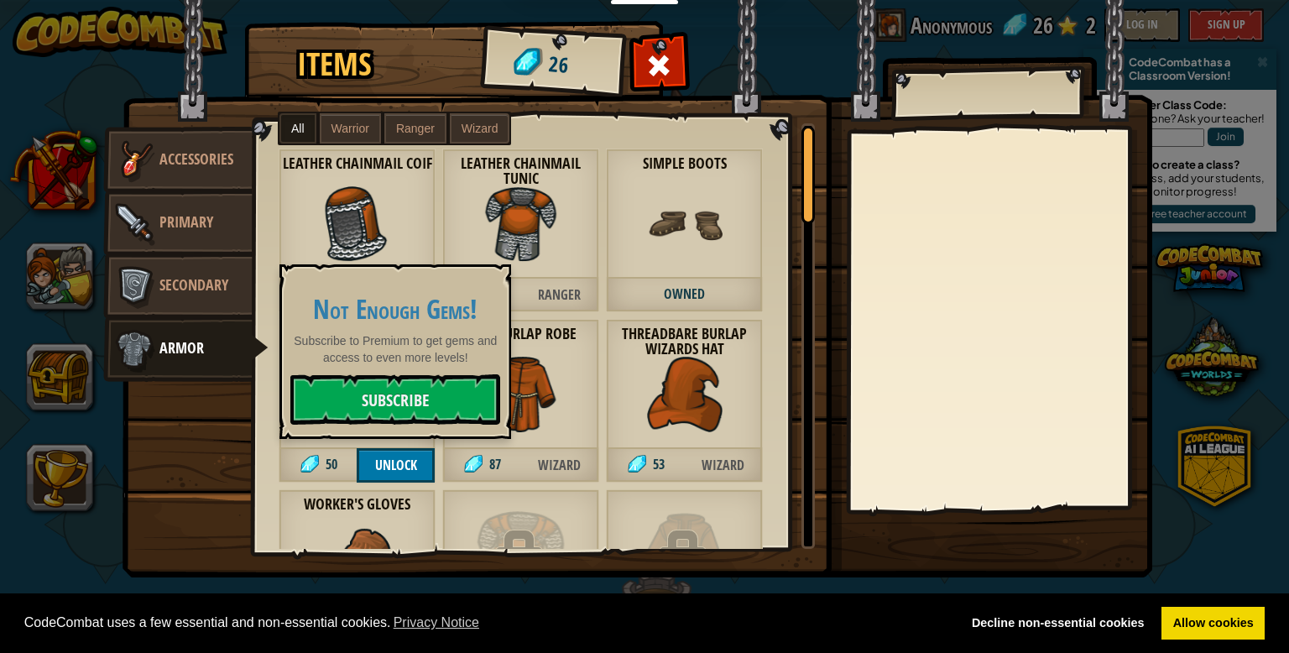
click at [966, 327] on div at bounding box center [999, 320] width 296 height 377
